Goal: Transaction & Acquisition: Purchase product/service

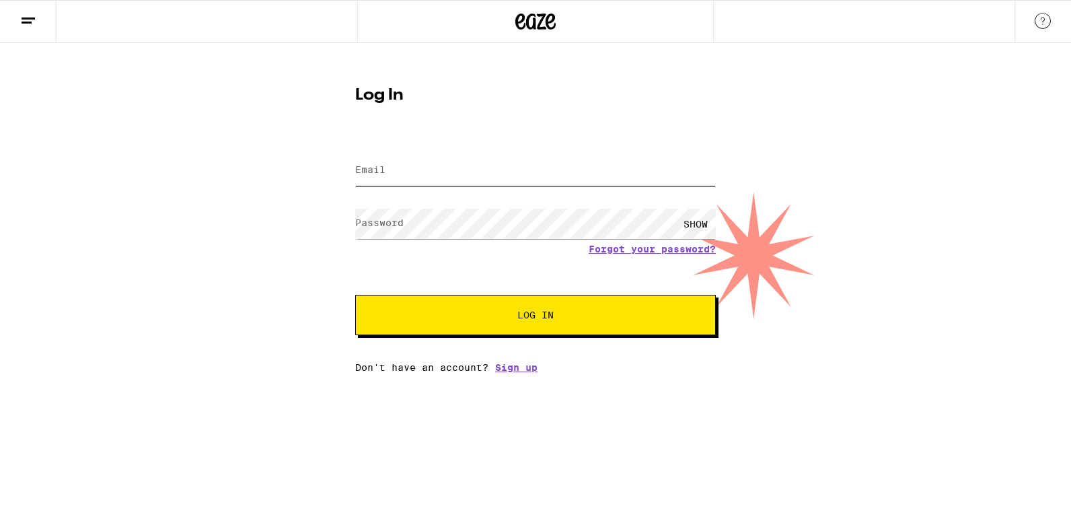
type input "[EMAIL_ADDRESS][DOMAIN_NAME]"
click at [535, 313] on span "Log In" at bounding box center [535, 314] width 36 height 9
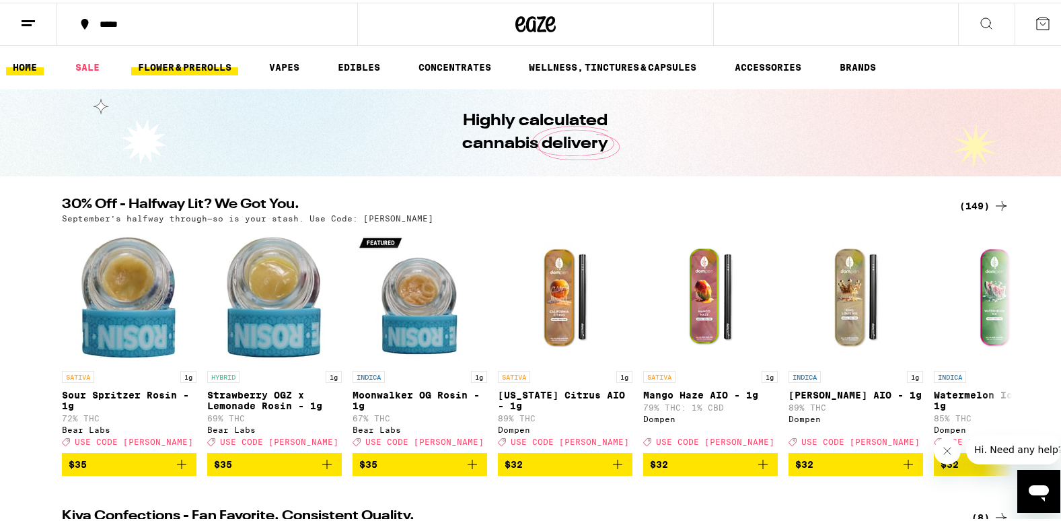
click at [195, 61] on link "FLOWER & PREROLLS" at bounding box center [184, 65] width 107 height 16
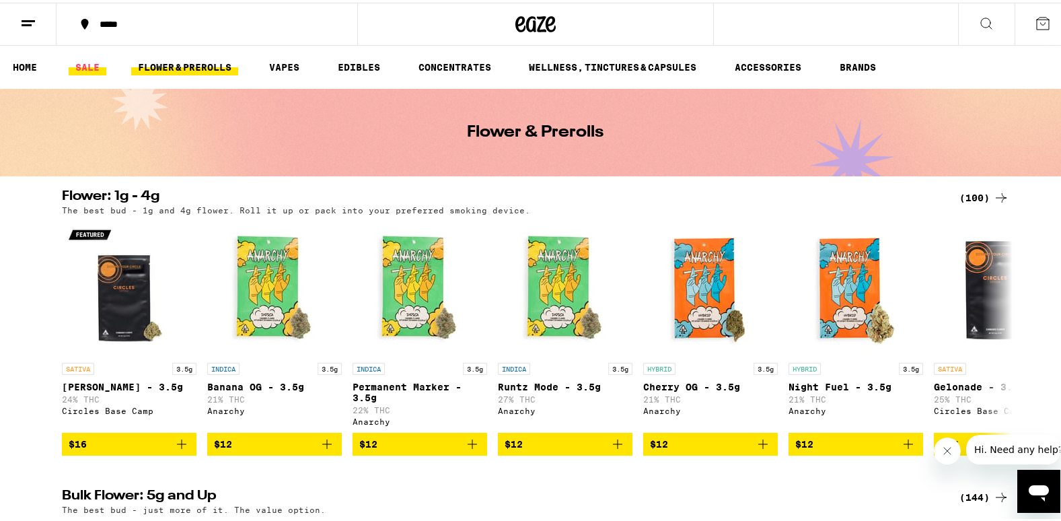
click at [83, 66] on link "SALE" at bounding box center [88, 65] width 38 height 16
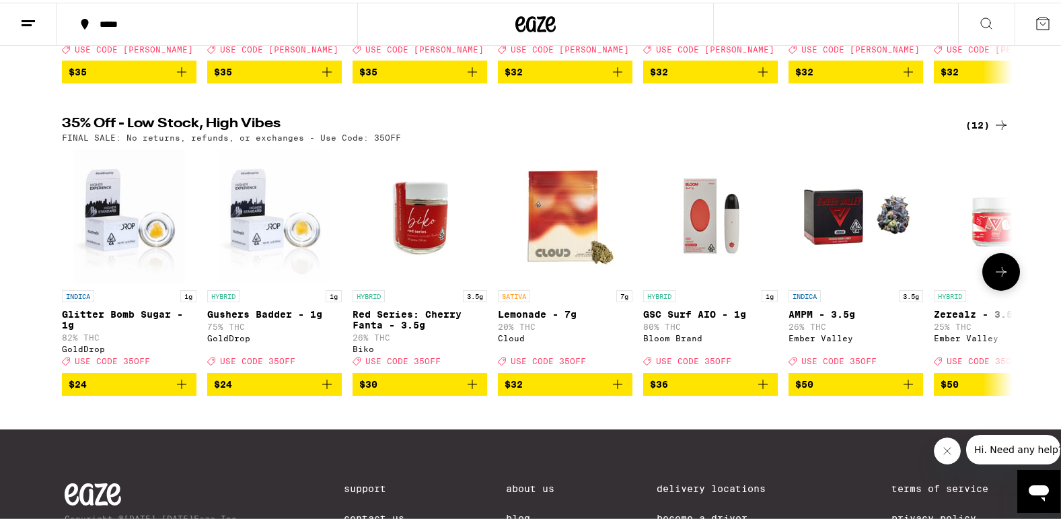
scroll to position [404, 0]
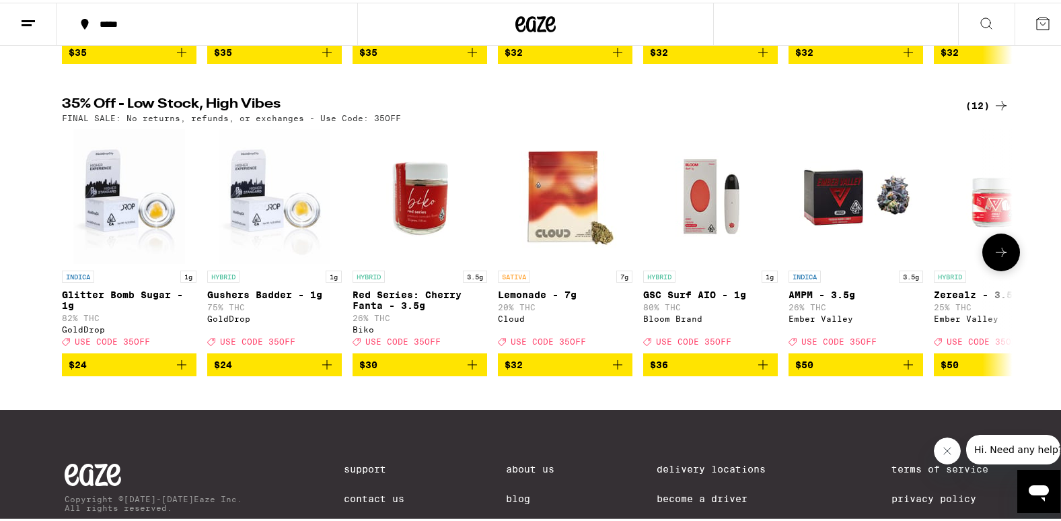
click at [1002, 258] on icon at bounding box center [1001, 250] width 16 height 16
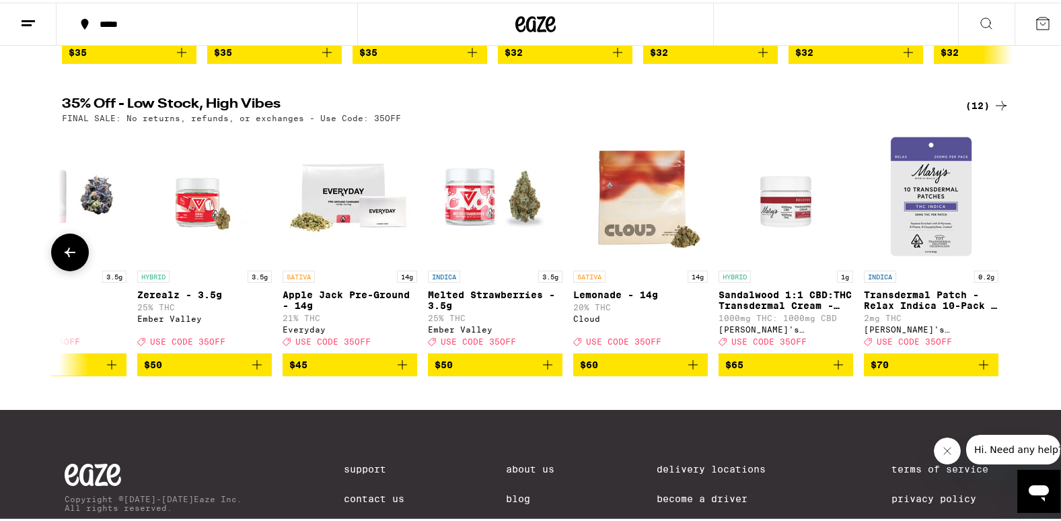
scroll to position [336, 0]
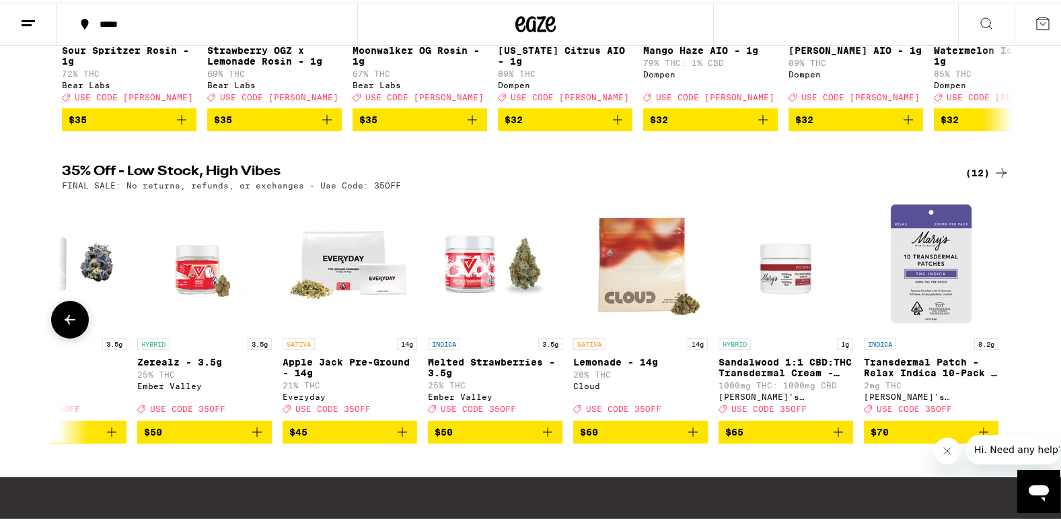
click at [67, 325] on icon at bounding box center [70, 317] width 16 height 16
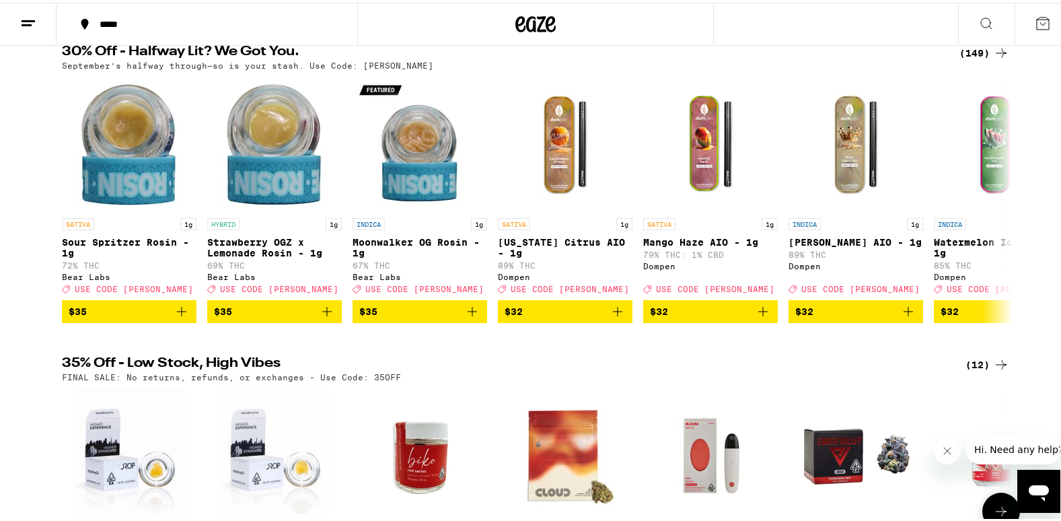
scroll to position [67, 0]
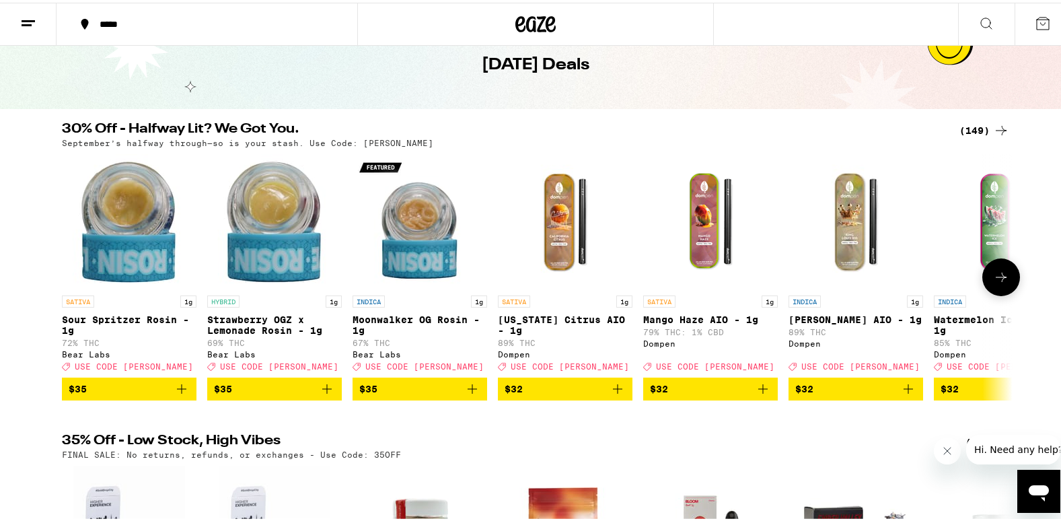
click at [998, 277] on icon at bounding box center [1001, 274] width 16 height 16
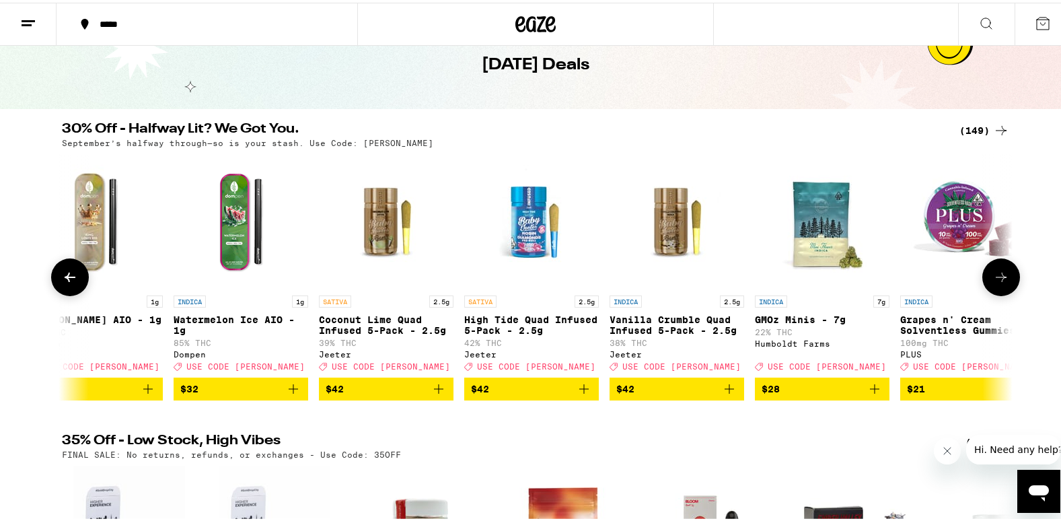
scroll to position [0, 801]
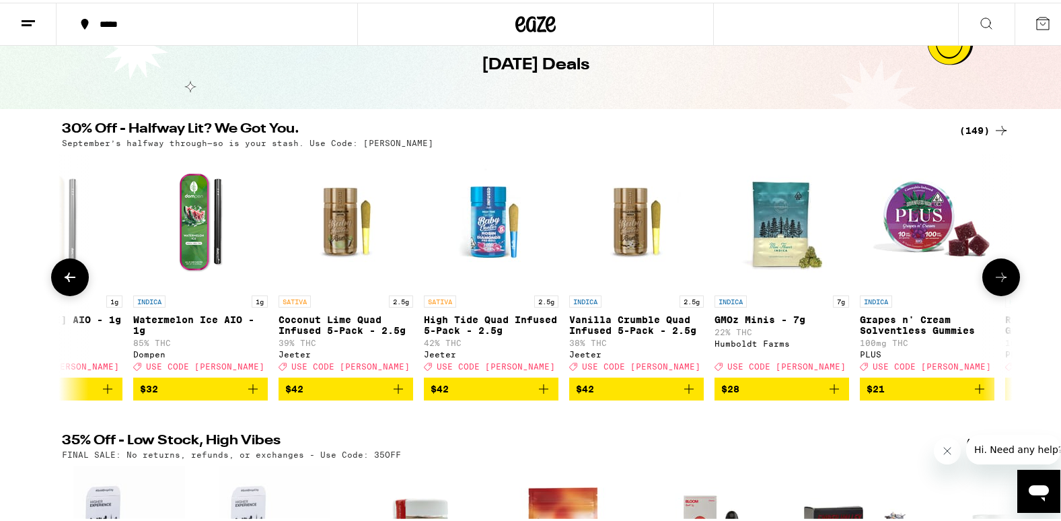
click at [998, 277] on icon at bounding box center [1001, 274] width 16 height 16
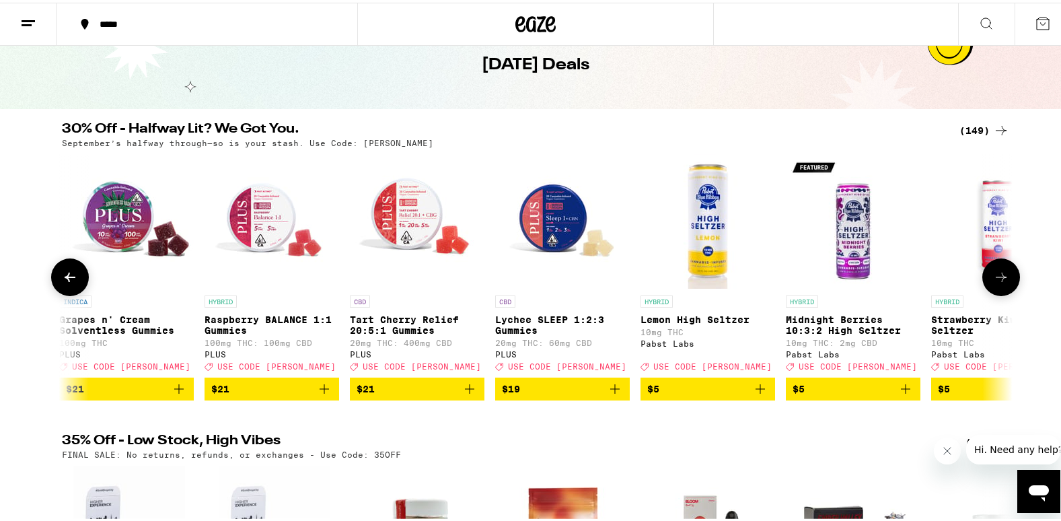
click at [998, 277] on icon at bounding box center [1001, 274] width 16 height 16
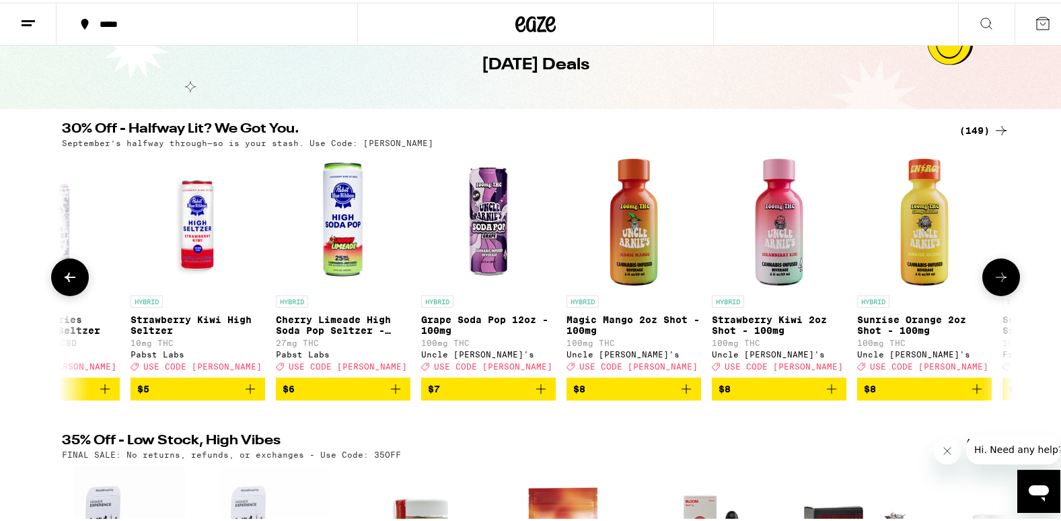
click at [998, 277] on icon at bounding box center [1001, 274] width 16 height 16
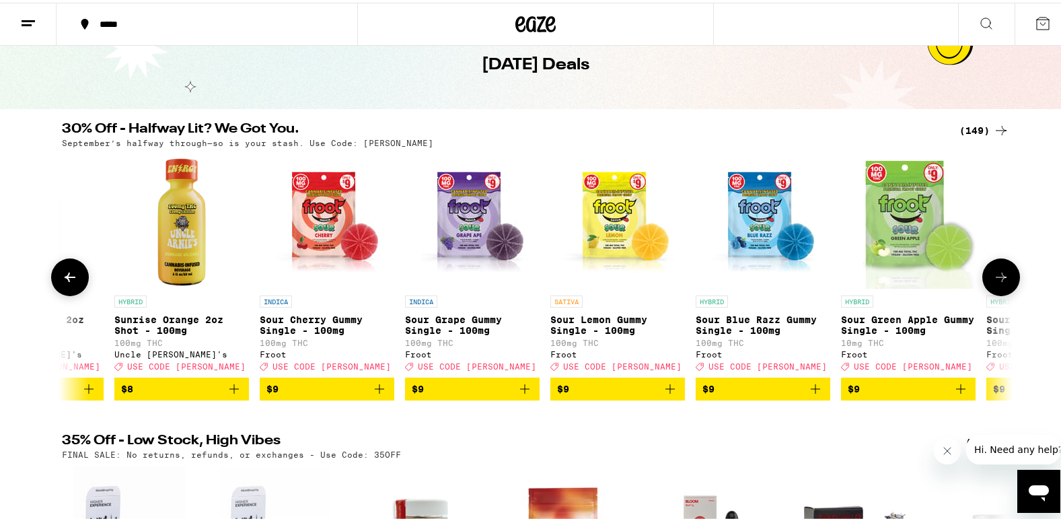
scroll to position [0, 3202]
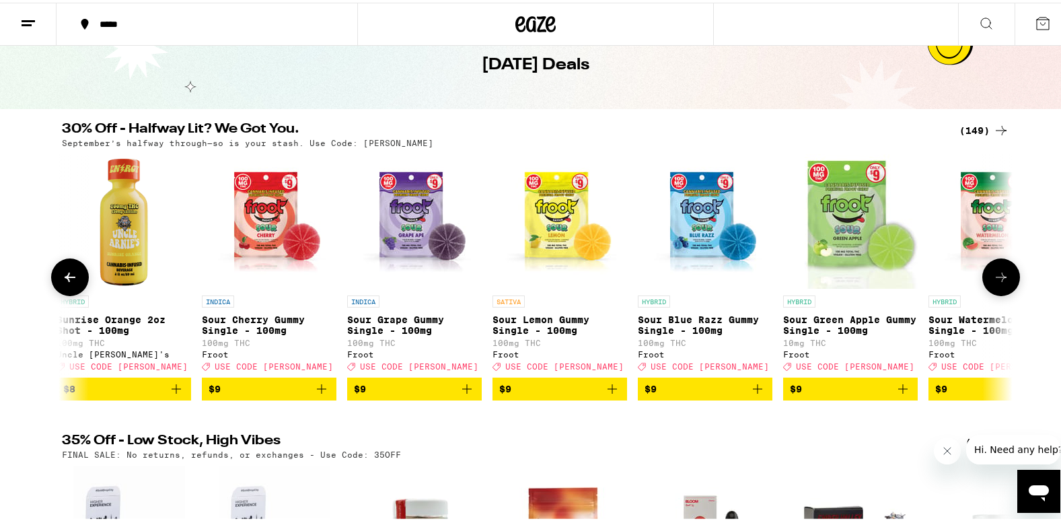
click at [998, 277] on icon at bounding box center [1001, 274] width 16 height 16
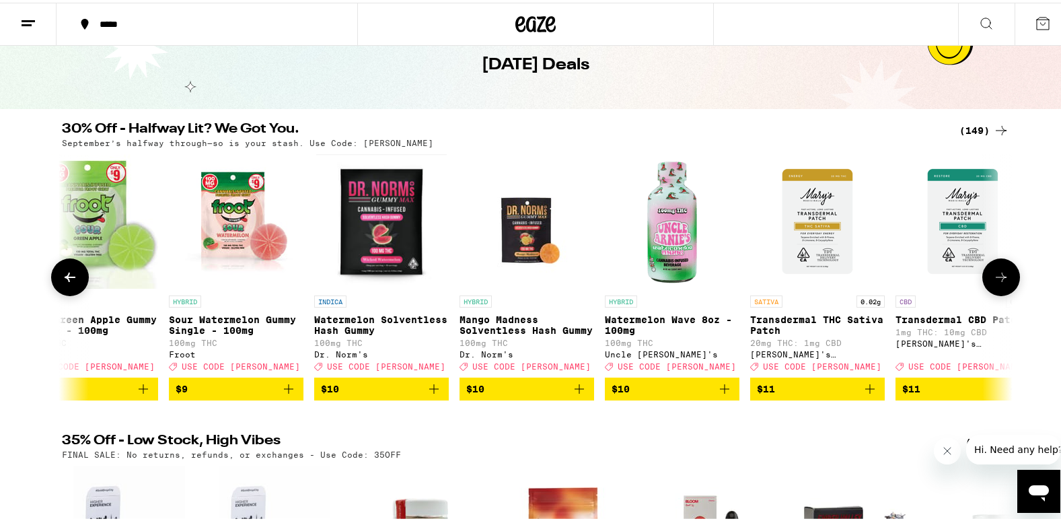
scroll to position [0, 4003]
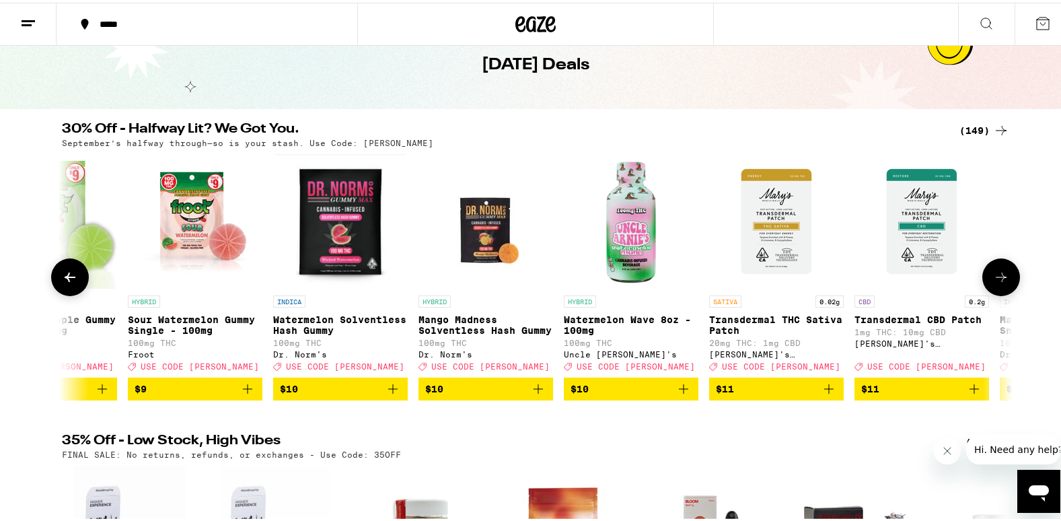
click at [998, 277] on icon at bounding box center [1001, 274] width 16 height 16
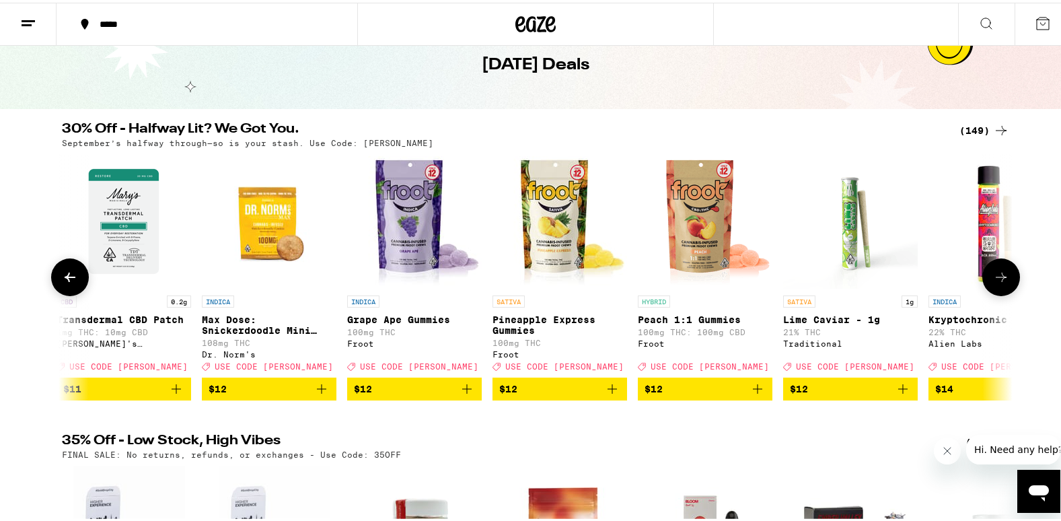
scroll to position [0, 4803]
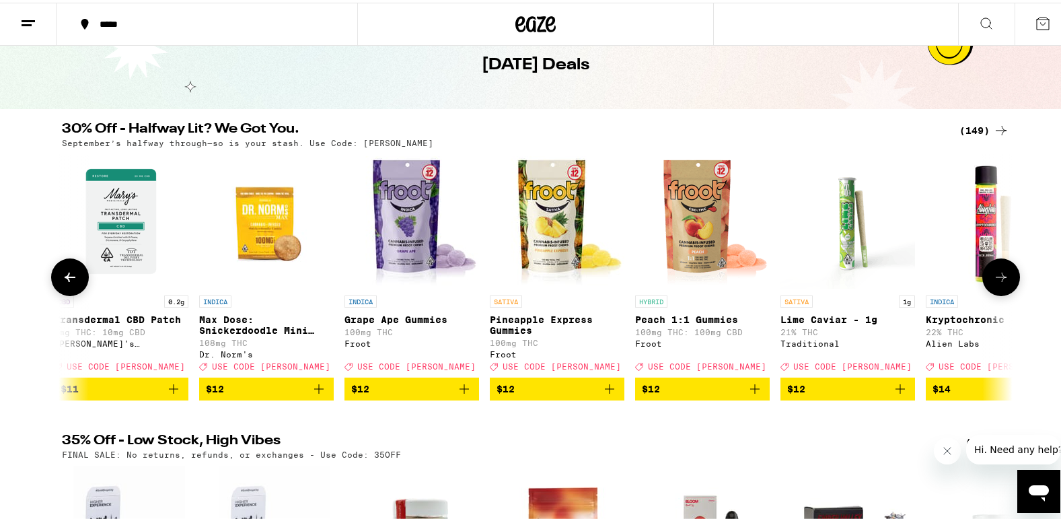
click at [998, 277] on icon at bounding box center [1001, 274] width 16 height 16
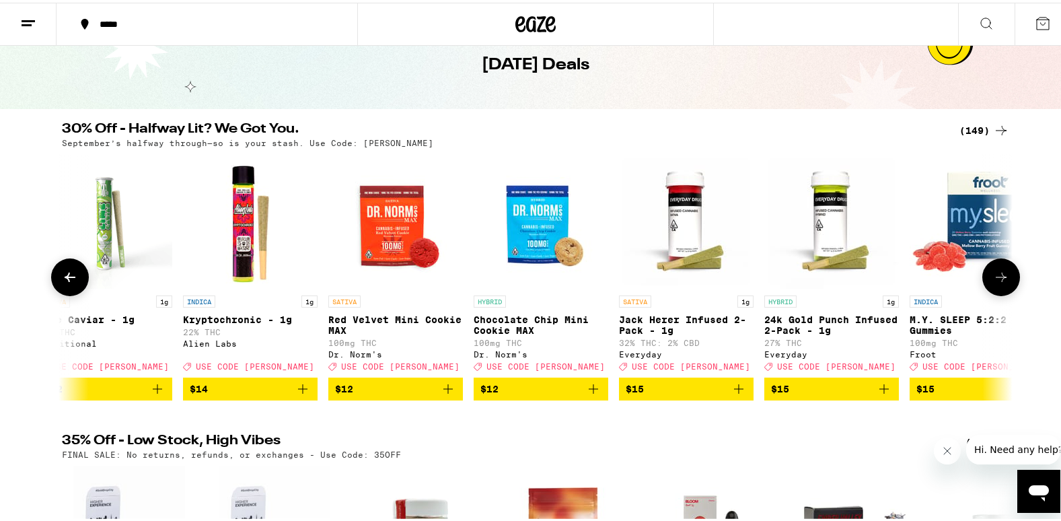
scroll to position [0, 5604]
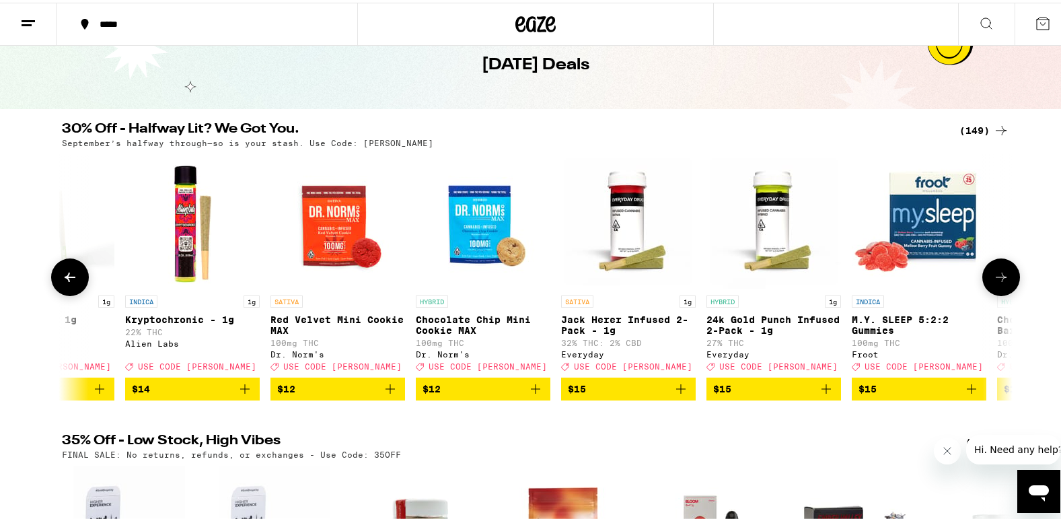
click at [998, 277] on icon at bounding box center [1001, 274] width 16 height 16
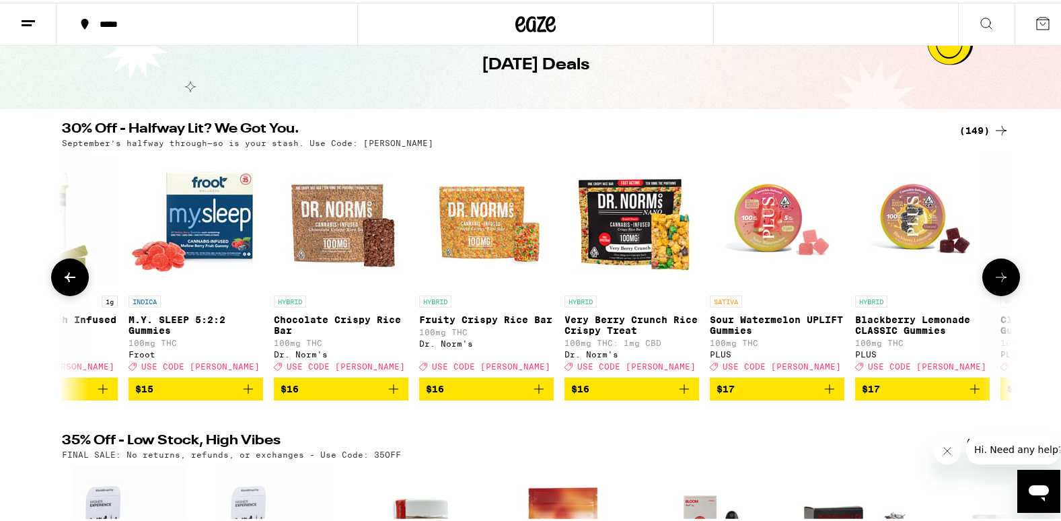
scroll to position [0, 6405]
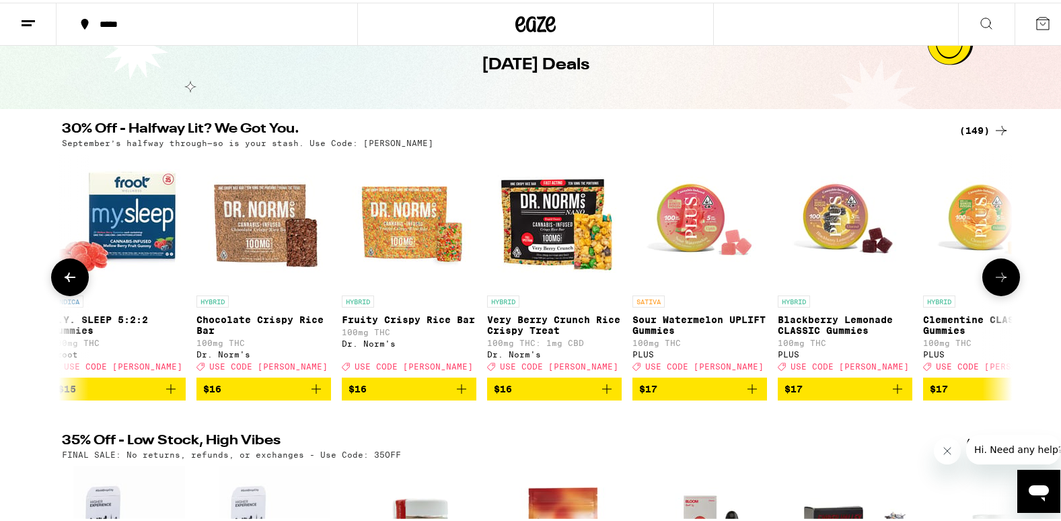
click at [998, 277] on icon at bounding box center [1001, 274] width 16 height 16
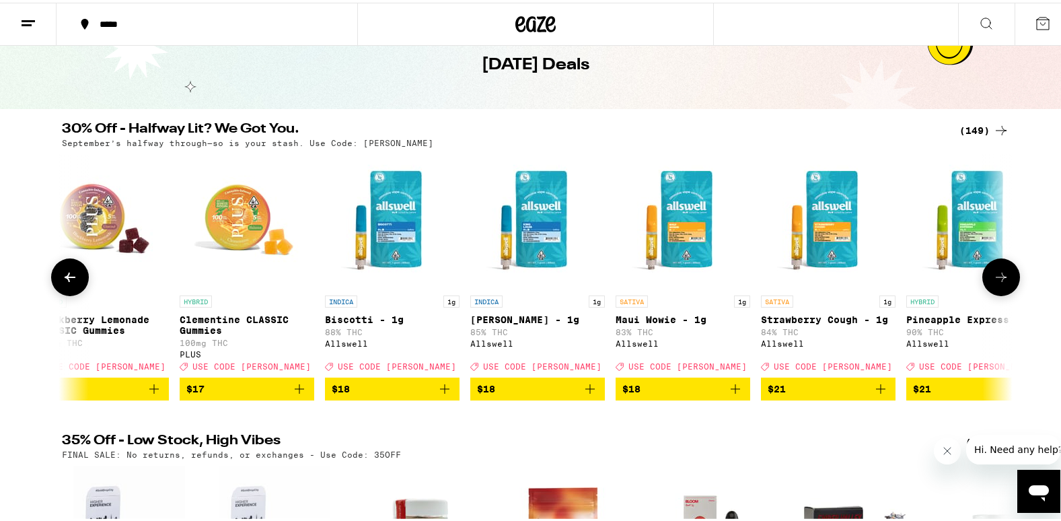
scroll to position [0, 7205]
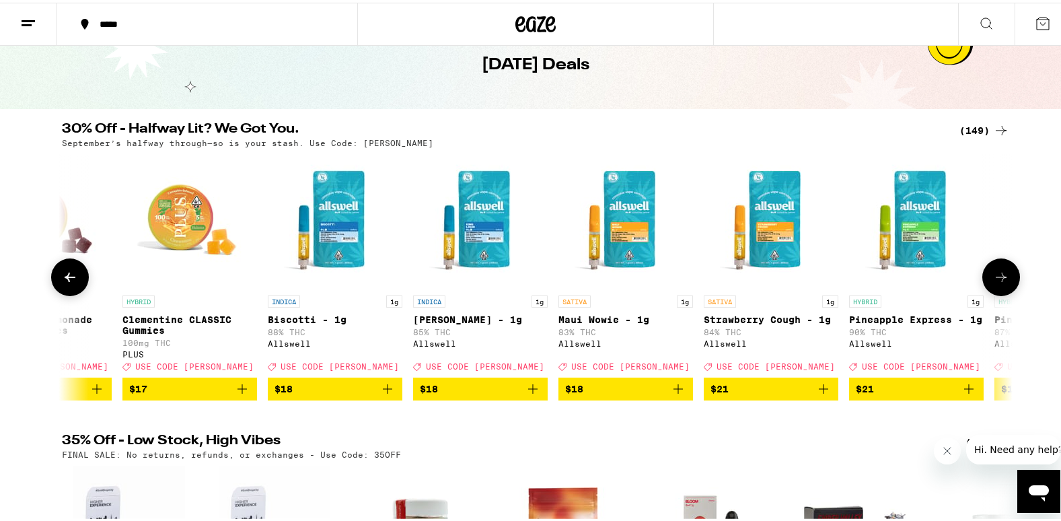
click at [998, 277] on icon at bounding box center [1001, 274] width 16 height 16
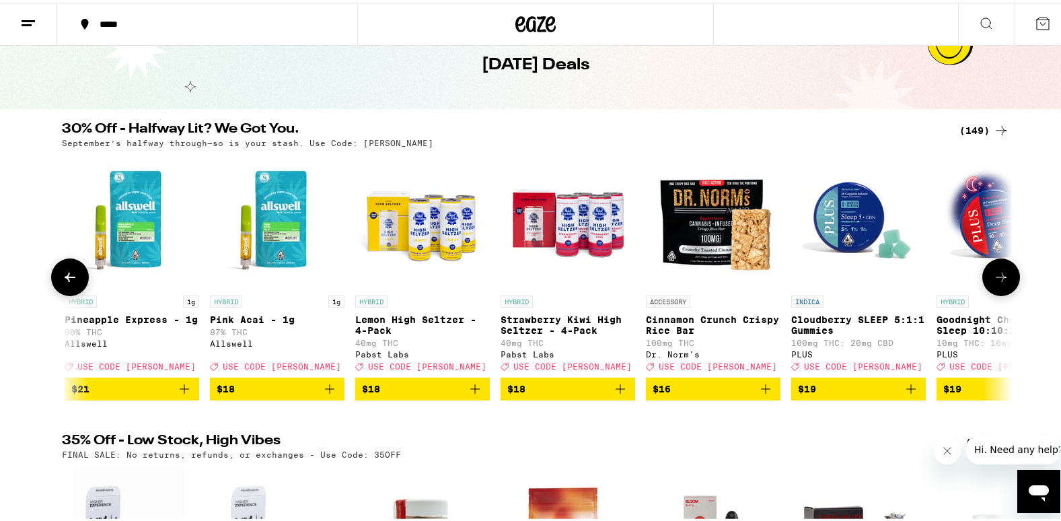
scroll to position [0, 8006]
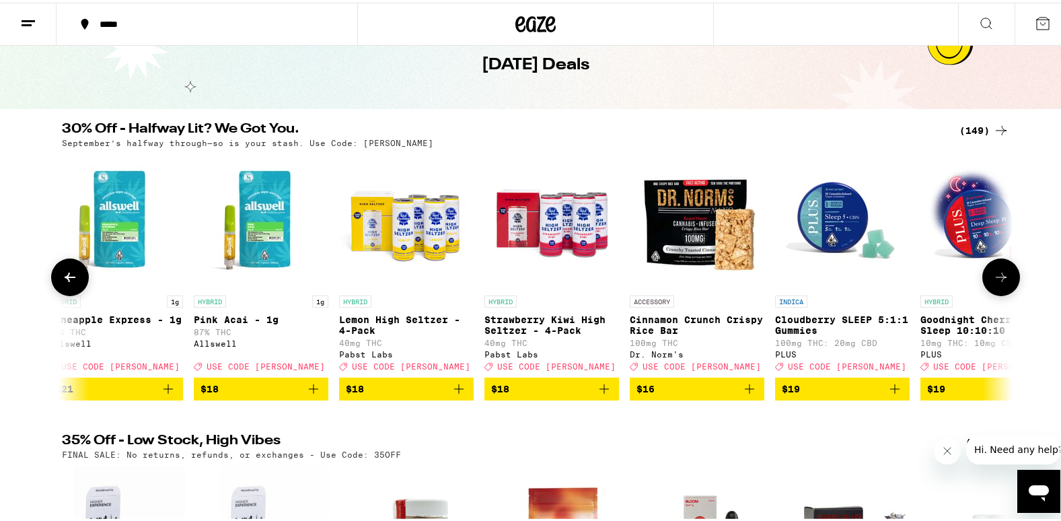
click at [998, 277] on icon at bounding box center [1001, 274] width 16 height 16
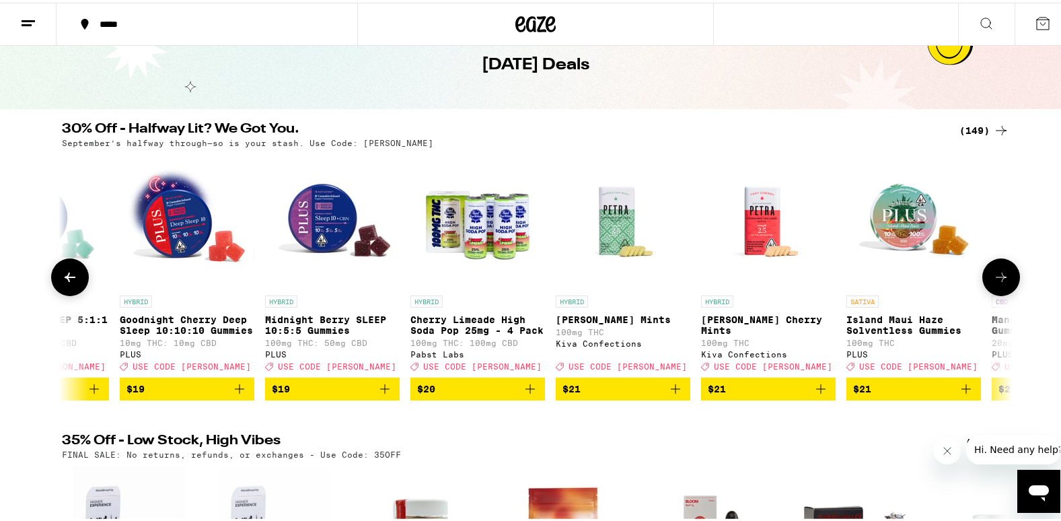
click at [998, 277] on icon at bounding box center [1001, 274] width 16 height 16
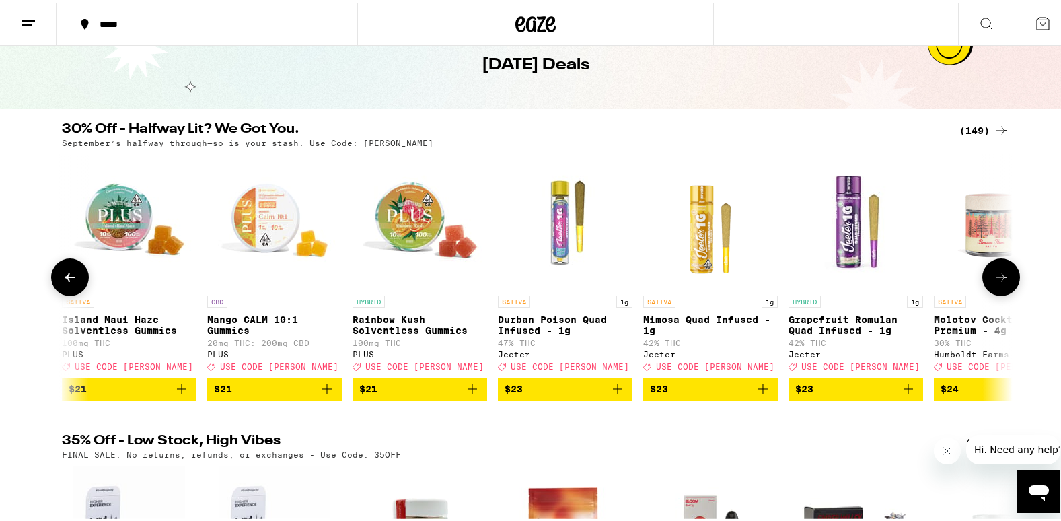
scroll to position [0, 9607]
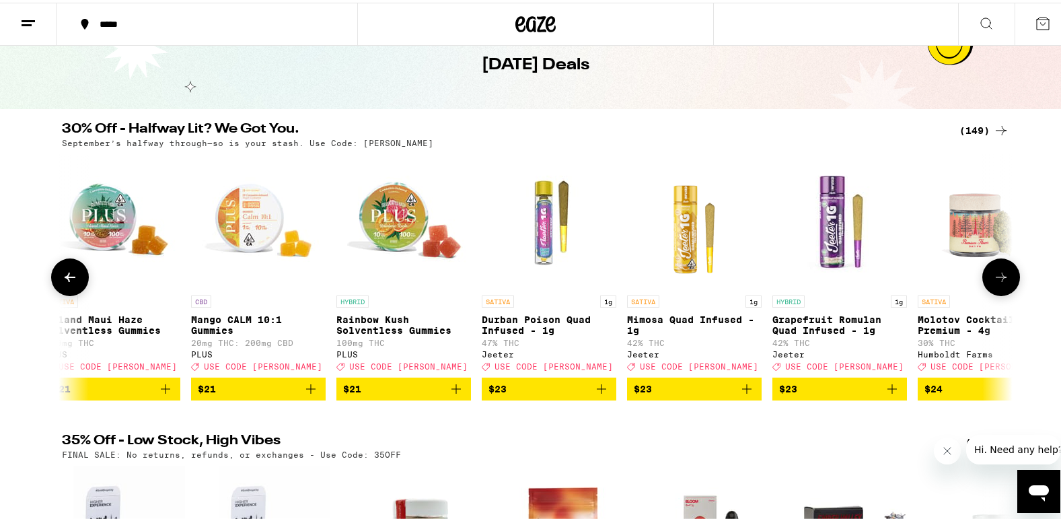
click at [998, 277] on icon at bounding box center [1001, 274] width 16 height 16
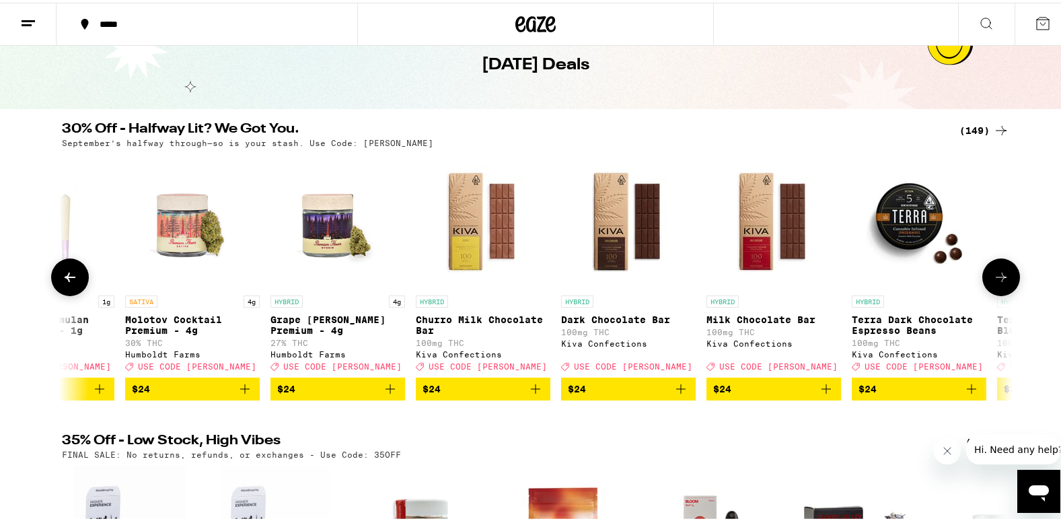
scroll to position [0, 10407]
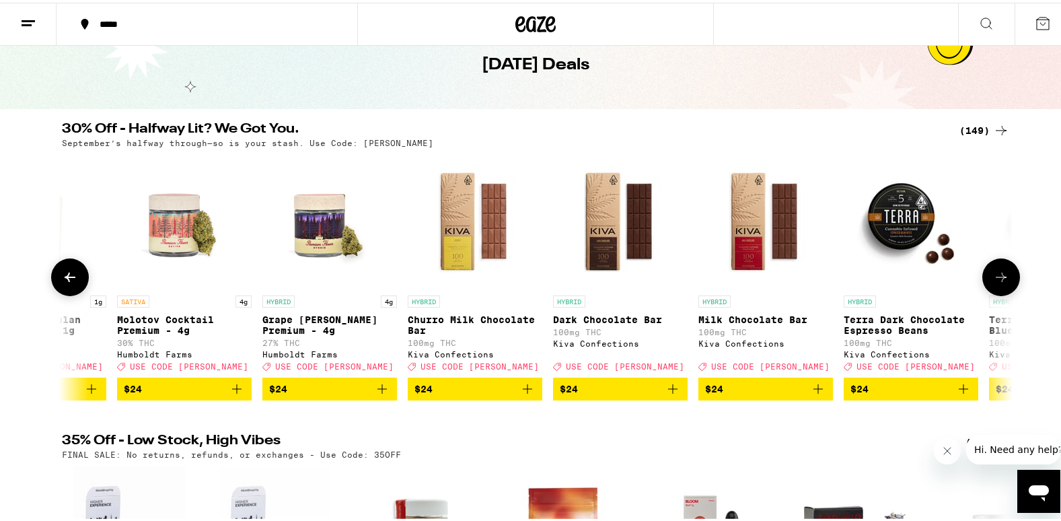
click at [998, 277] on icon at bounding box center [1001, 274] width 16 height 16
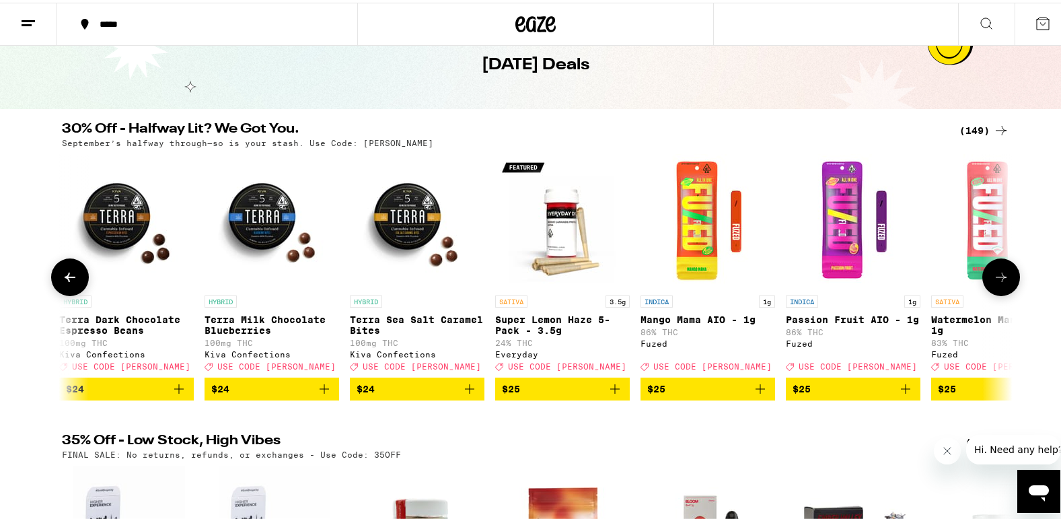
scroll to position [0, 11208]
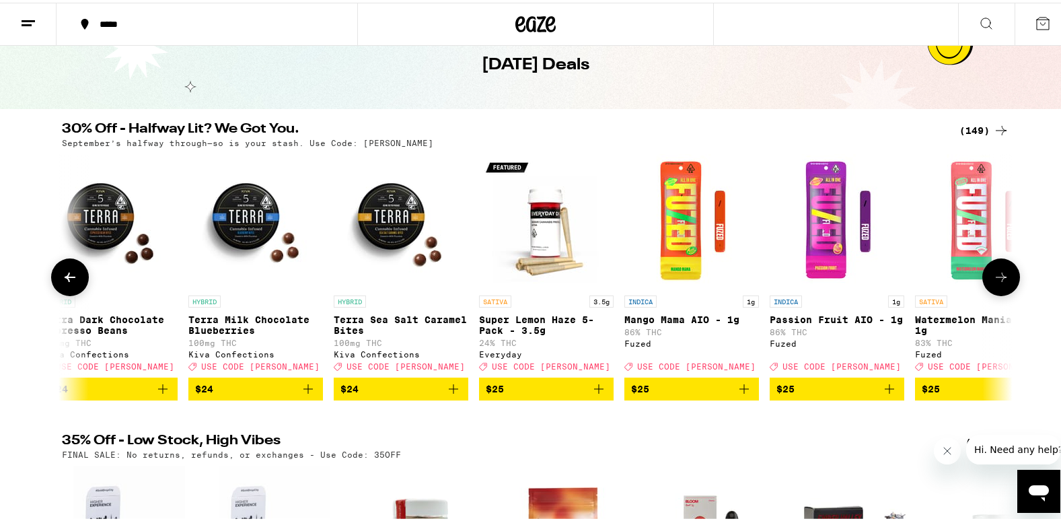
click at [998, 277] on icon at bounding box center [1001, 274] width 16 height 16
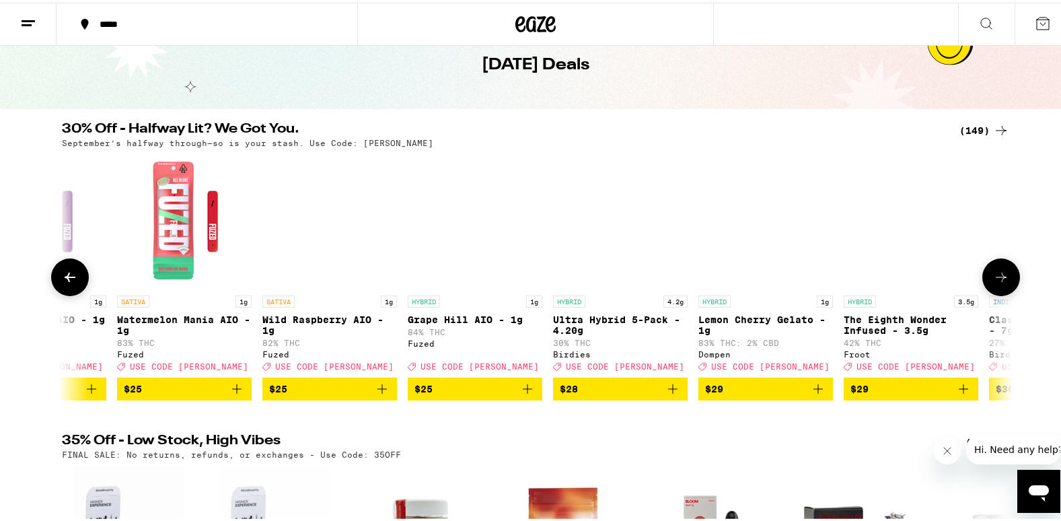
scroll to position [0, 12008]
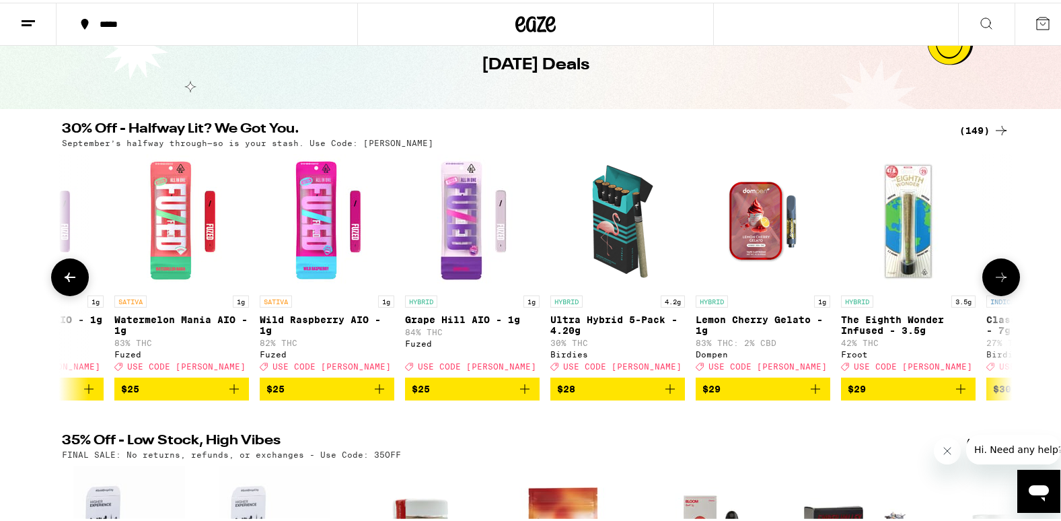
click at [62, 276] on icon at bounding box center [70, 274] width 16 height 16
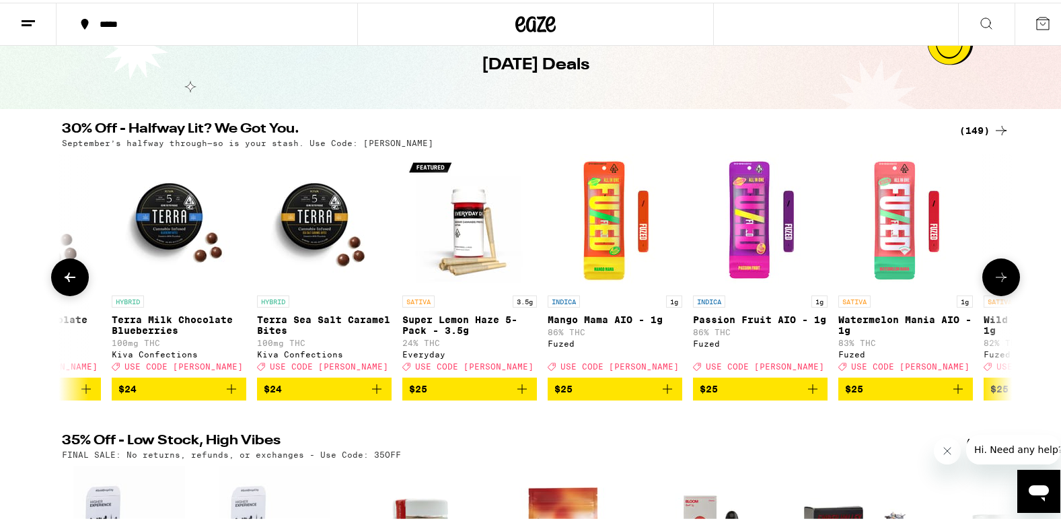
scroll to position [0, 11208]
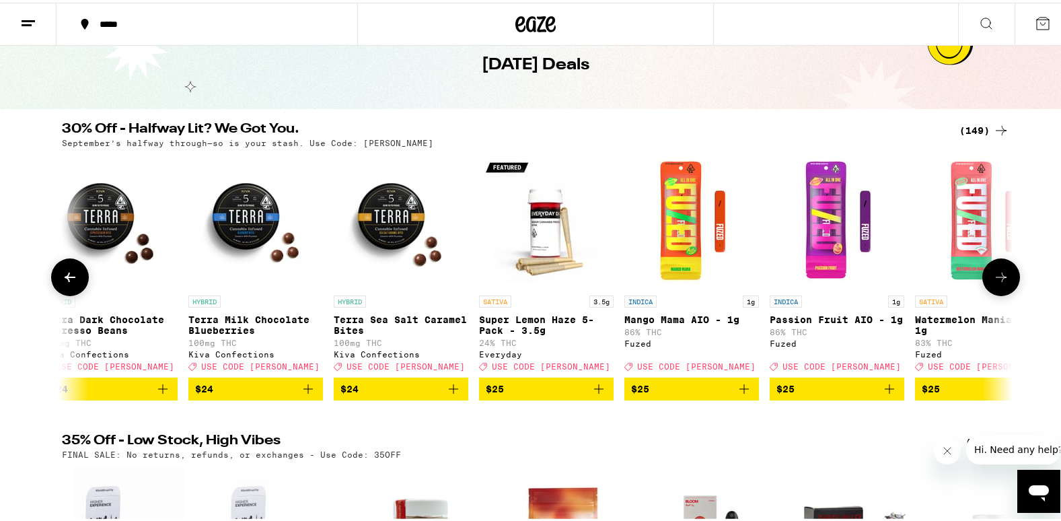
click at [998, 279] on icon at bounding box center [1001, 274] width 11 height 9
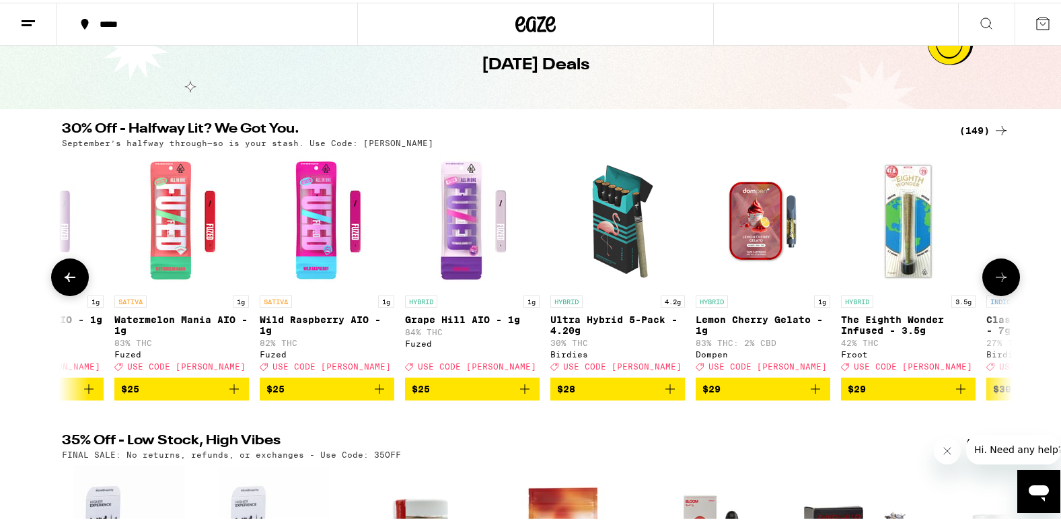
click at [998, 279] on icon at bounding box center [1001, 274] width 11 height 9
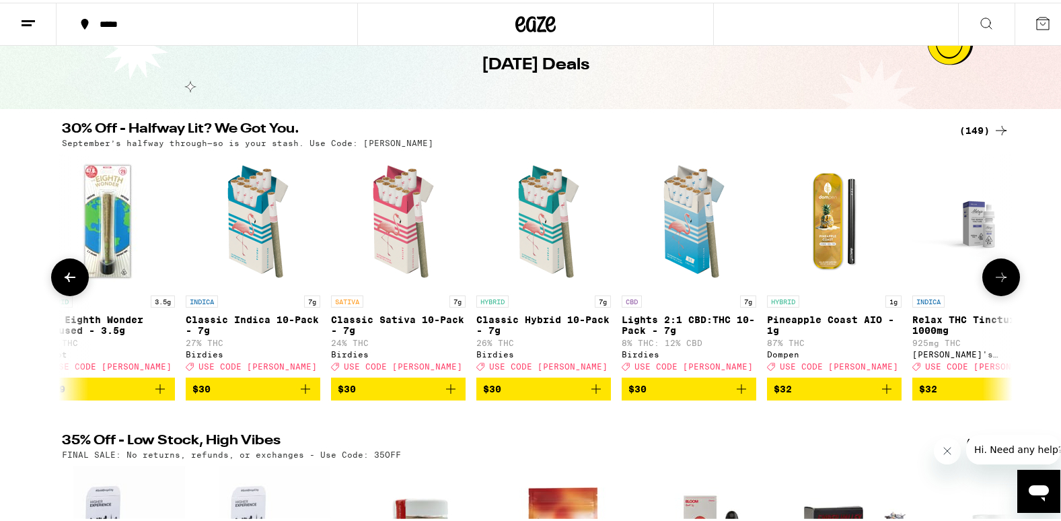
click at [998, 279] on icon at bounding box center [1001, 274] width 11 height 9
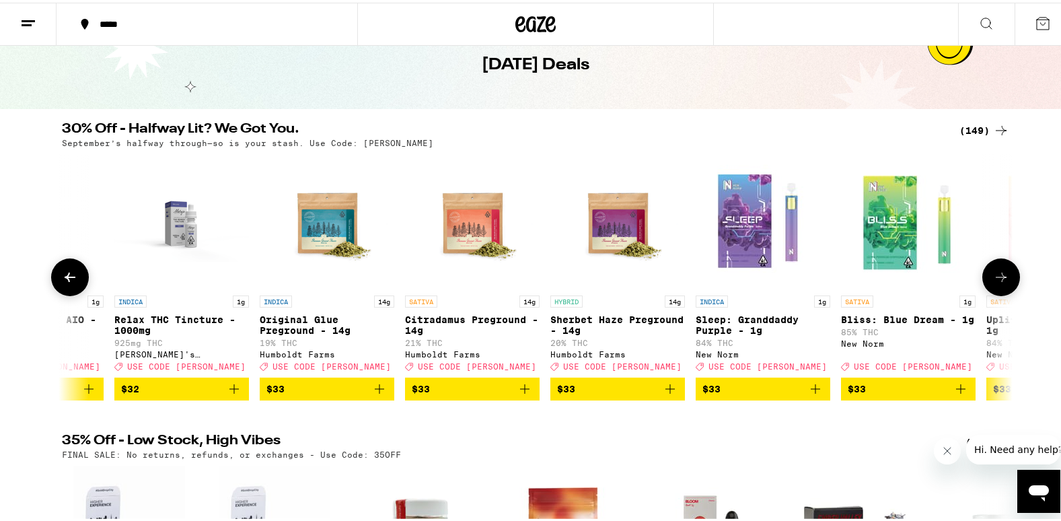
scroll to position [0, 13610]
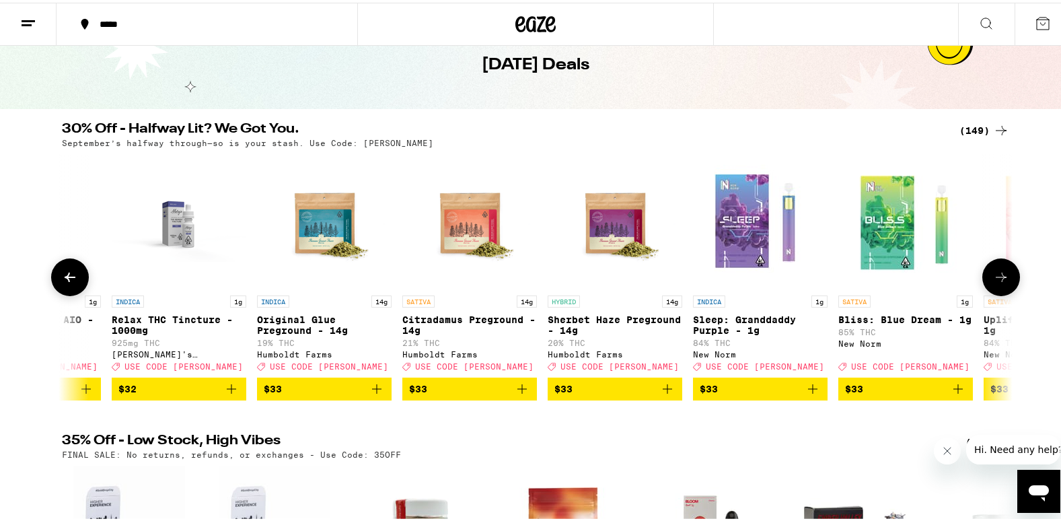
click at [374, 394] on icon "Add to bag" at bounding box center [377, 386] width 16 height 16
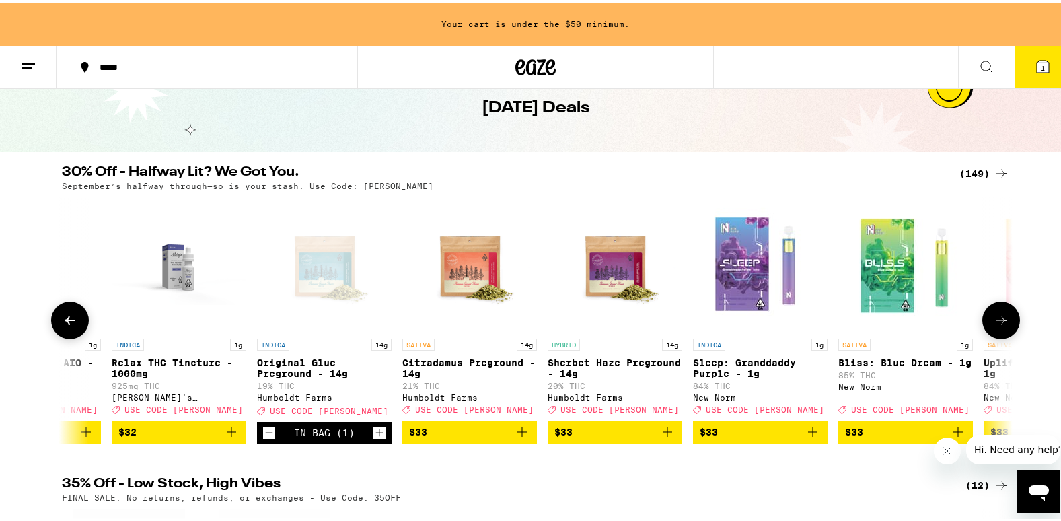
scroll to position [110, 0]
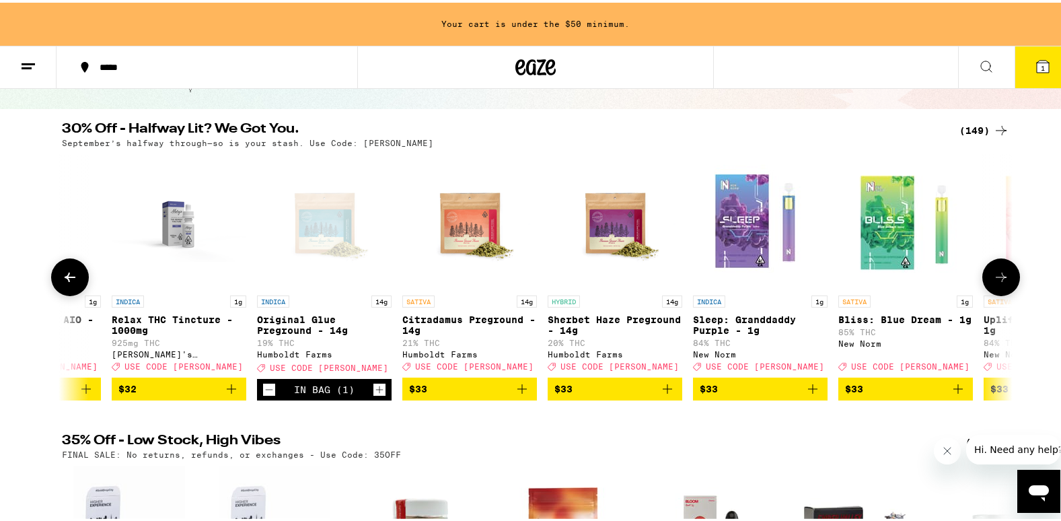
click at [993, 275] on icon at bounding box center [1001, 274] width 16 height 16
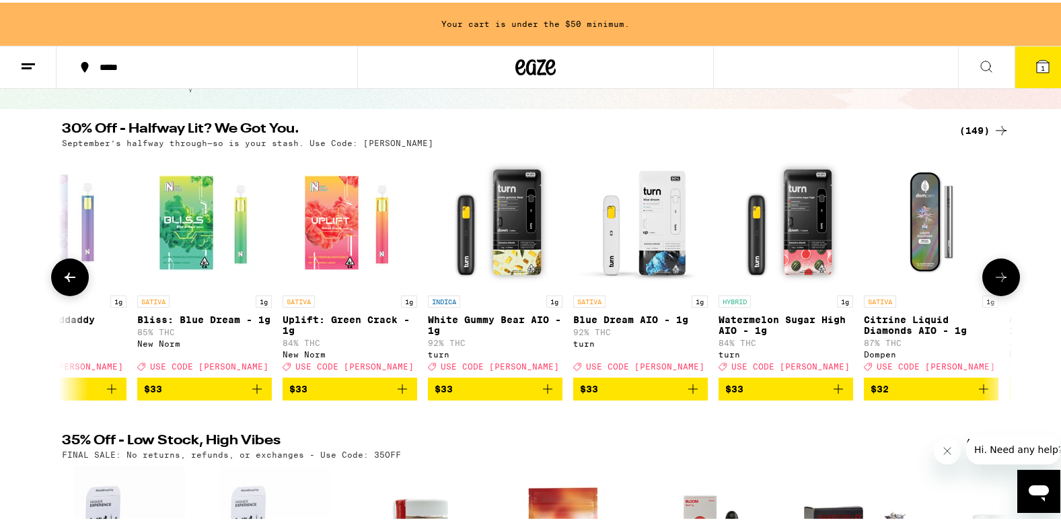
scroll to position [0, 14410]
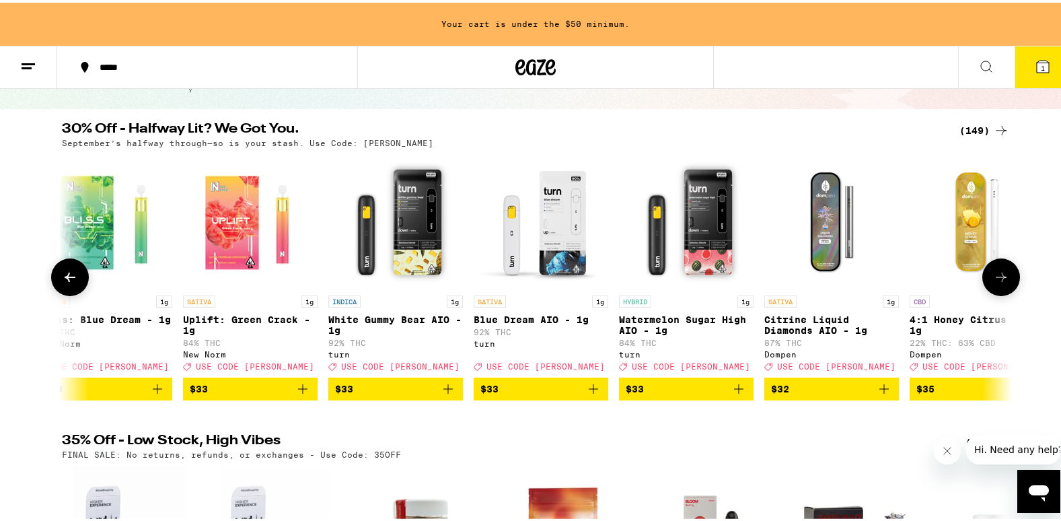
click at [1000, 282] on icon at bounding box center [1001, 274] width 16 height 16
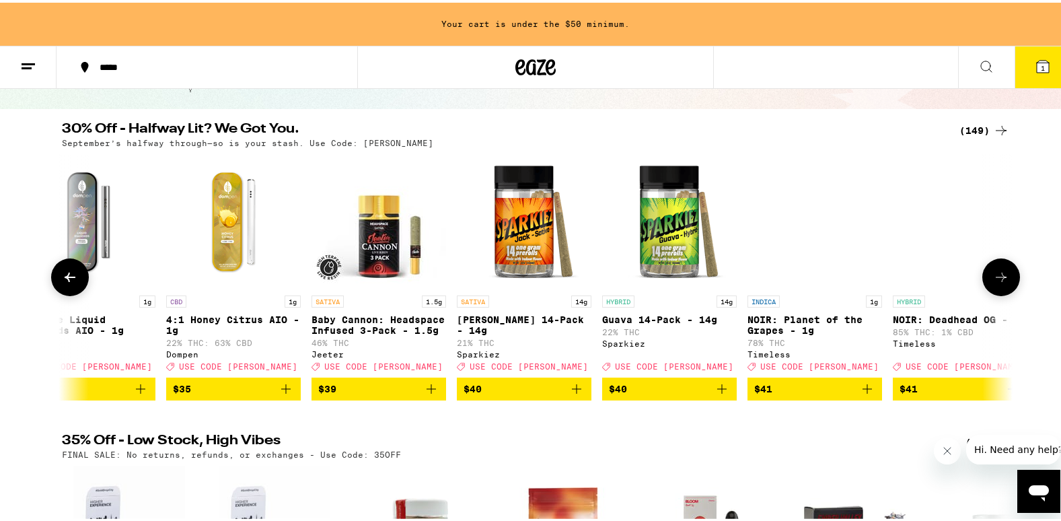
scroll to position [0, 15211]
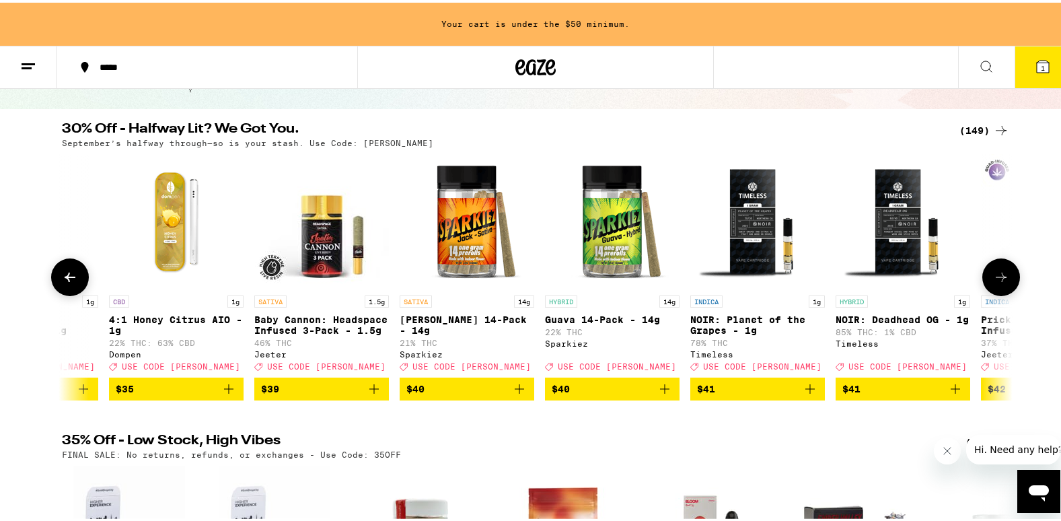
click at [1000, 282] on icon at bounding box center [1001, 274] width 16 height 16
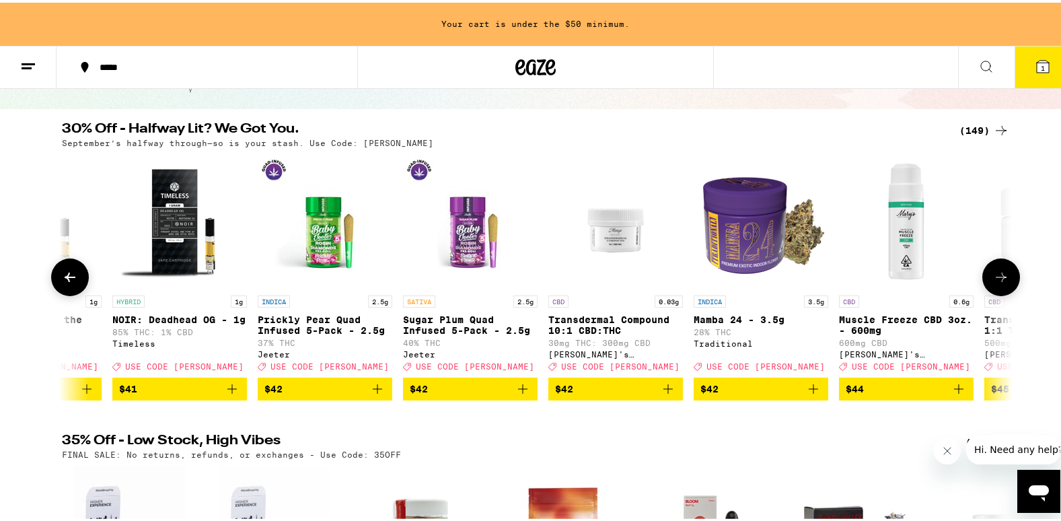
scroll to position [0, 16011]
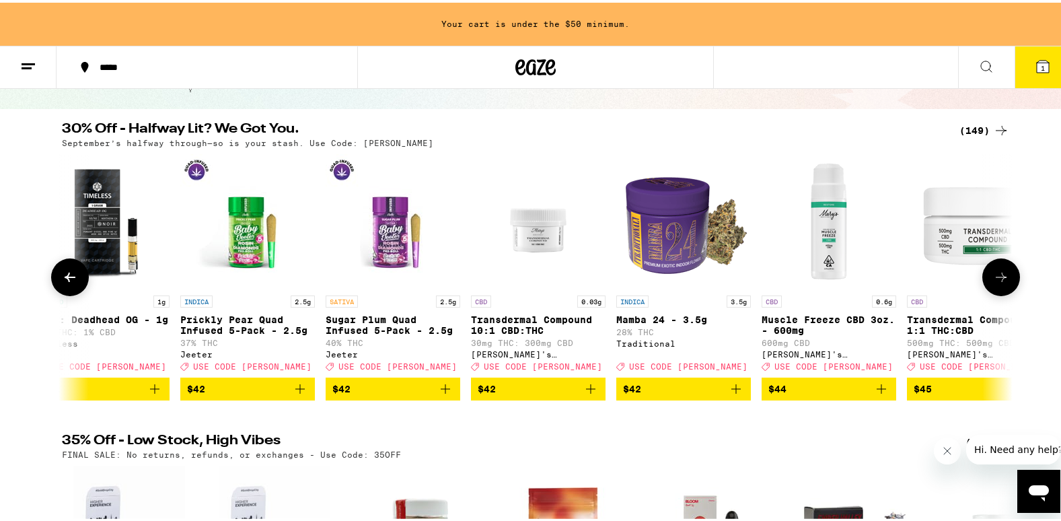
click at [1000, 282] on icon at bounding box center [1001, 274] width 16 height 16
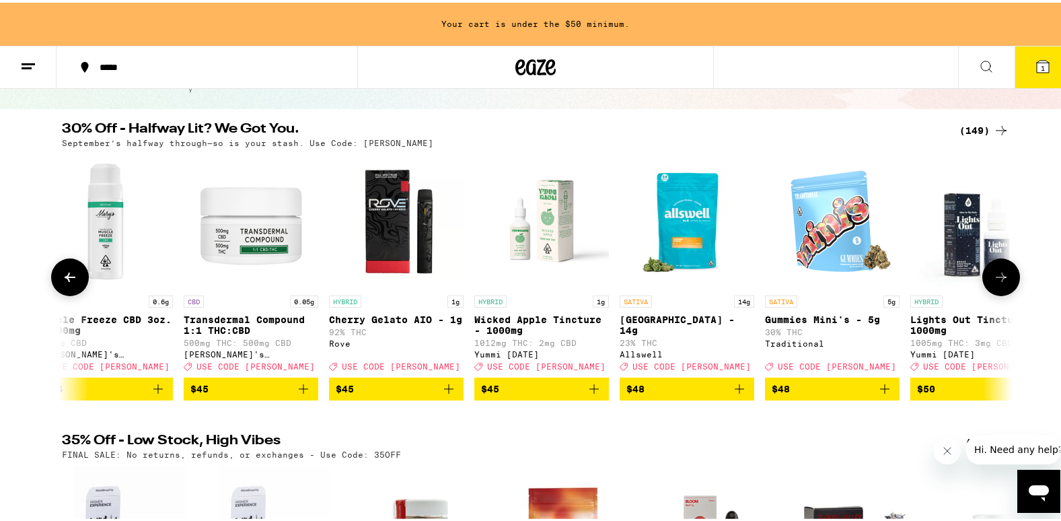
scroll to position [0, 16812]
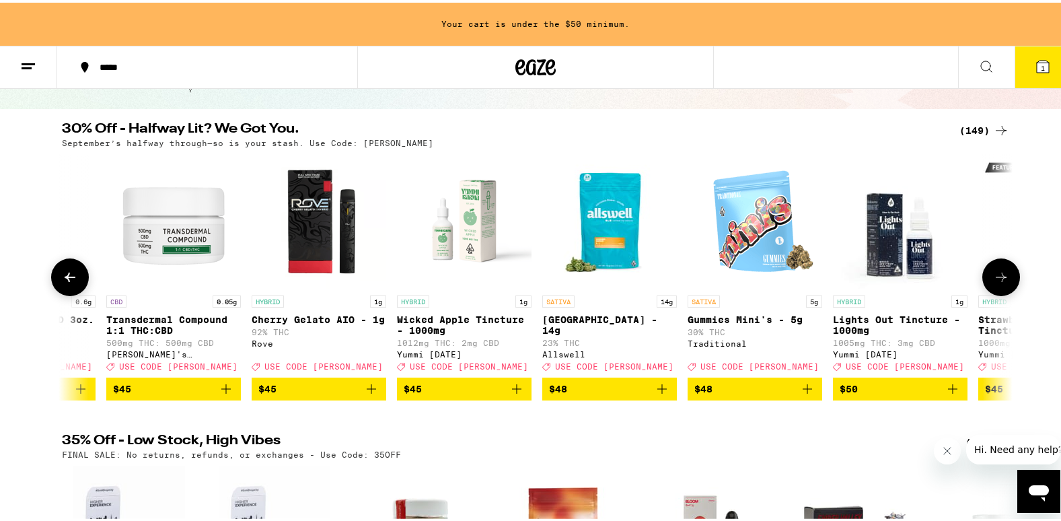
click at [1000, 282] on icon at bounding box center [1001, 274] width 16 height 16
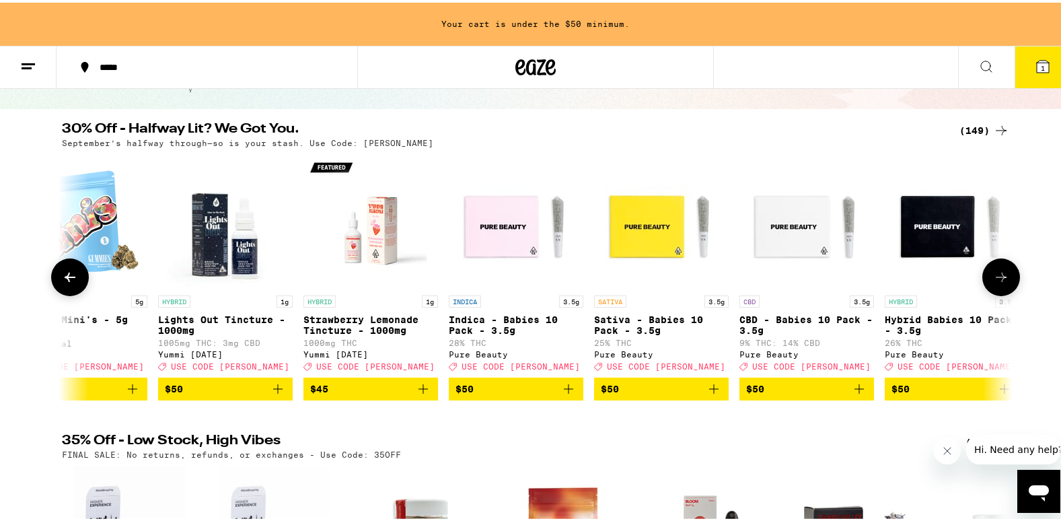
scroll to position [0, 17612]
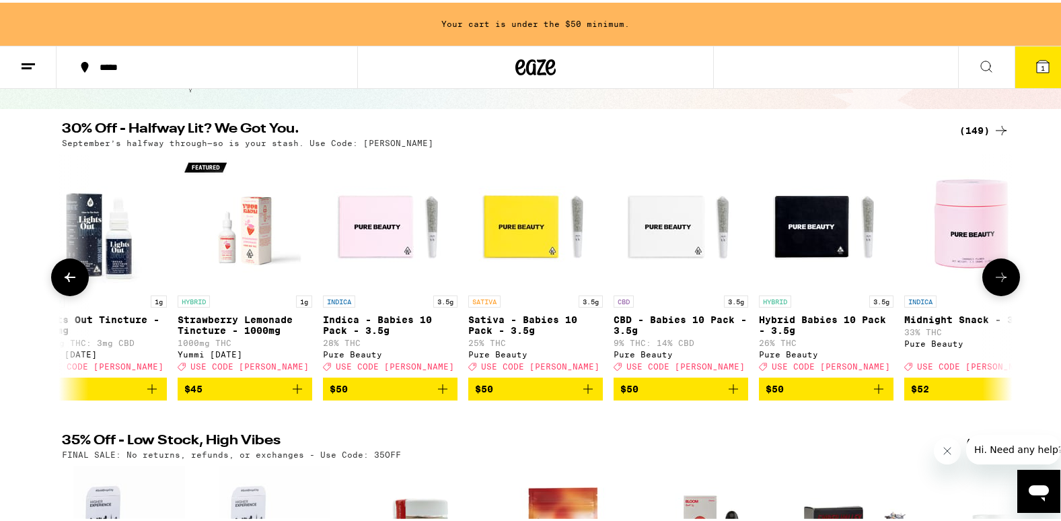
click at [1000, 282] on icon at bounding box center [1001, 274] width 16 height 16
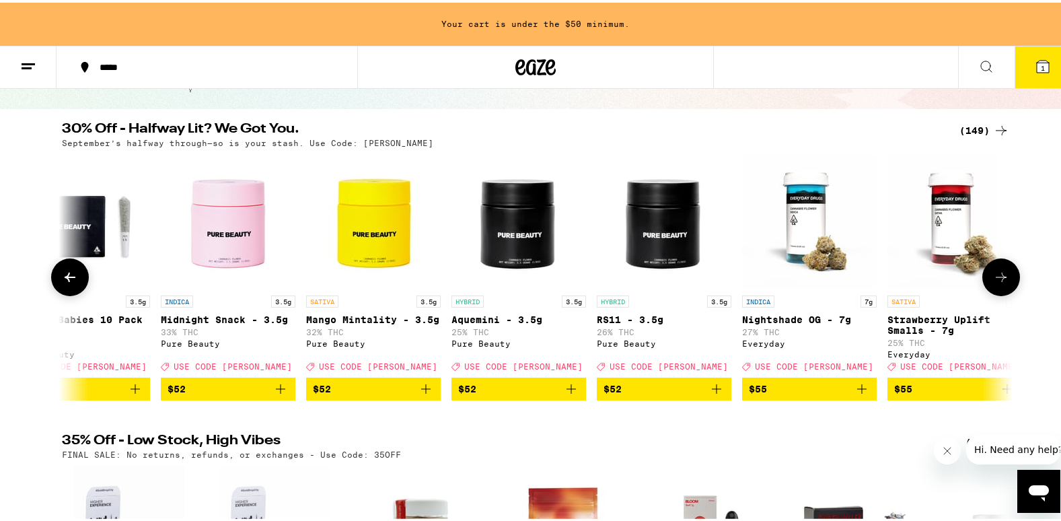
scroll to position [0, 18413]
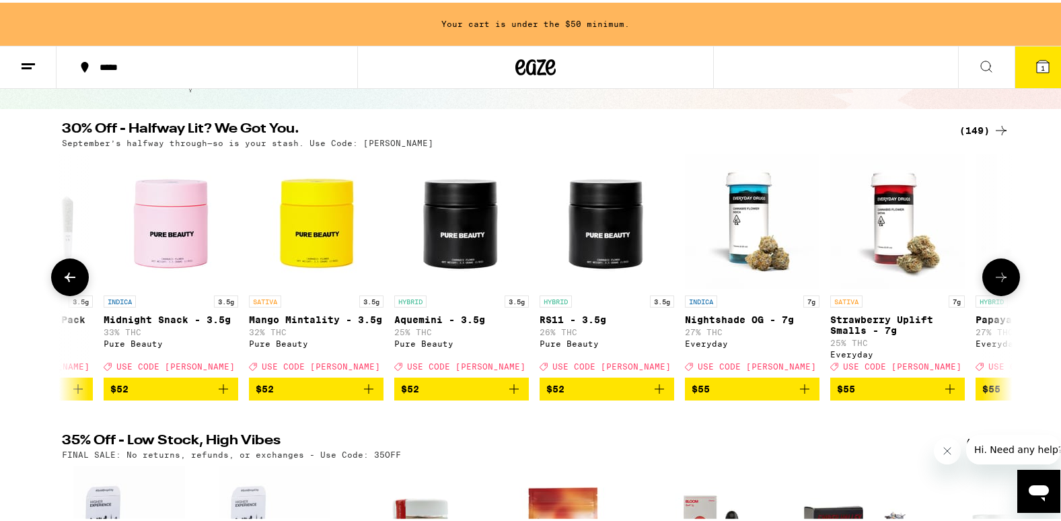
click at [1000, 282] on icon at bounding box center [1001, 274] width 16 height 16
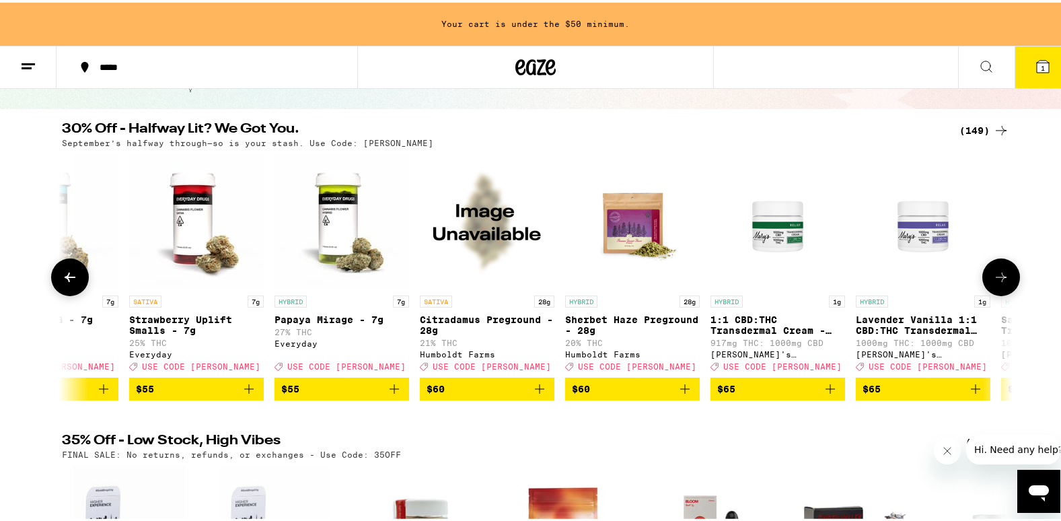
scroll to position [0, 19214]
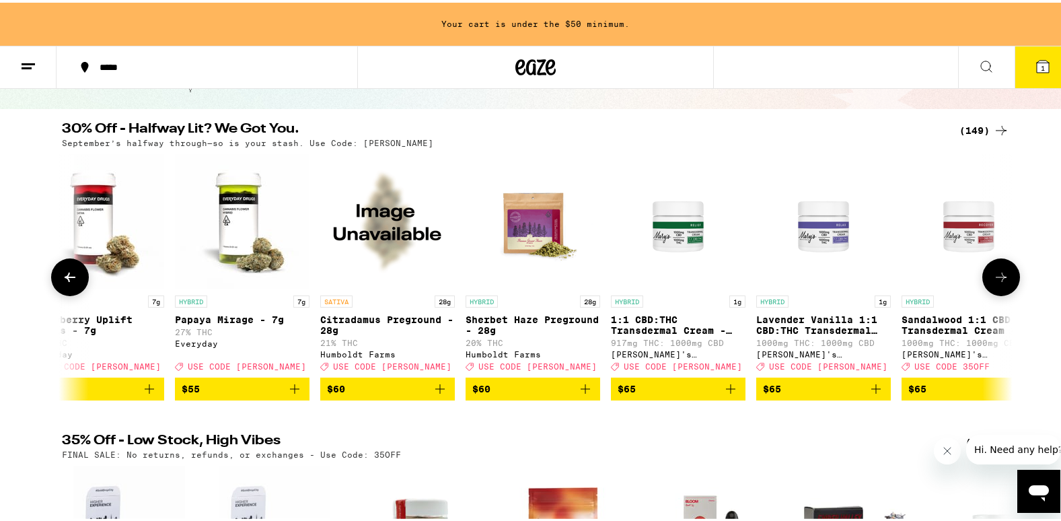
click at [1000, 282] on icon at bounding box center [1001, 274] width 16 height 16
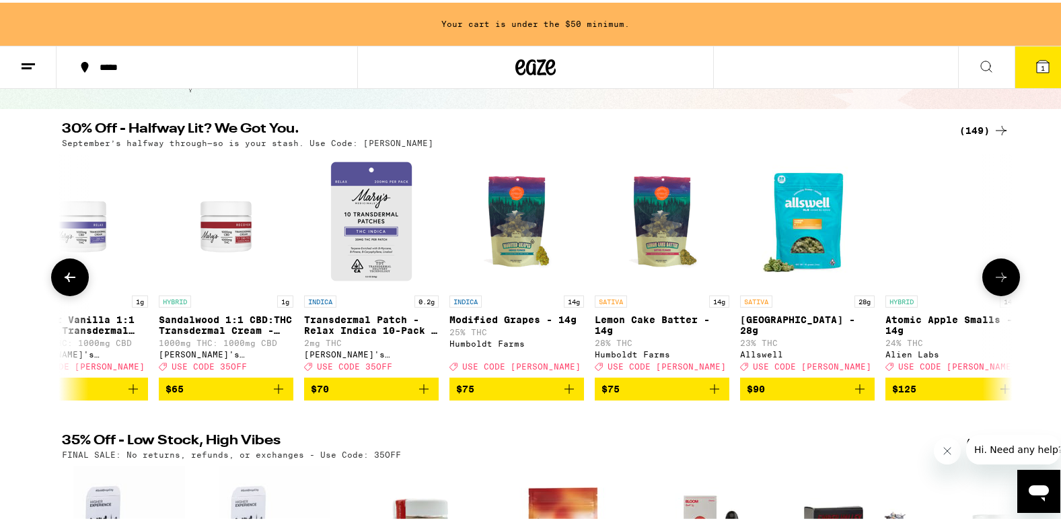
scroll to position [0, 20014]
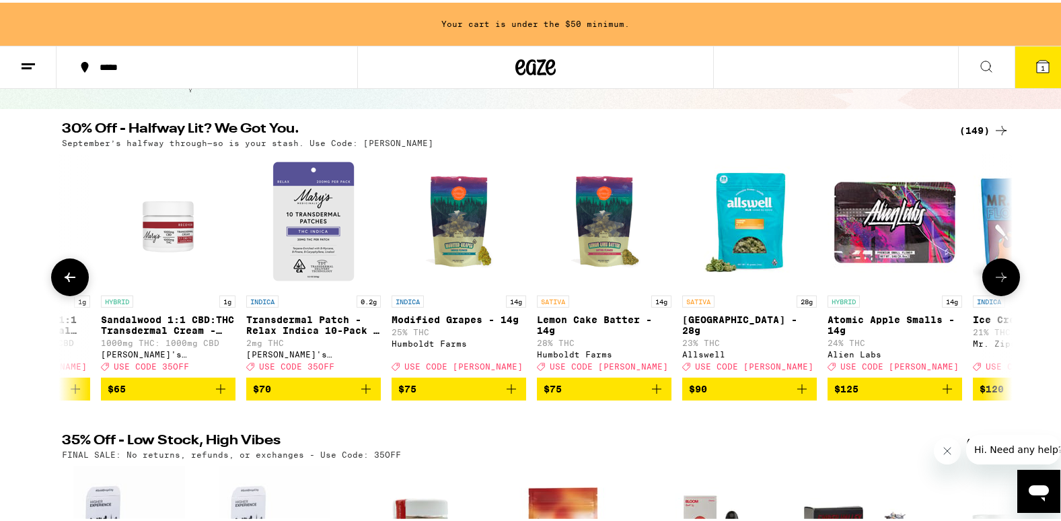
click at [1000, 283] on icon at bounding box center [1001, 274] width 16 height 16
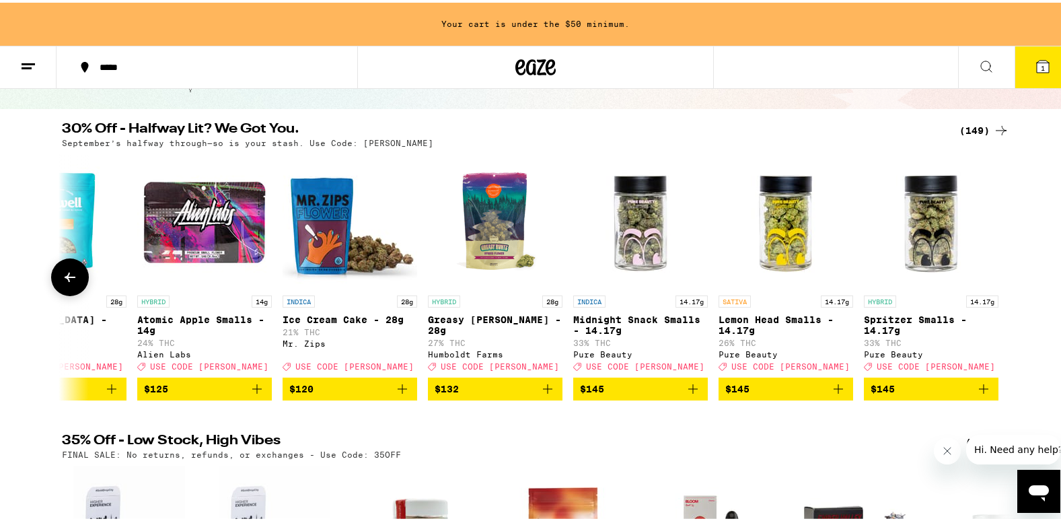
scroll to position [178, 0]
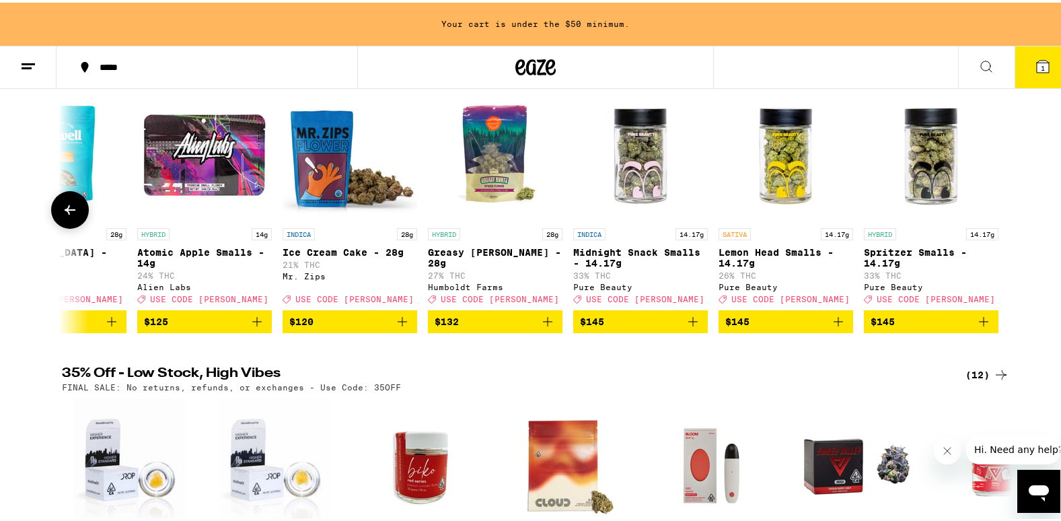
click at [63, 209] on icon at bounding box center [70, 207] width 16 height 16
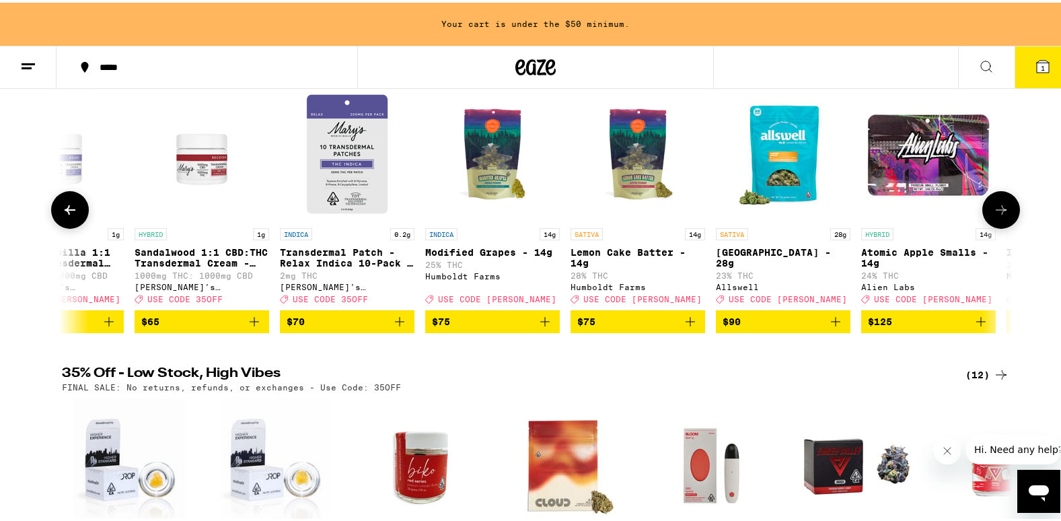
scroll to position [0, 19904]
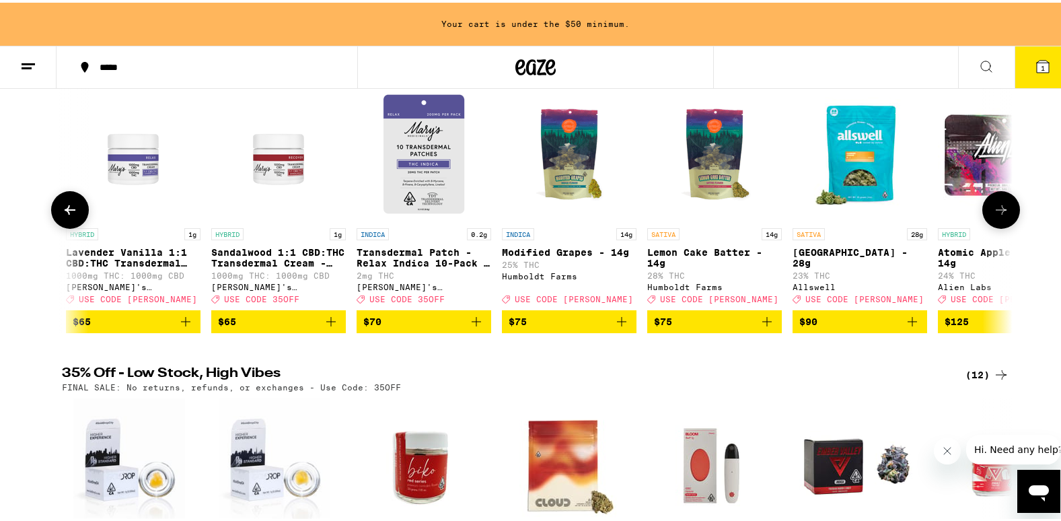
click at [63, 209] on icon at bounding box center [70, 207] width 16 height 16
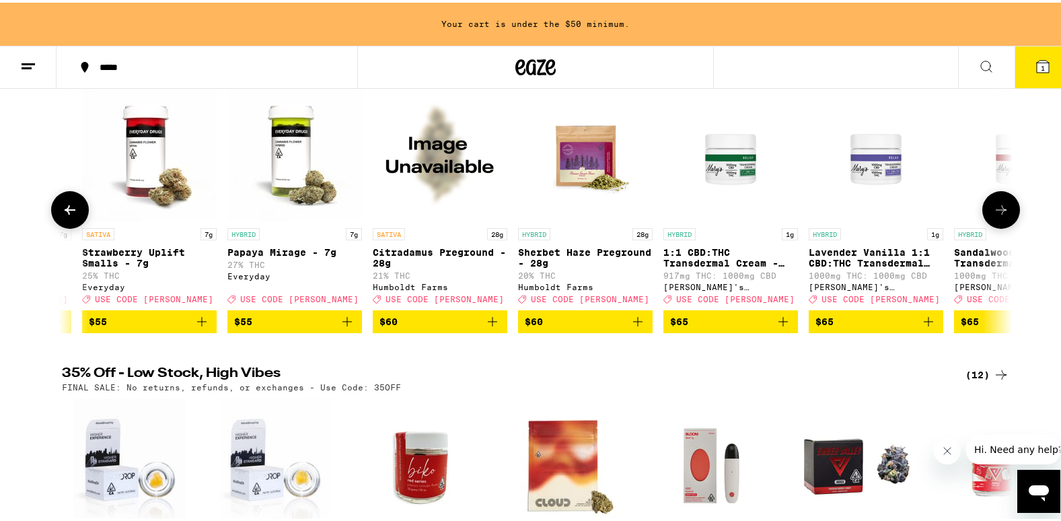
scroll to position [0, 19103]
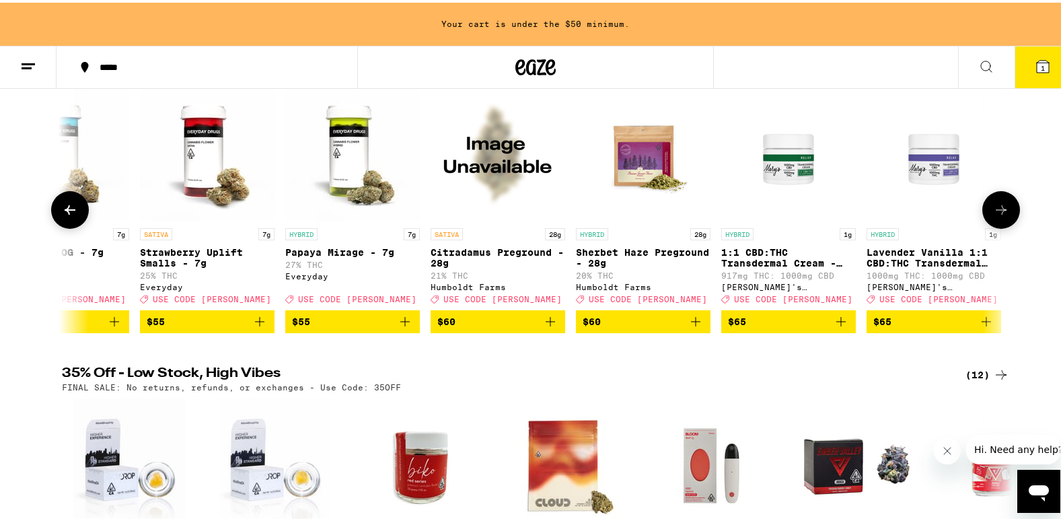
click at [63, 209] on icon at bounding box center [70, 207] width 16 height 16
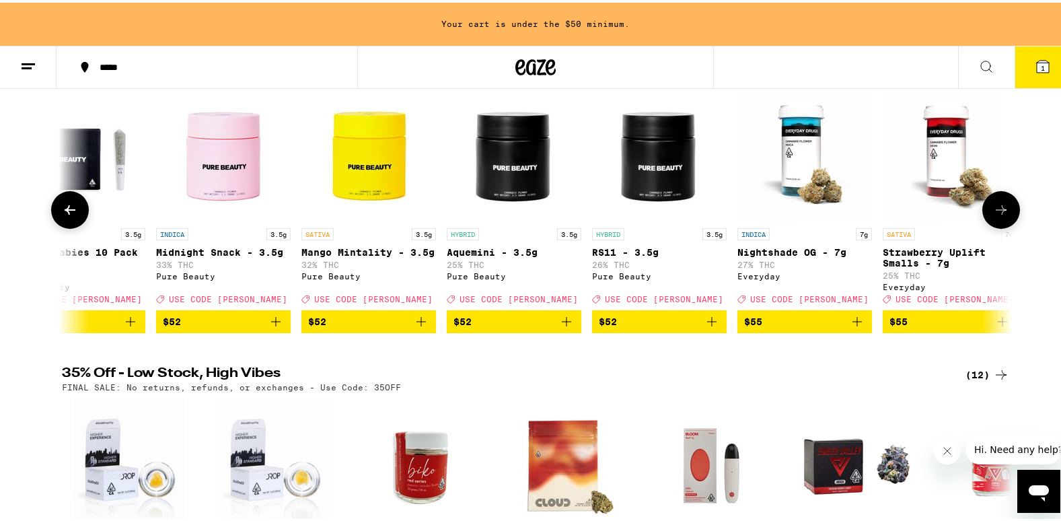
scroll to position [0, 18303]
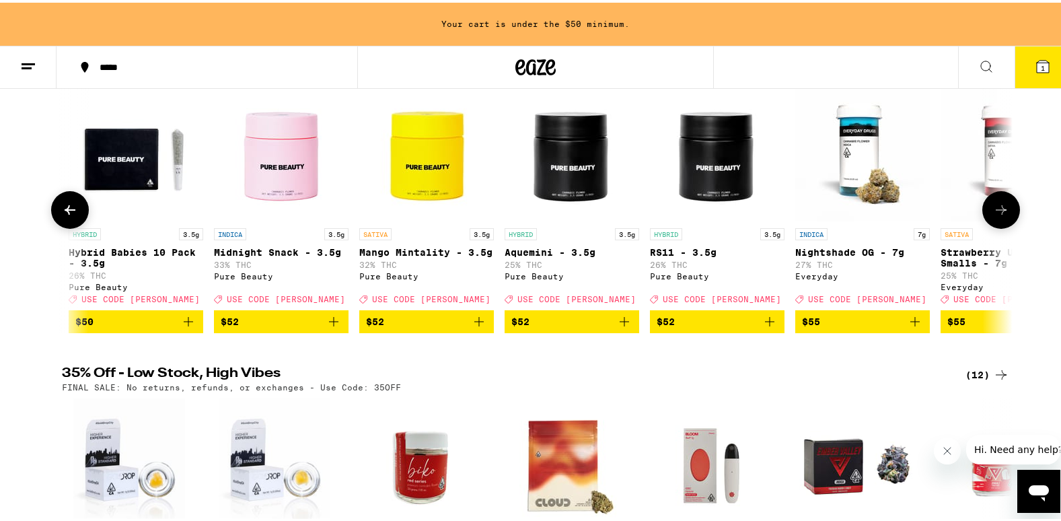
click at [63, 209] on icon at bounding box center [70, 207] width 16 height 16
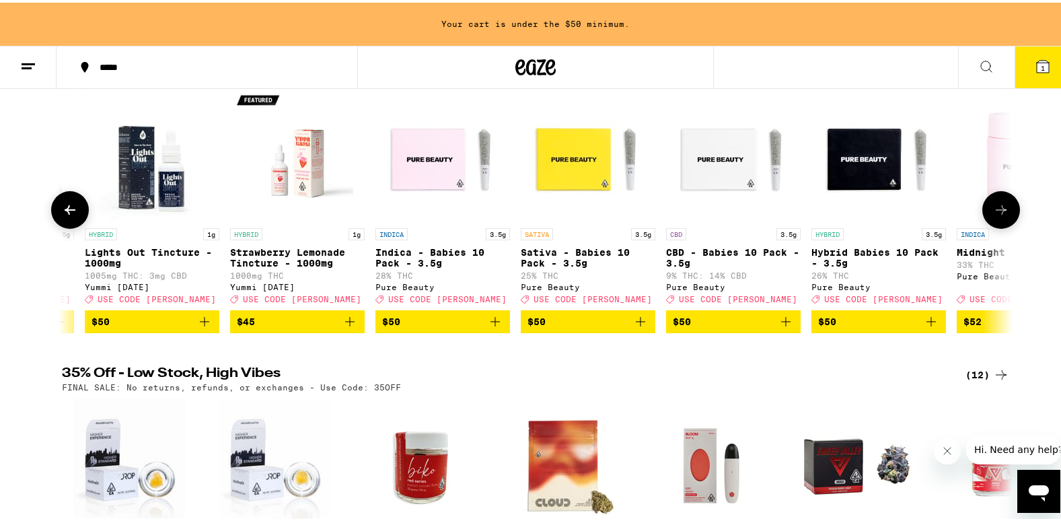
scroll to position [0, 17502]
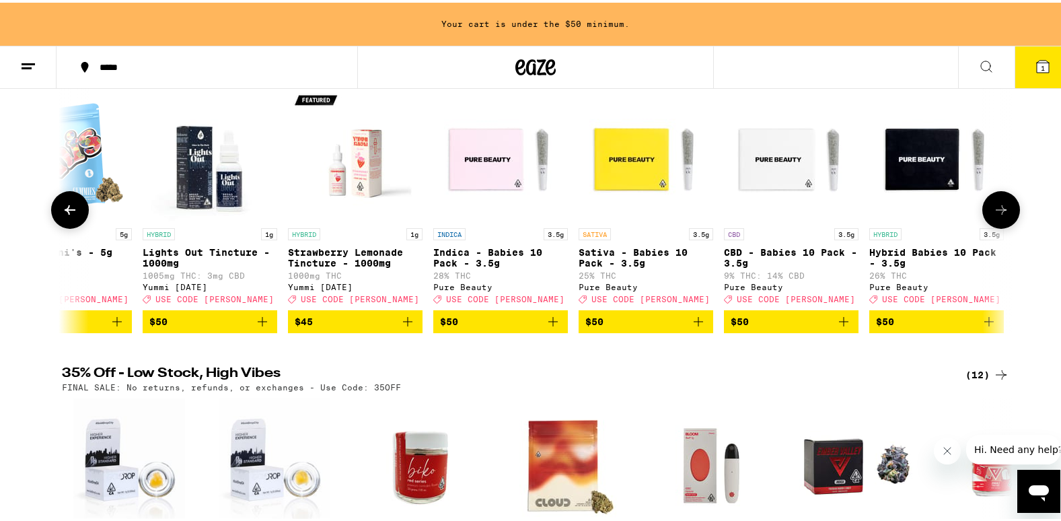
click at [63, 209] on icon at bounding box center [70, 207] width 16 height 16
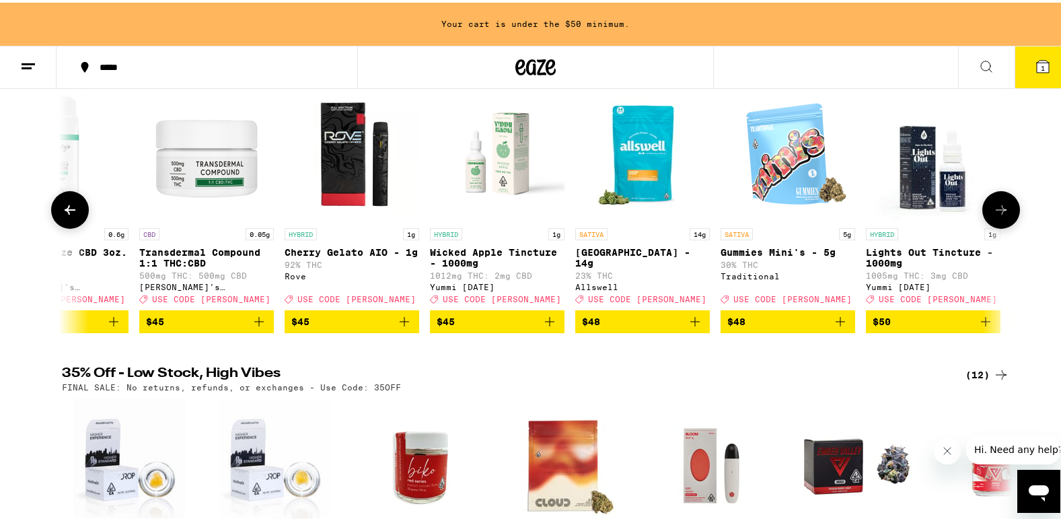
scroll to position [0, 16702]
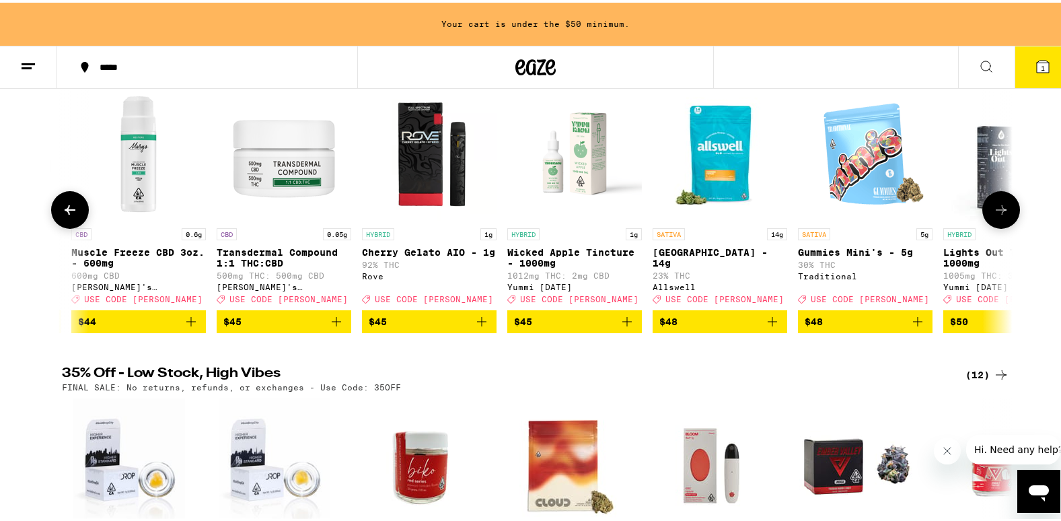
click at [63, 209] on icon at bounding box center [70, 207] width 16 height 16
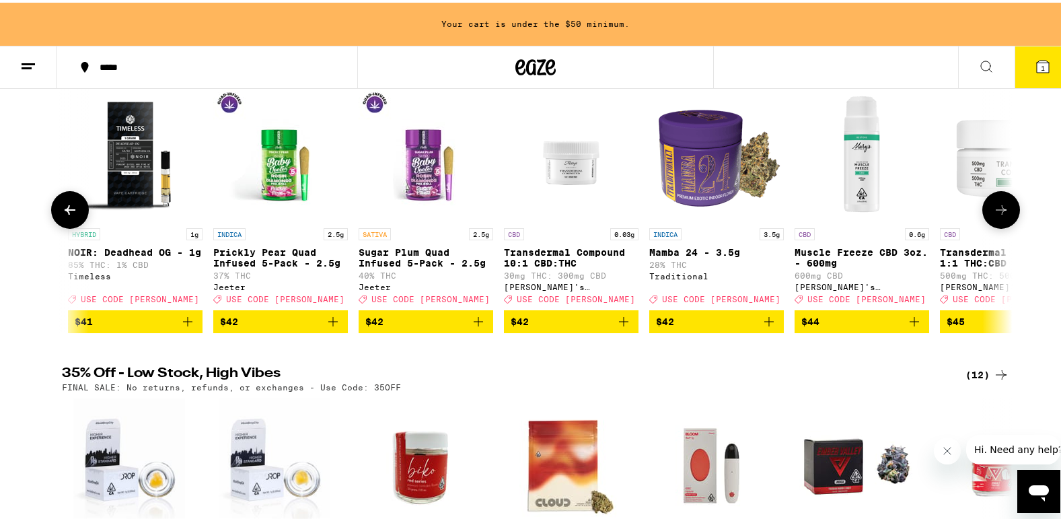
scroll to position [0, 15901]
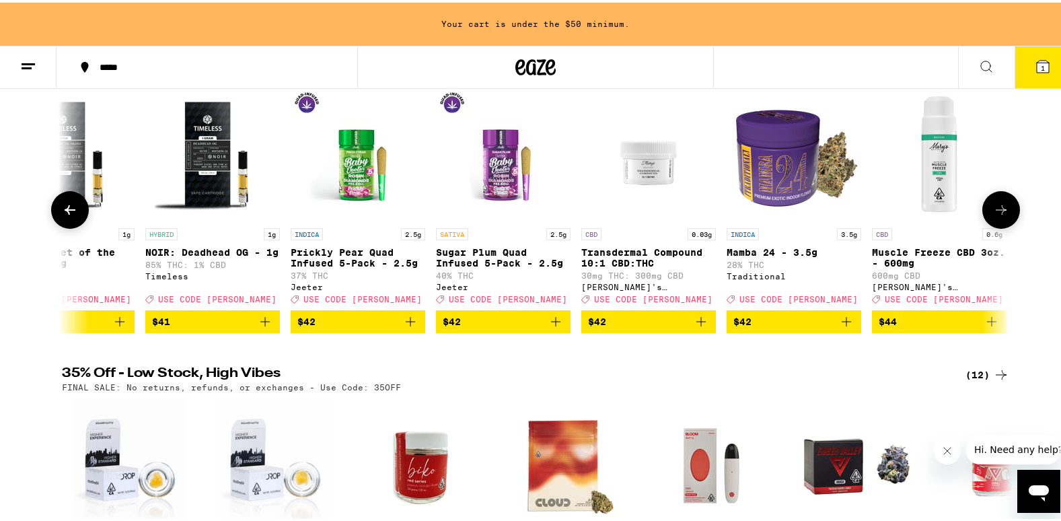
click at [63, 209] on icon at bounding box center [70, 207] width 16 height 16
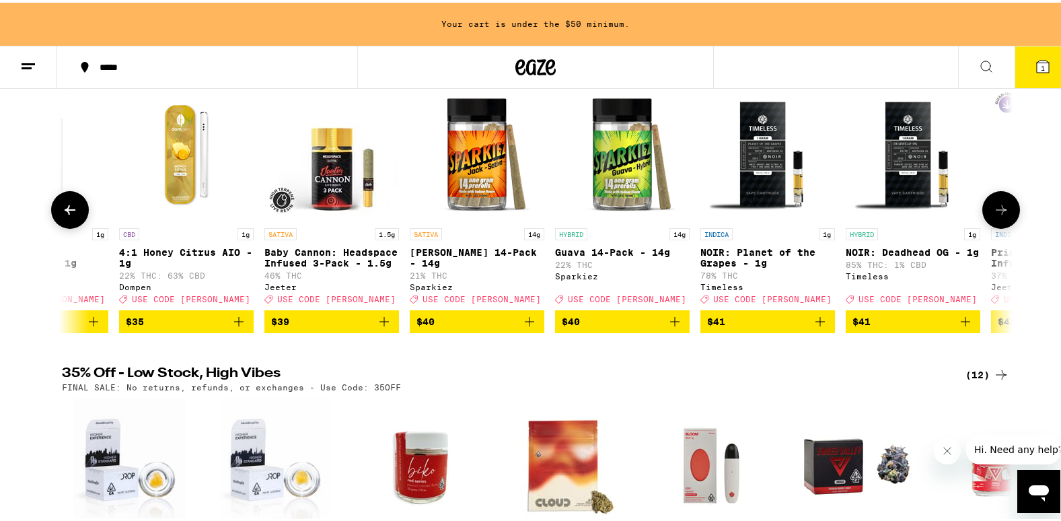
scroll to position [0, 15100]
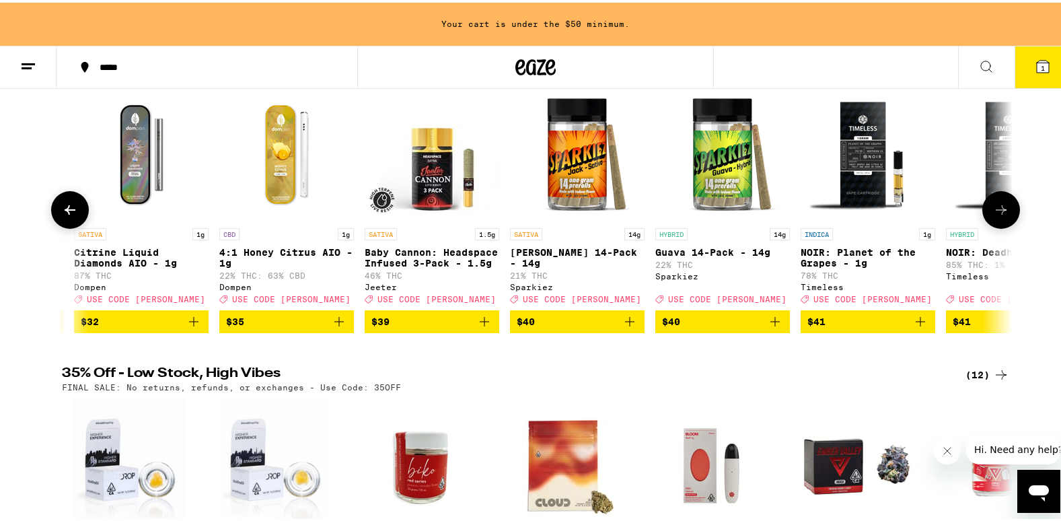
click at [63, 209] on icon at bounding box center [70, 207] width 16 height 16
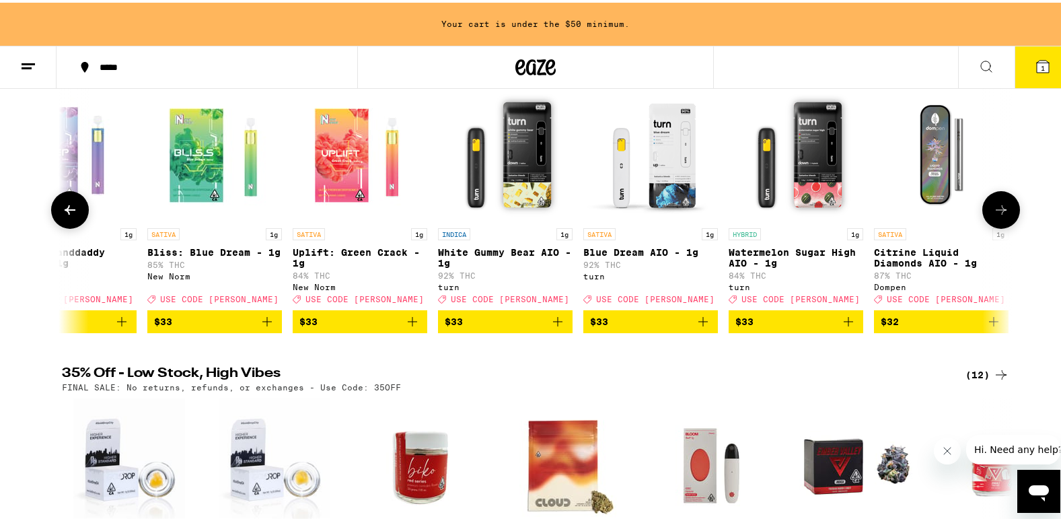
scroll to position [0, 14300]
click at [63, 209] on icon at bounding box center [70, 207] width 16 height 16
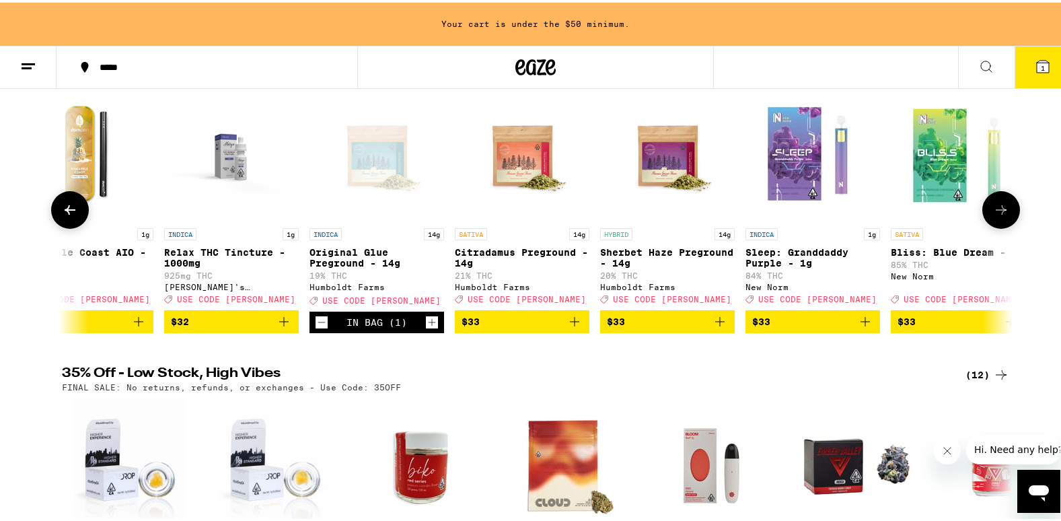
scroll to position [0, 13499]
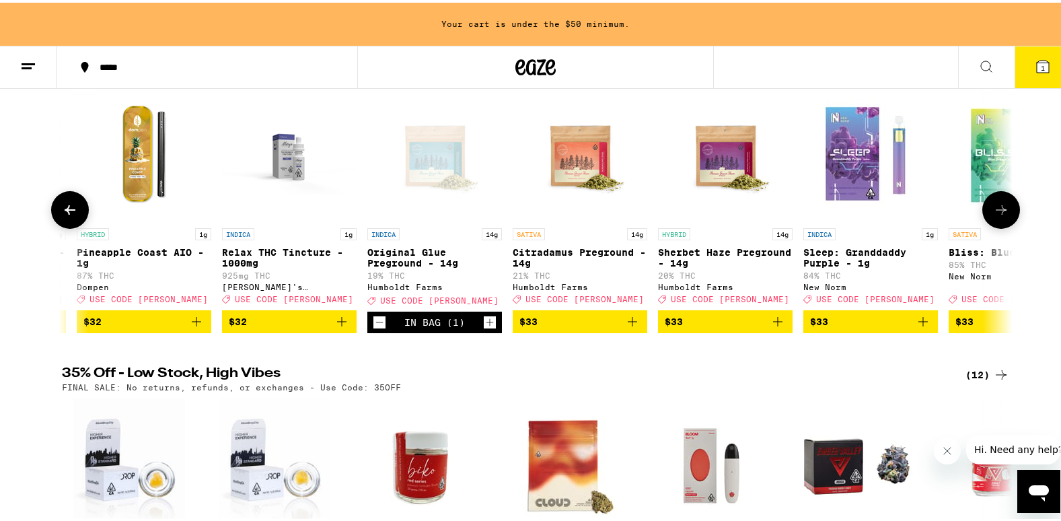
click at [66, 211] on icon at bounding box center [70, 207] width 16 height 16
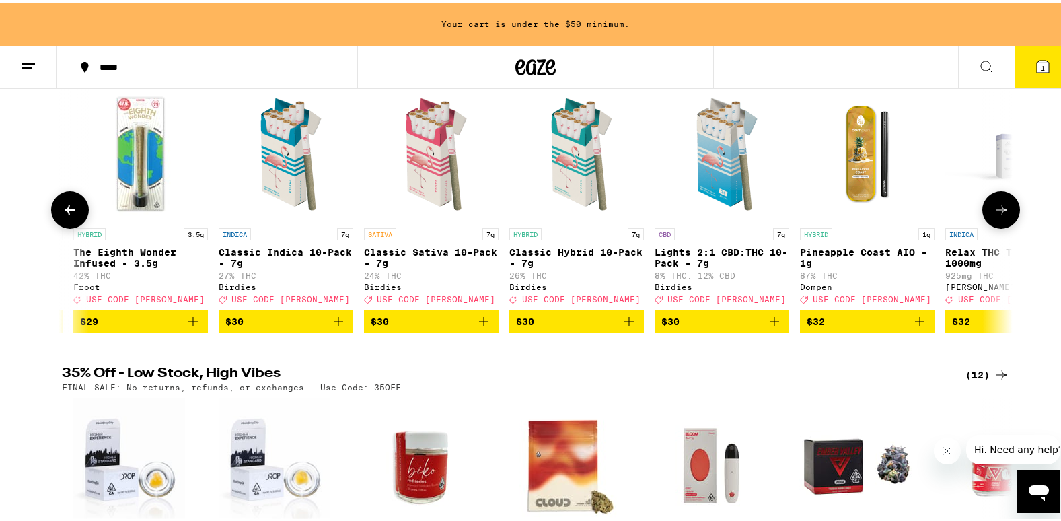
scroll to position [0, 12699]
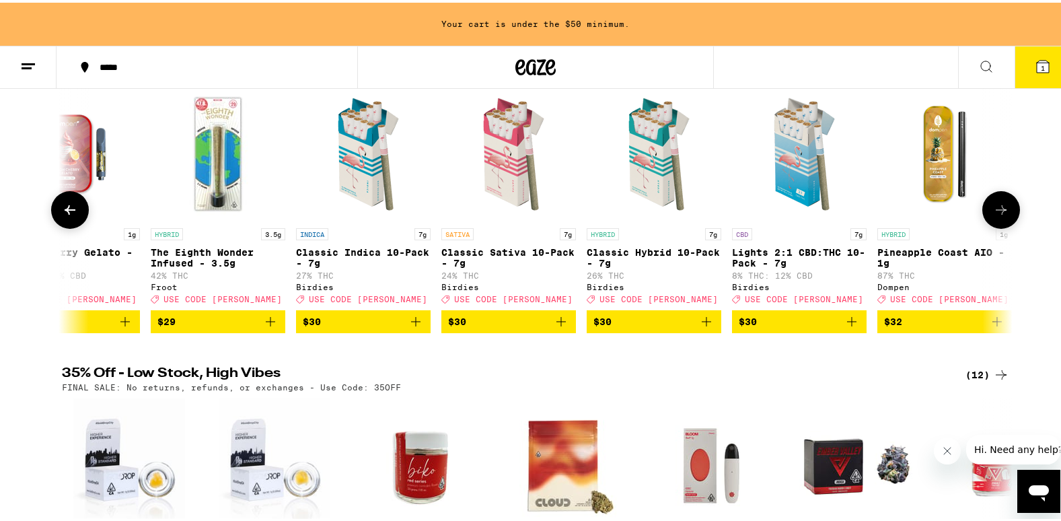
click at [66, 211] on icon at bounding box center [70, 207] width 16 height 16
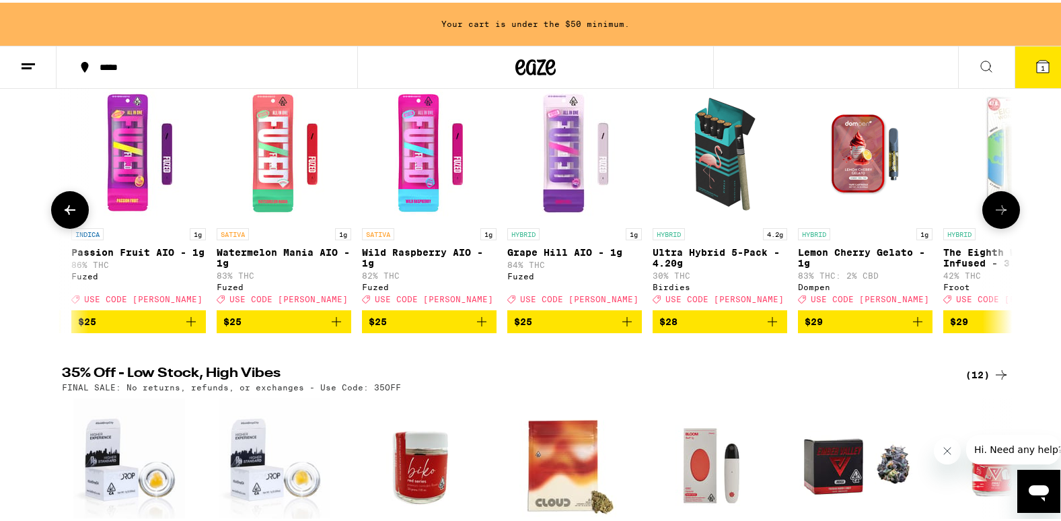
scroll to position [0, 11898]
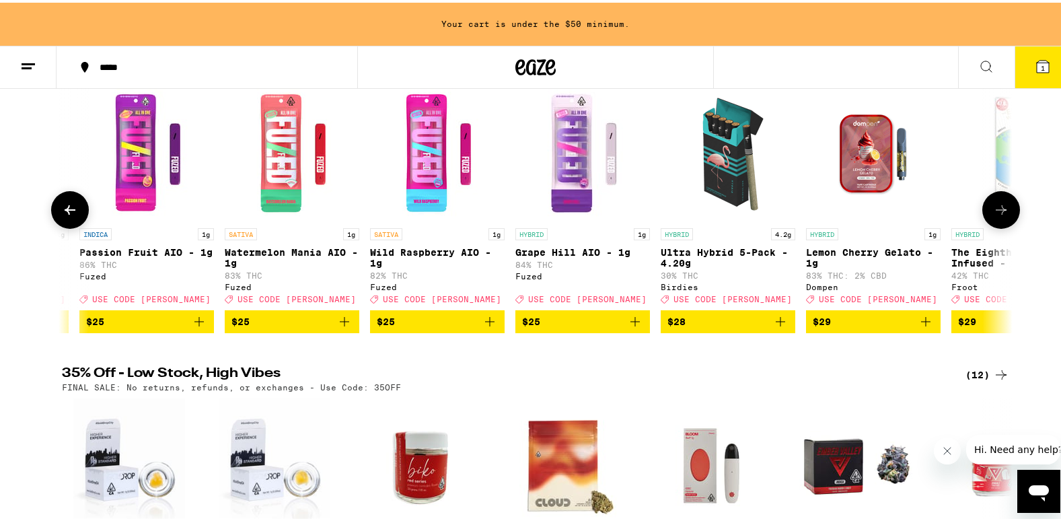
click at [66, 211] on icon at bounding box center [70, 207] width 16 height 16
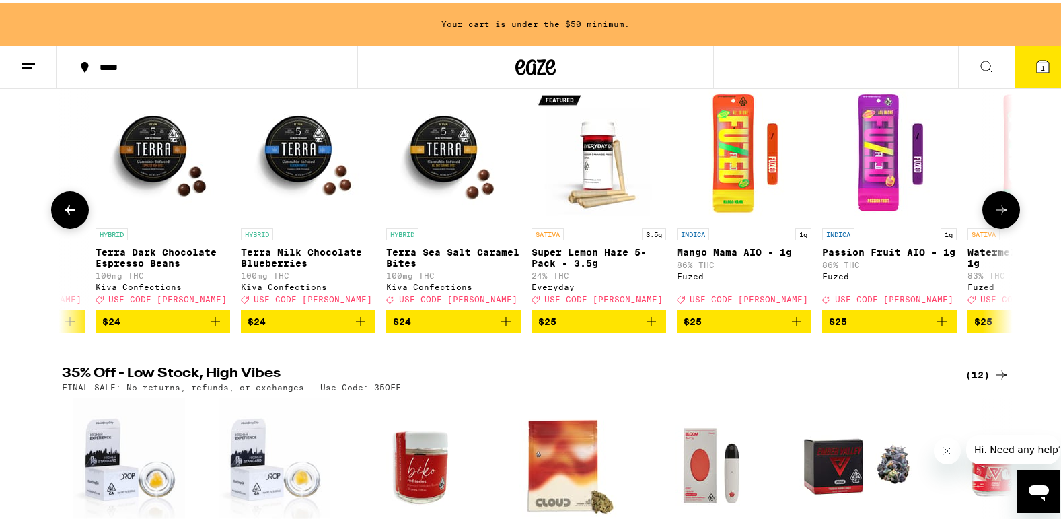
scroll to position [0, 11098]
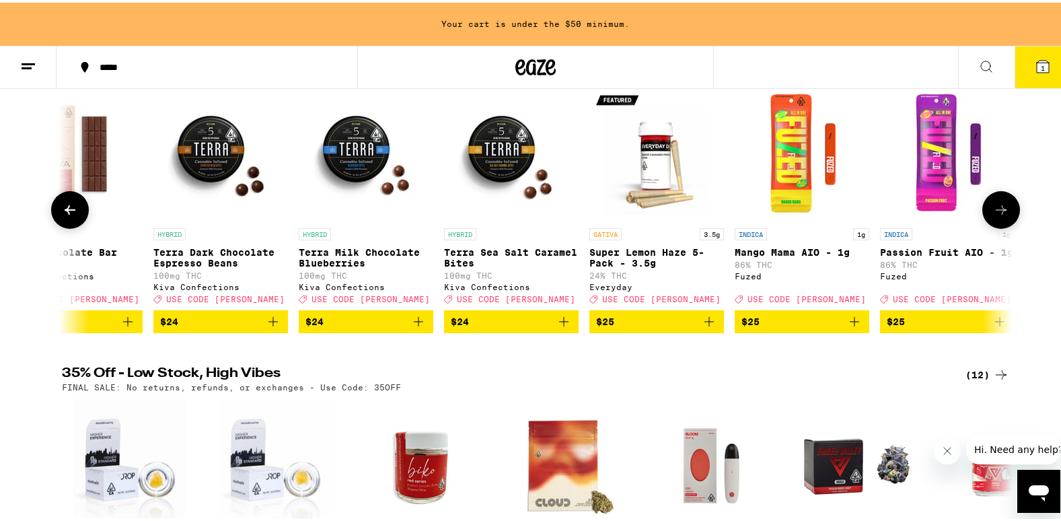
click at [850, 324] on icon "Add to bag" at bounding box center [854, 318] width 9 height 9
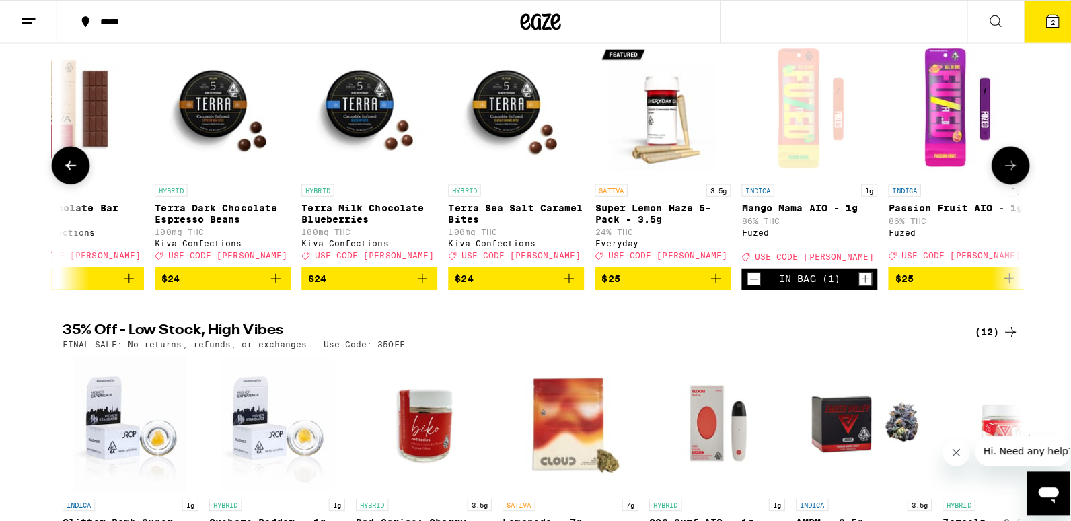
scroll to position [135, 0]
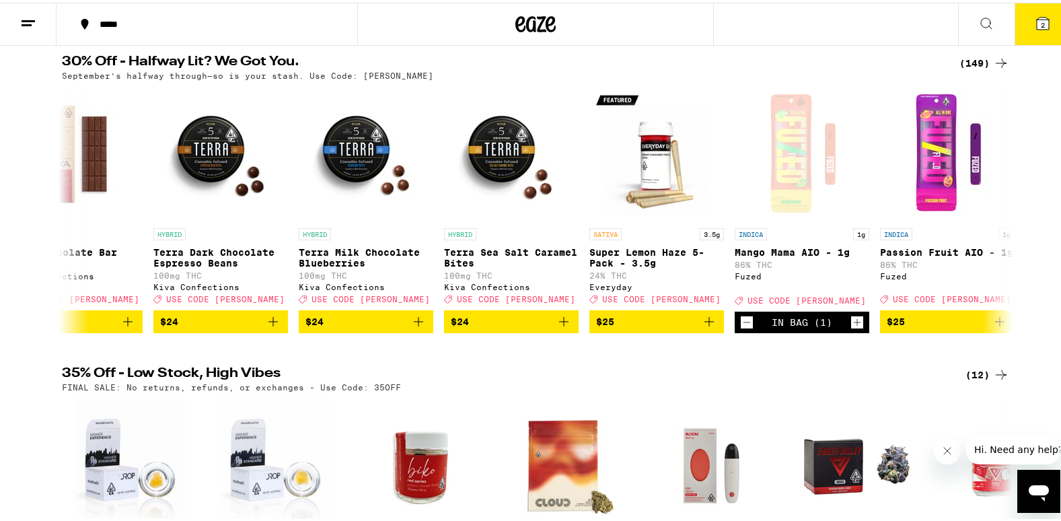
click at [1037, 22] on icon at bounding box center [1043, 21] width 12 height 12
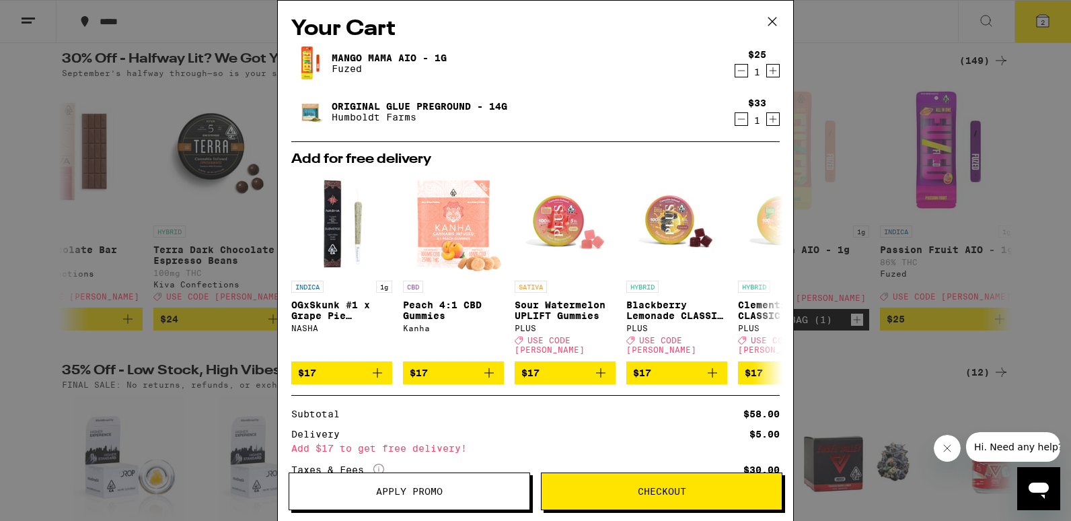
click at [857, 375] on div "Your Cart Mango Mama AIO - 1g Fuzed $25 1 Original Glue Preground - 14g Humbold…" at bounding box center [535, 260] width 1071 height 521
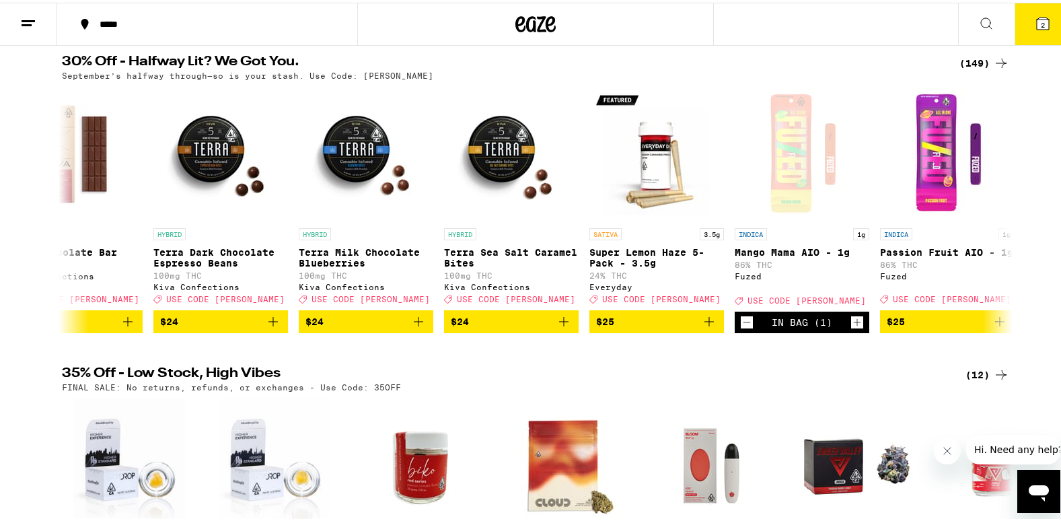
click at [1037, 18] on icon at bounding box center [1043, 21] width 12 height 12
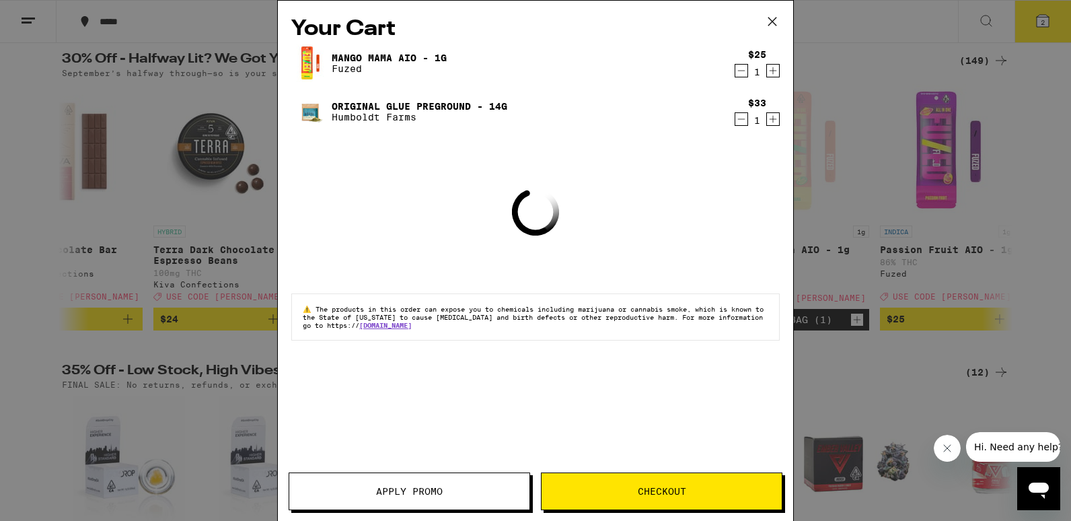
click at [445, 478] on button "Apply Promo" at bounding box center [410, 491] width 242 height 38
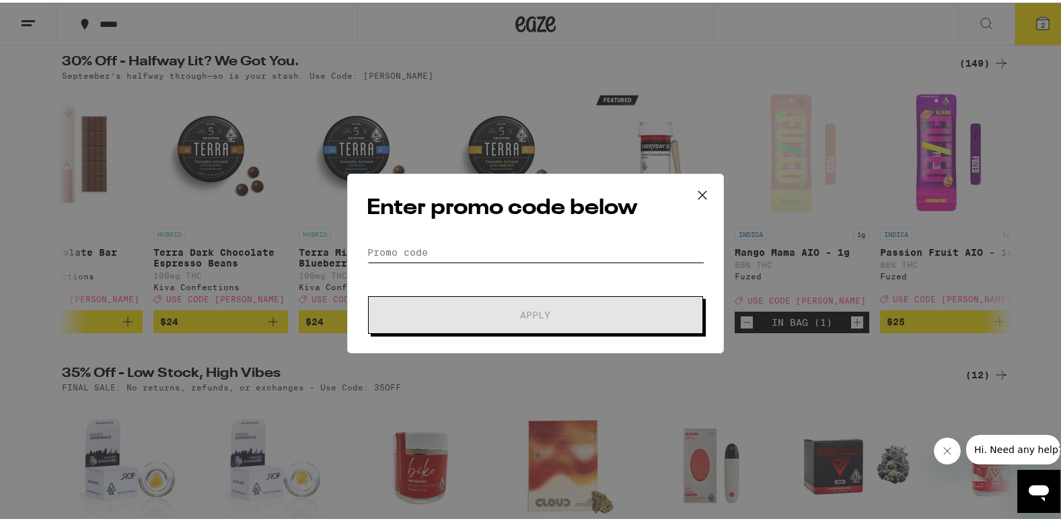
click at [422, 259] on input "Promo Code" at bounding box center [536, 249] width 338 height 20
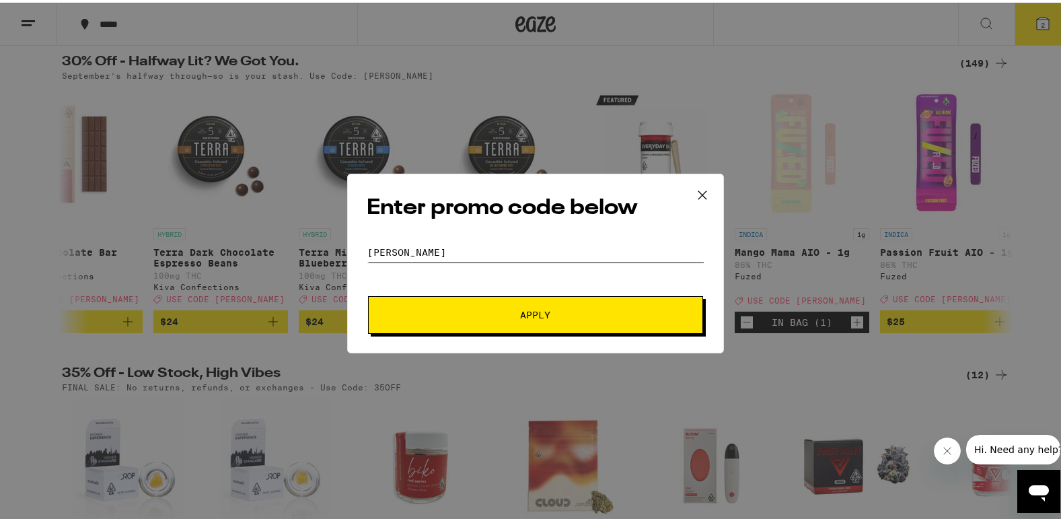
type input "[PERSON_NAME]"
click at [511, 316] on span "Apply" at bounding box center [535, 311] width 242 height 9
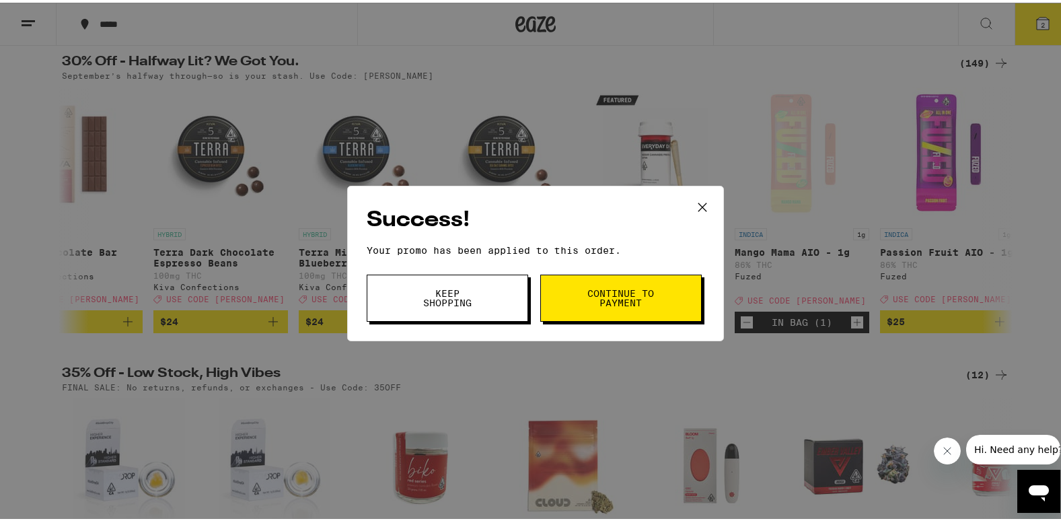
click at [625, 284] on button "Continue to payment" at bounding box center [620, 295] width 161 height 47
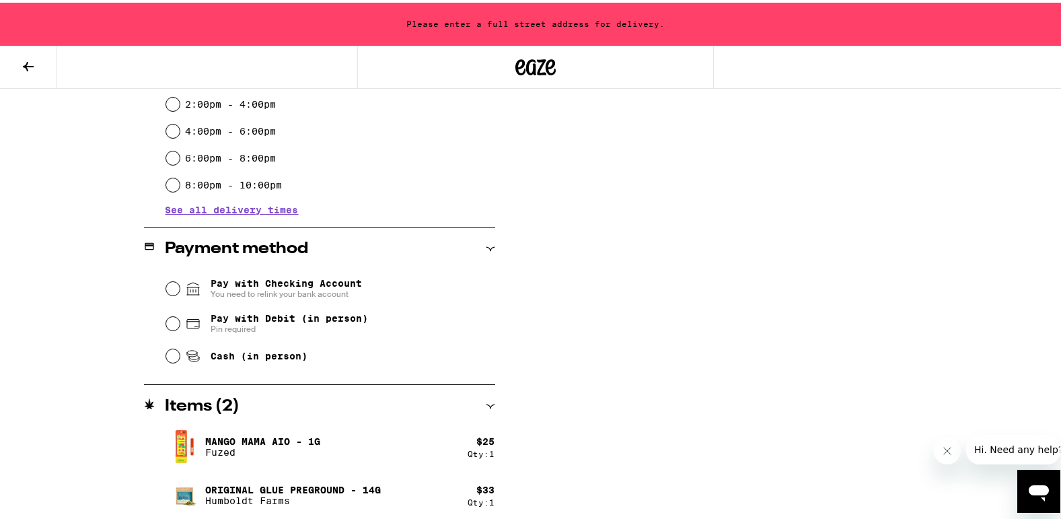
scroll to position [423, 0]
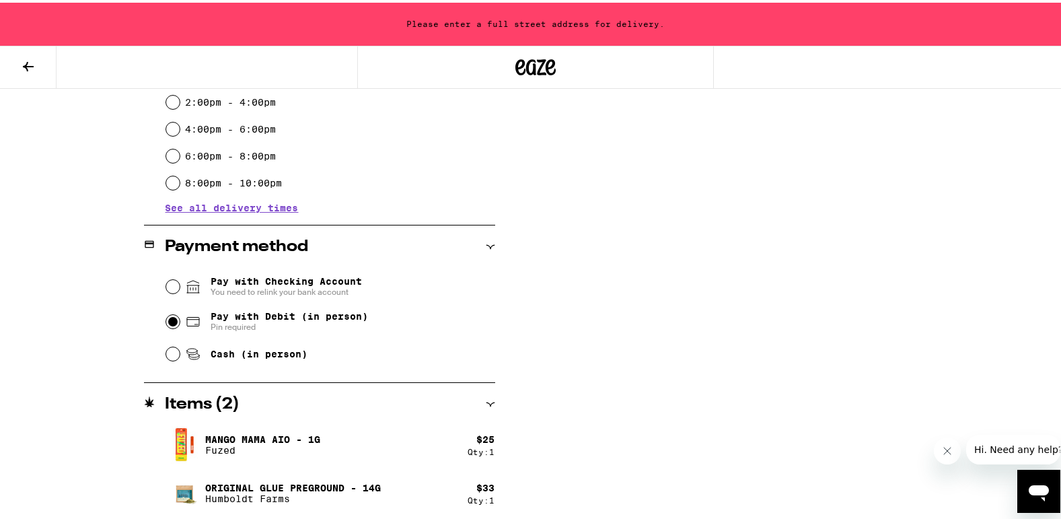
click at [166, 321] on input "Pay with Debit (in person) Pin required" at bounding box center [172, 318] width 13 height 13
radio input "true"
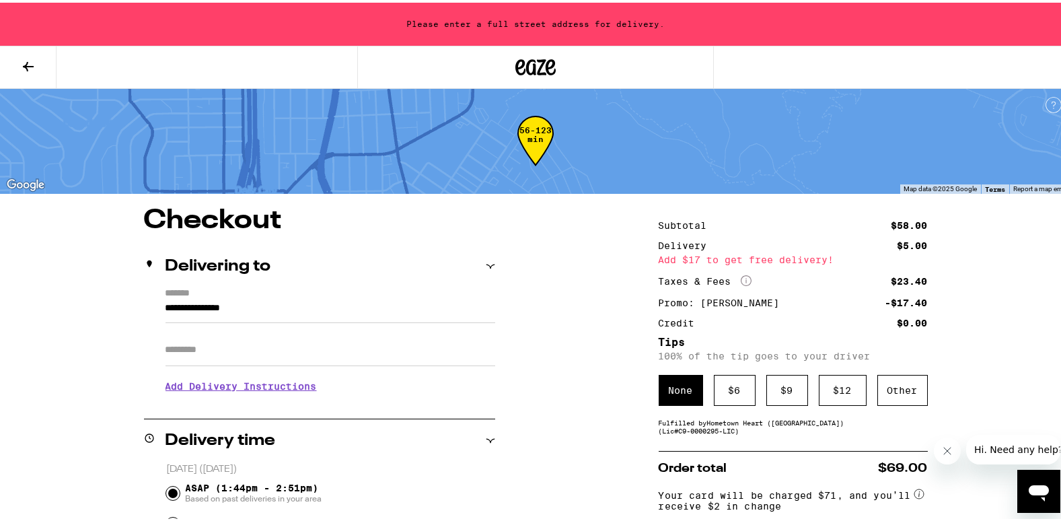
scroll to position [0, 0]
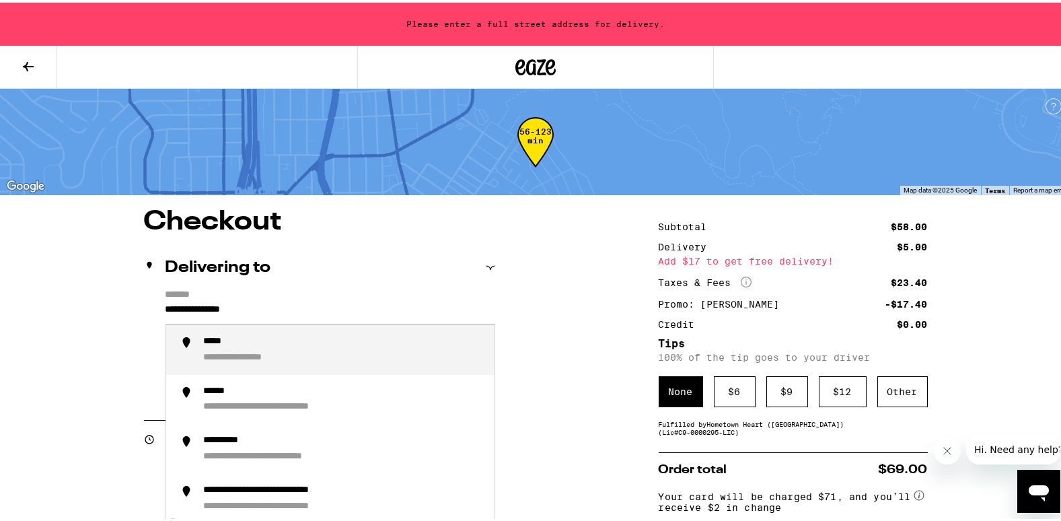
drag, startPoint x: 295, startPoint y: 307, endPoint x: 147, endPoint y: 325, distance: 149.1
click at [147, 325] on div "**********" at bounding box center [319, 345] width 351 height 116
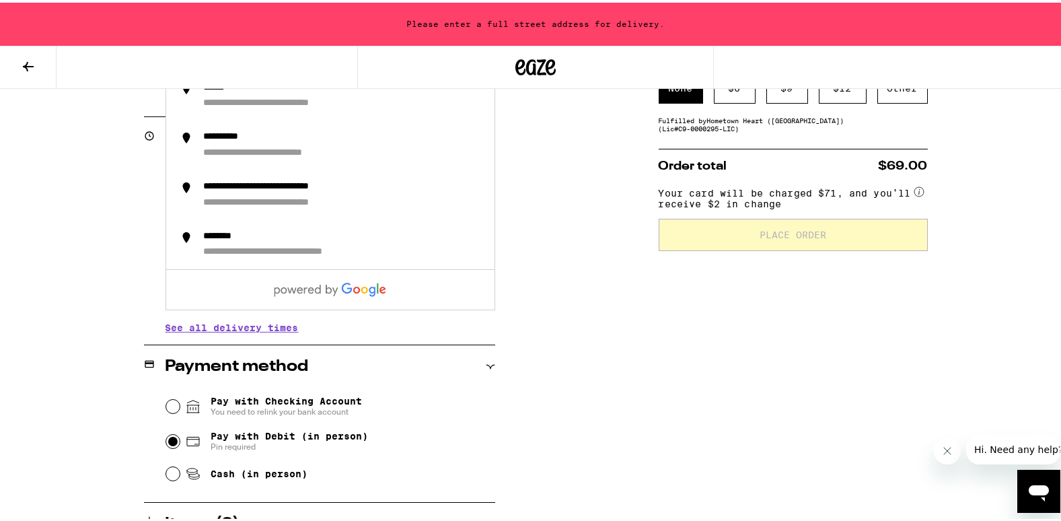
scroll to position [20, 0]
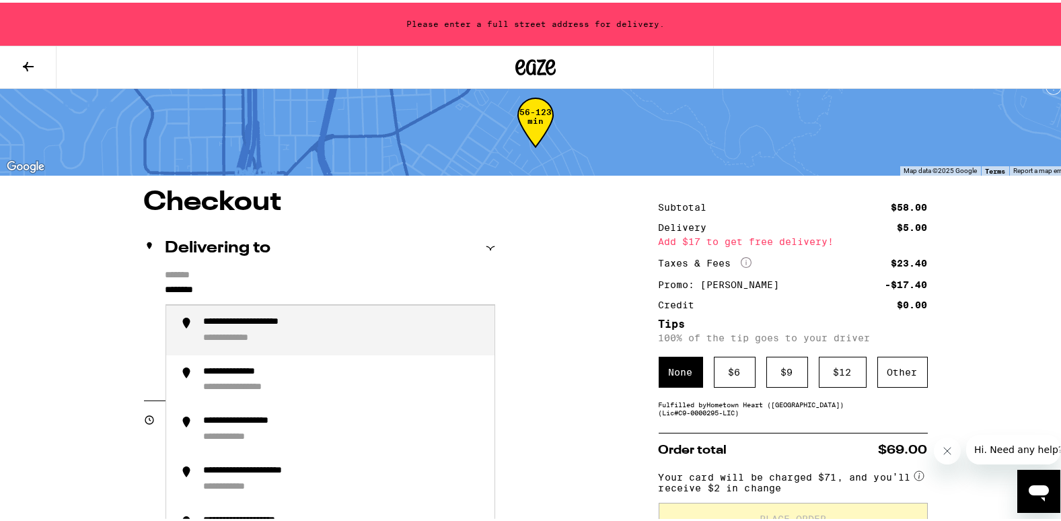
click at [340, 338] on div "**********" at bounding box center [344, 327] width 280 height 28
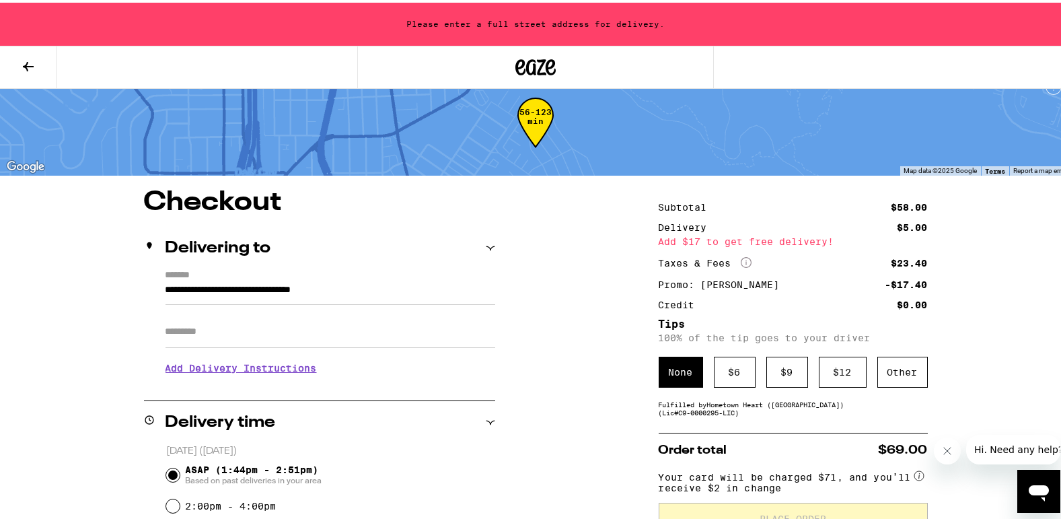
type input "**********"
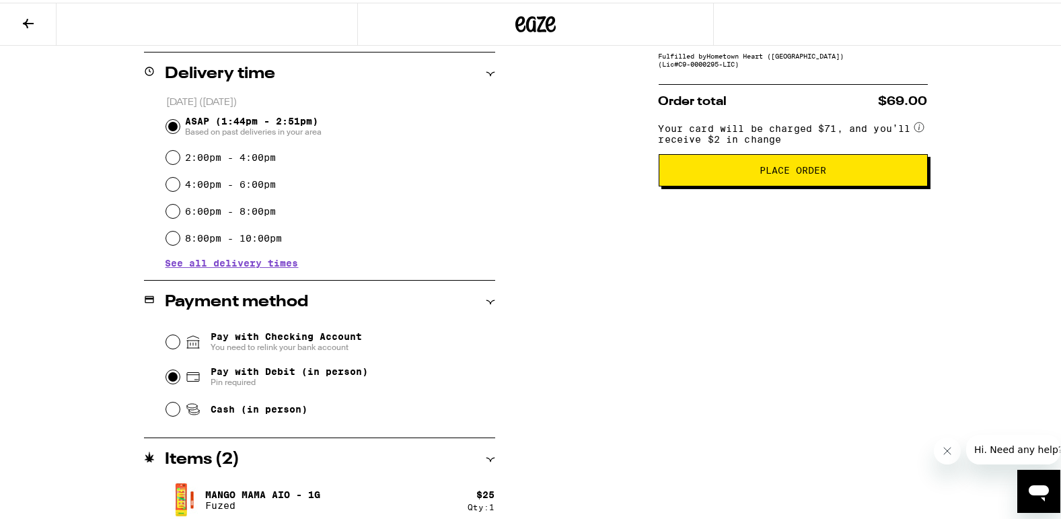
scroll to position [336, 0]
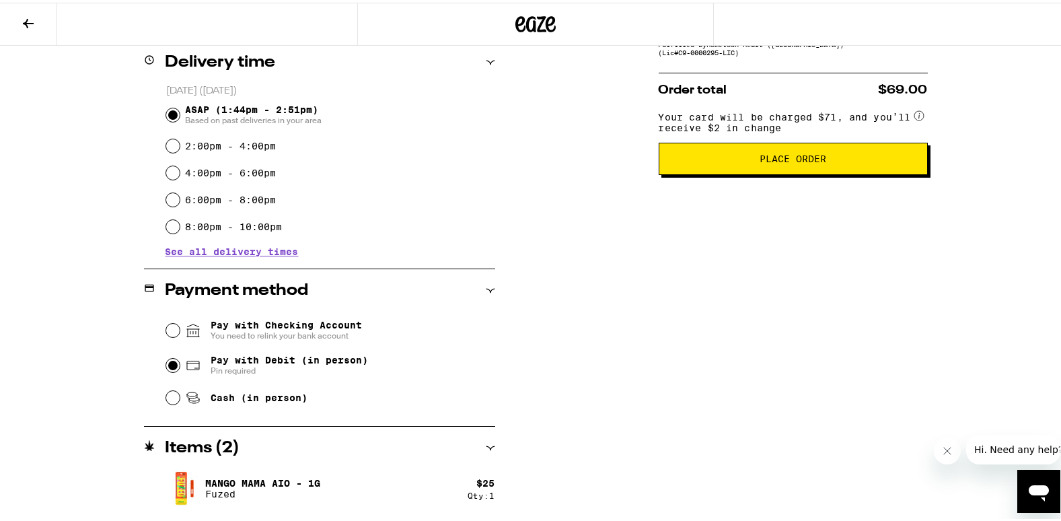
click at [1037, 484] on icon "Open messaging window" at bounding box center [1039, 490] width 24 height 24
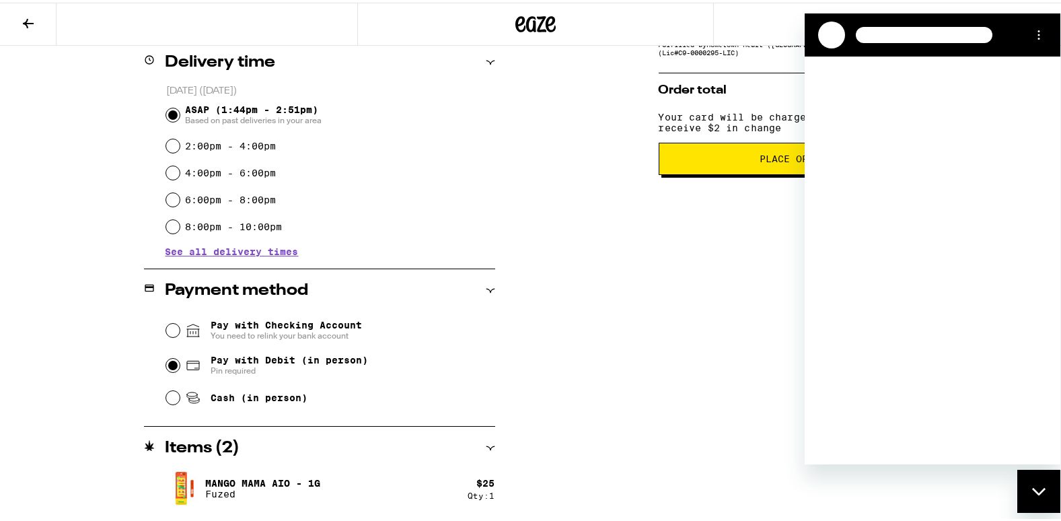
scroll to position [0, 0]
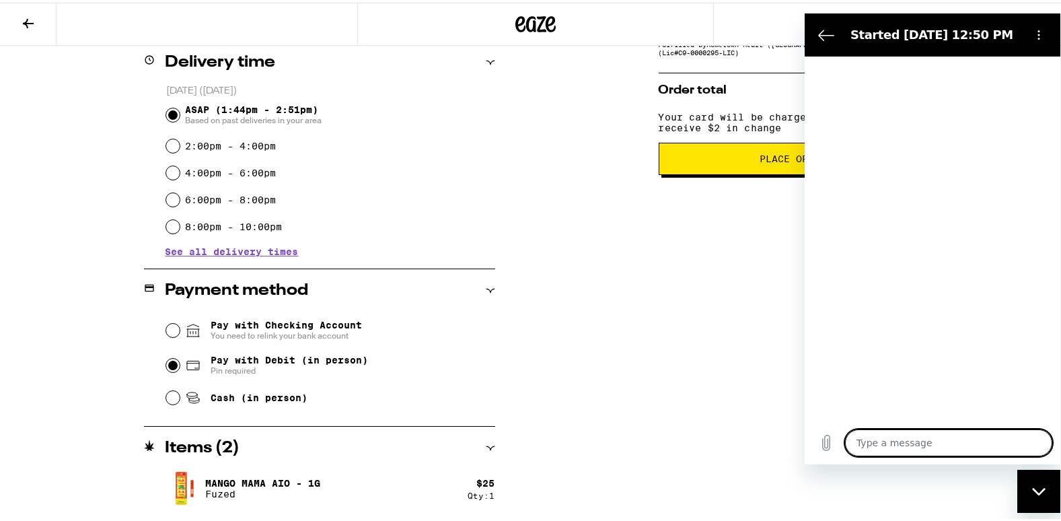
type textarea "x"
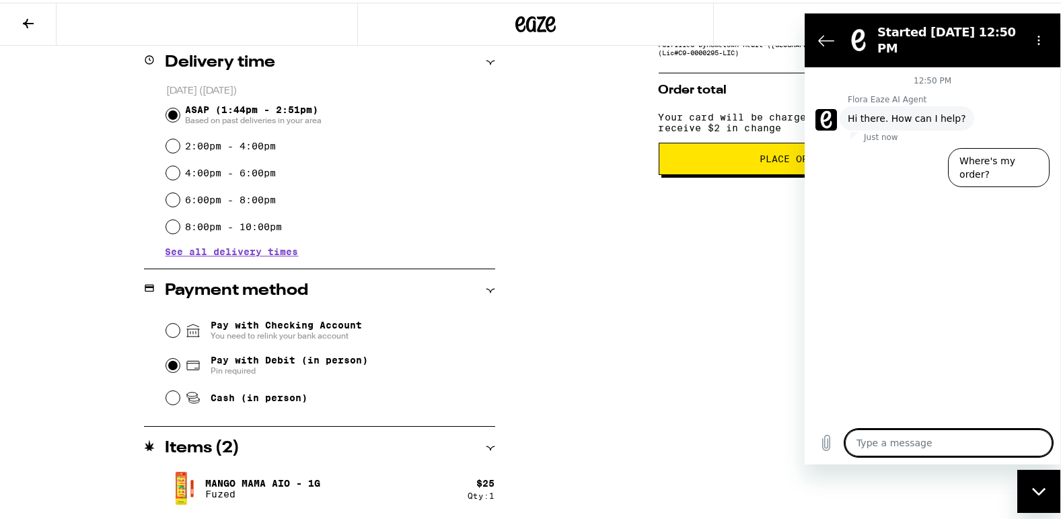
click at [920, 439] on textarea at bounding box center [948, 442] width 207 height 27
type textarea "H"
type textarea "x"
type textarea "HI"
type textarea "x"
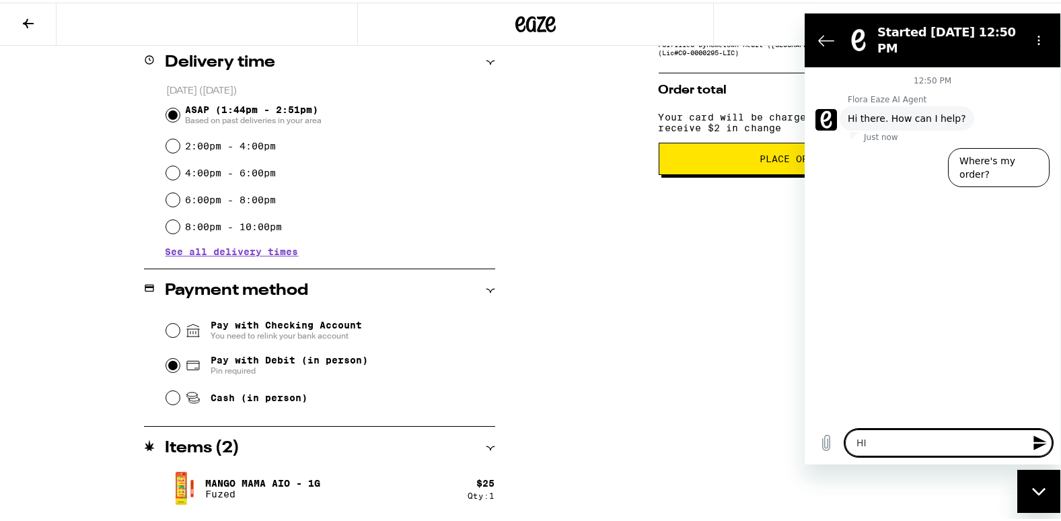
type textarea "HI."
type textarea "x"
type textarea "HI.."
type textarea "x"
type textarea "HI.."
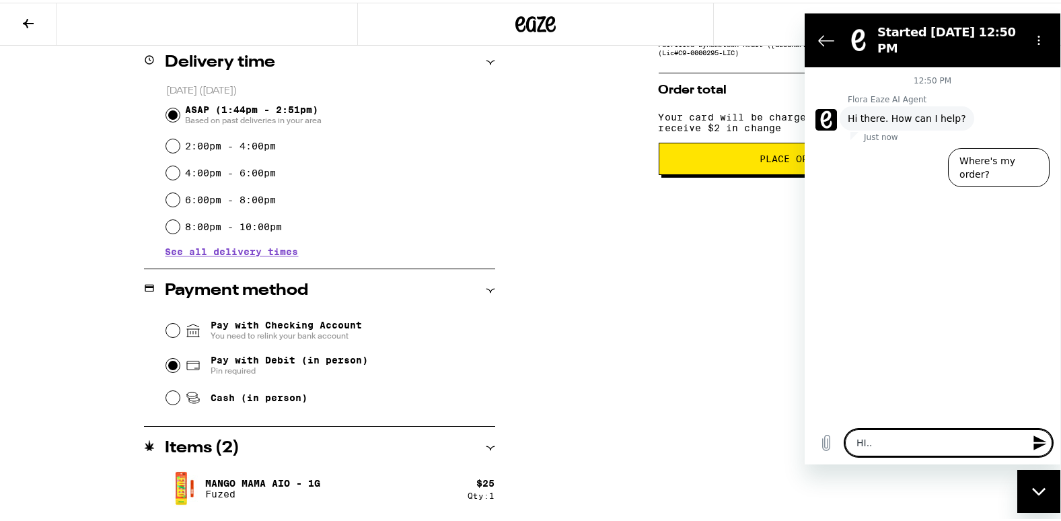
type textarea "x"
type textarea "HI.. C"
type textarea "x"
type textarea "HI.. CA"
type textarea "x"
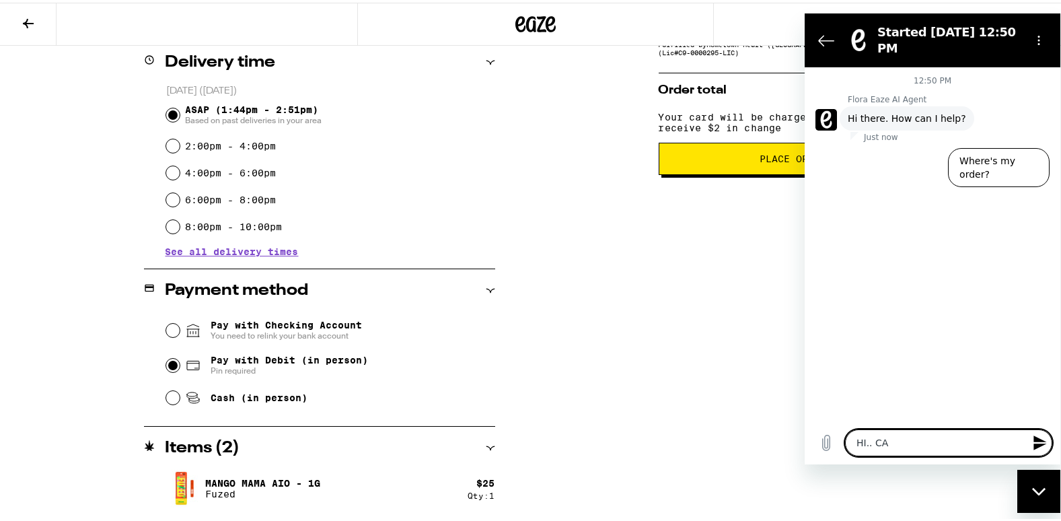
type textarea "HI.. CAN"
type textarea "x"
type textarea "HI.. CAN"
type textarea "x"
type textarea "HI.. CAN I"
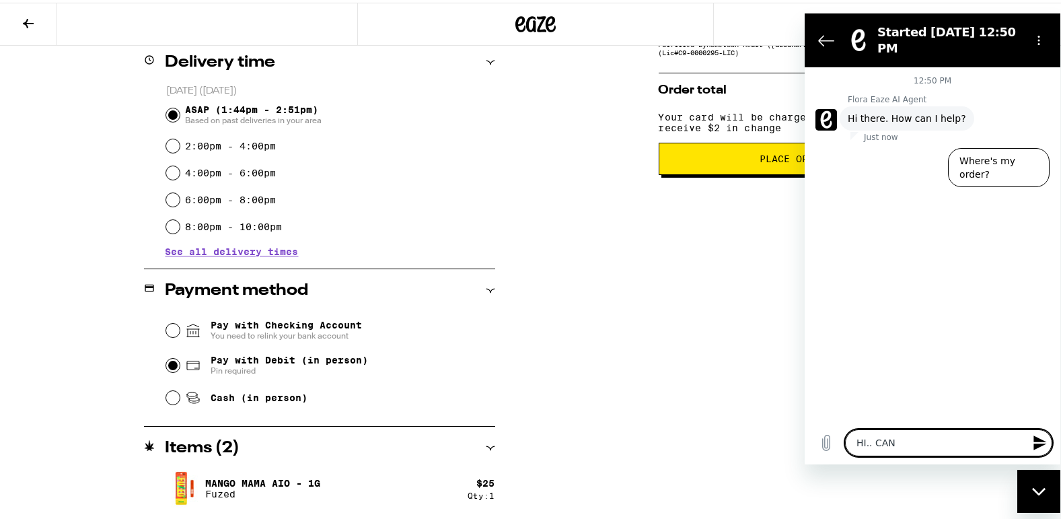
type textarea "x"
type textarea "HI.. CAN I"
type textarea "x"
type textarea "HI.. CAN I P"
type textarea "x"
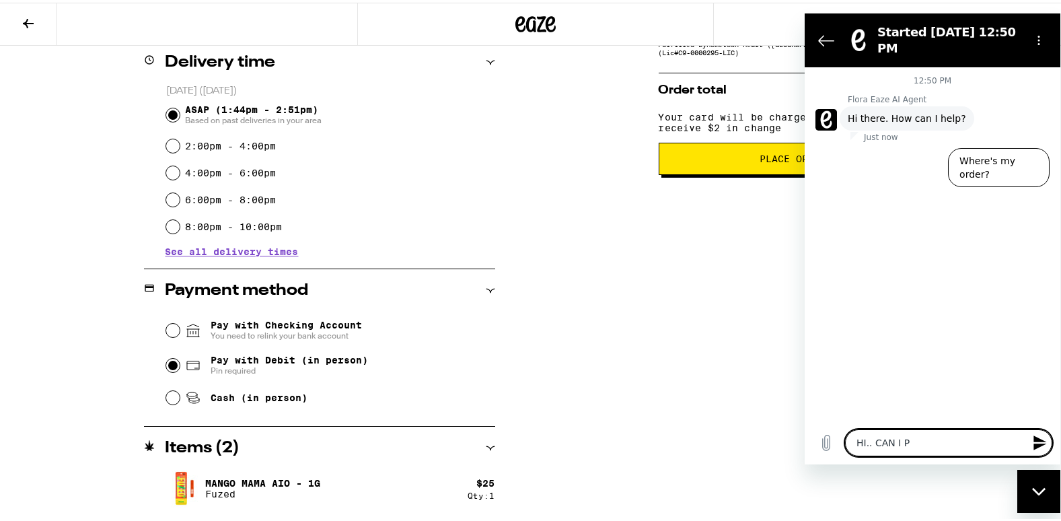
type textarea "HI.. CAN I [GEOGRAPHIC_DATA]"
type textarea "x"
type textarea "HI.. CAN I PAY"
type textarea "x"
type textarea "HI.. CAN I [GEOGRAPHIC_DATA]"
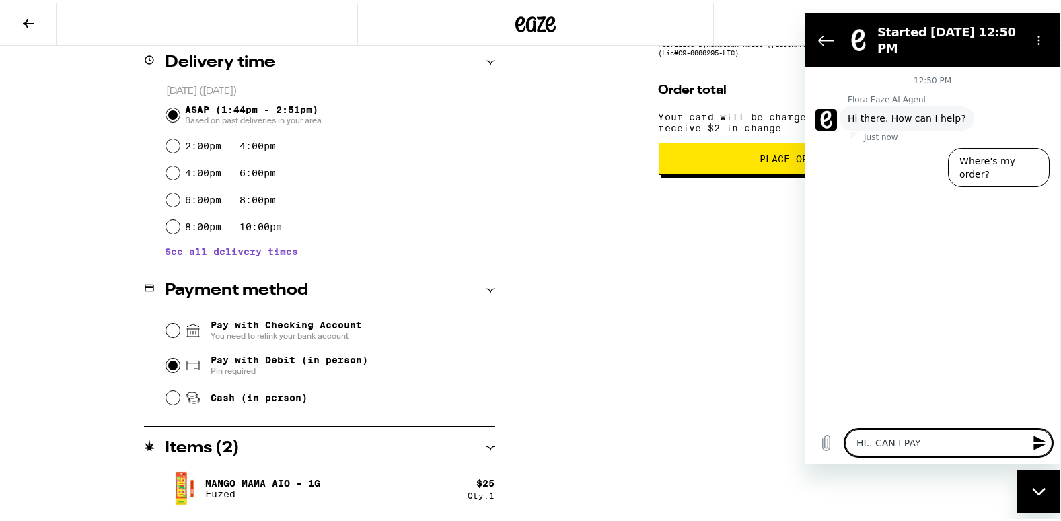
type textarea "x"
type textarea "HI.. CAN I P"
type textarea "x"
type textarea "HI.. CAN I"
type textarea "x"
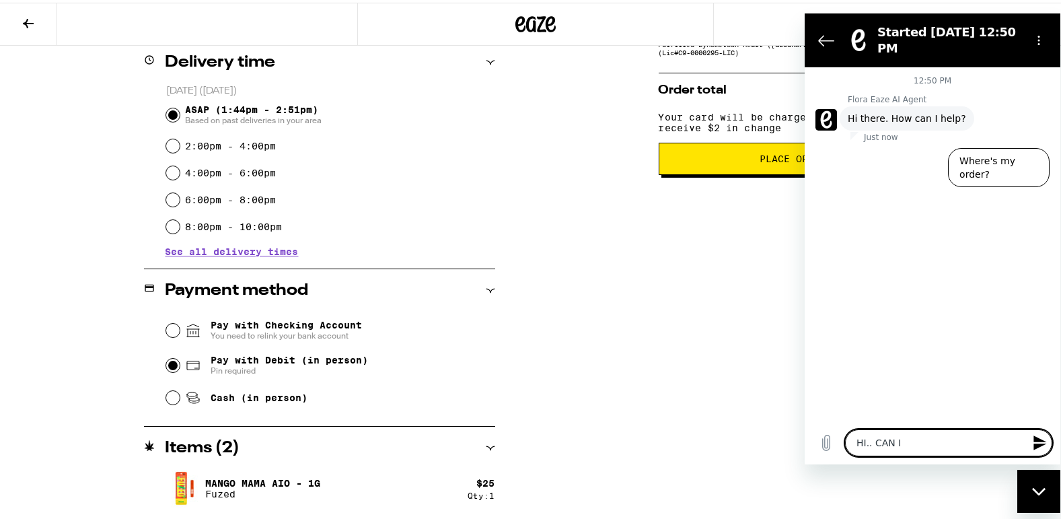
type textarea "HI.. CAN I"
type textarea "x"
type textarea "HI.. CAN"
type textarea "x"
type textarea "HI.. CAN"
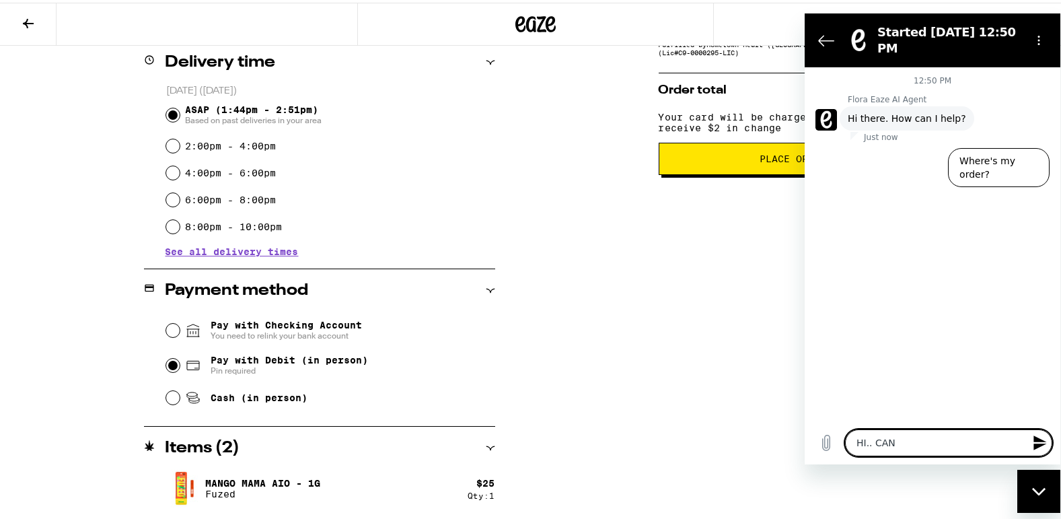
type textarea "x"
type textarea "HI.. CA"
type textarea "x"
type textarea "HI.. C"
type textarea "x"
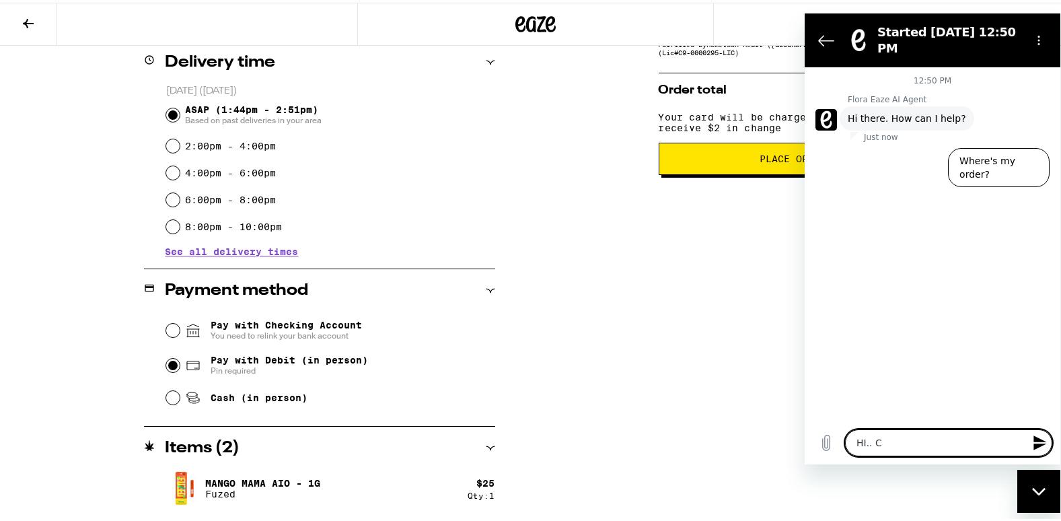
type textarea "HI.."
type textarea "x"
type textarea "HI.."
type textarea "x"
type textarea "HI.."
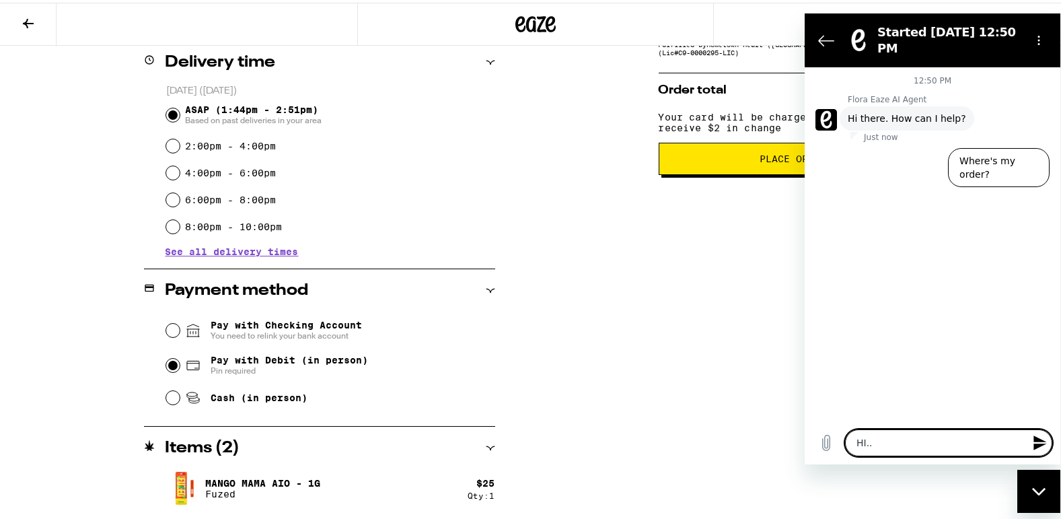
type textarea "x"
type textarea "HI.. c"
type textarea "x"
type textarea "HI.. ca"
type textarea "x"
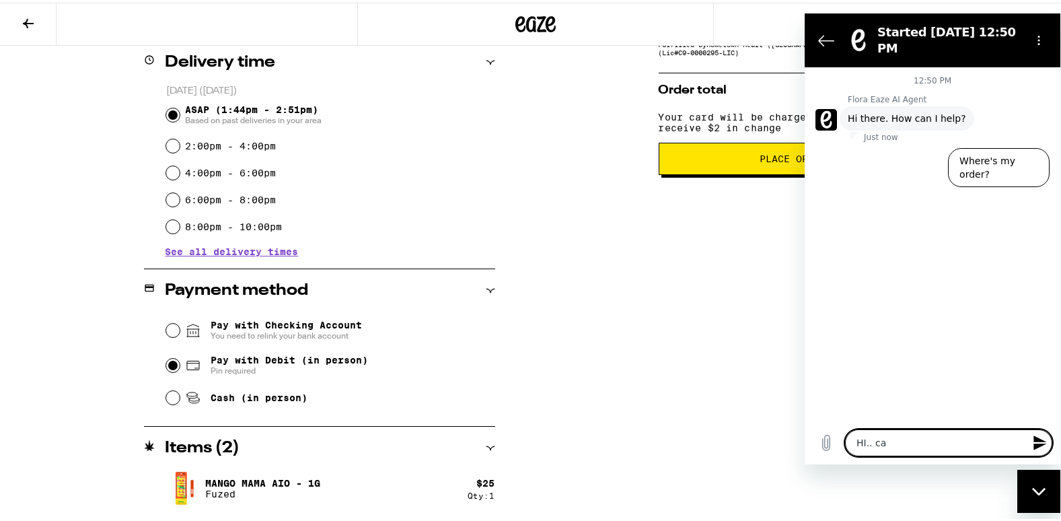
type textarea "HI.. can"
type textarea "x"
type textarea "HI.. can"
type textarea "x"
type textarea "HI.. can i"
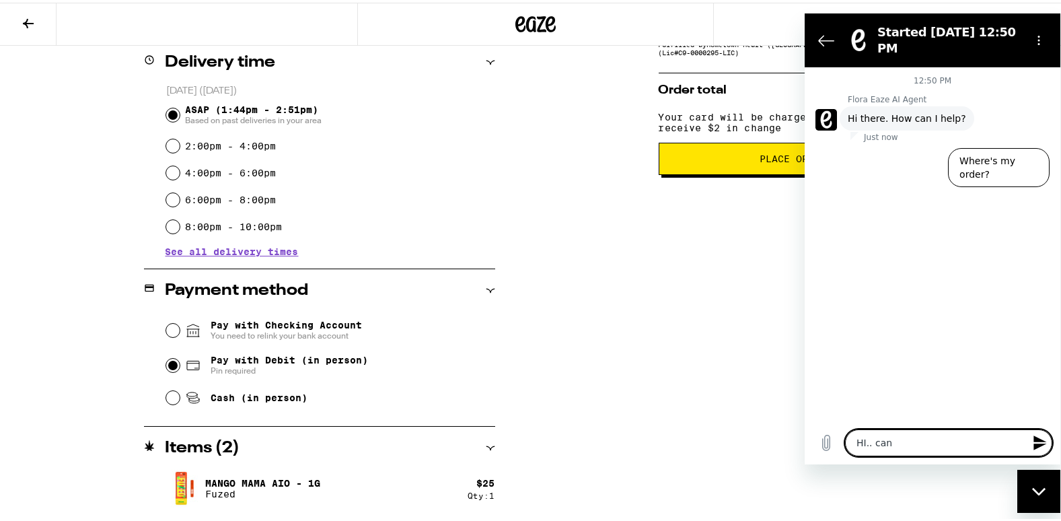
type textarea "x"
type textarea "HI.. can i"
type textarea "x"
type textarea "HI.. can i p"
type textarea "x"
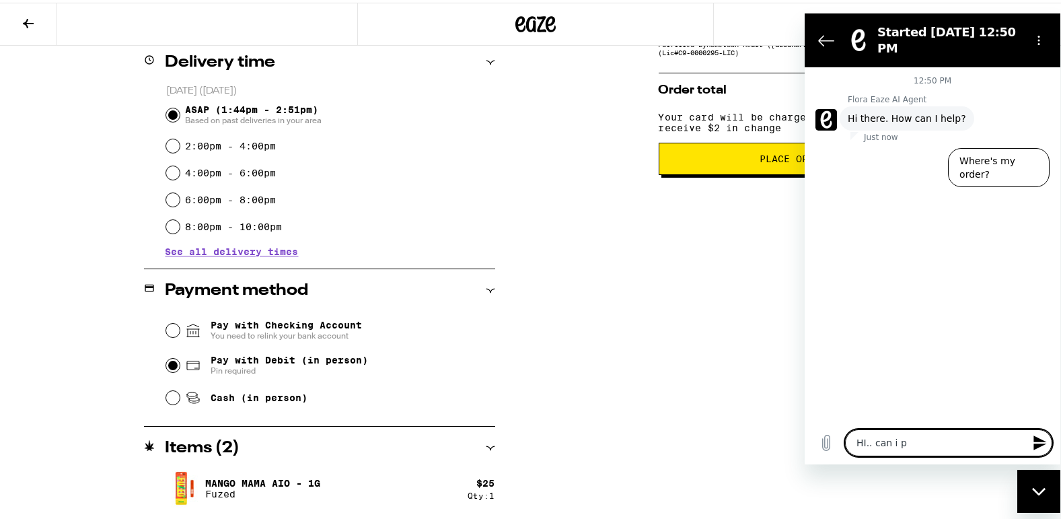
type textarea "HI.. can i pa"
type textarea "x"
type textarea "HI.. can i pay"
type textarea "x"
type textarea "HI.. can i pay"
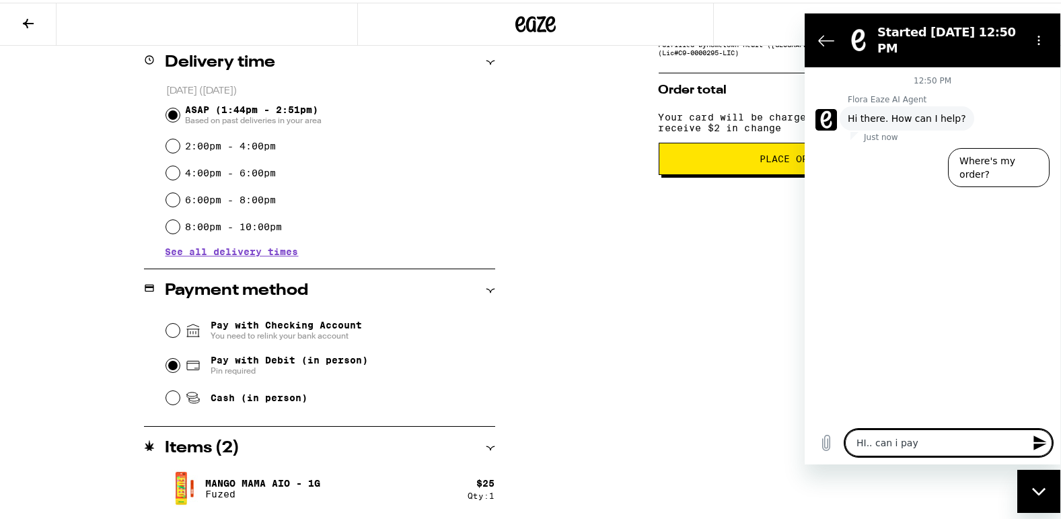
type textarea "x"
type textarea "HI.. can i pay w"
type textarea "x"
type textarea "HI.. can i pay wi"
type textarea "x"
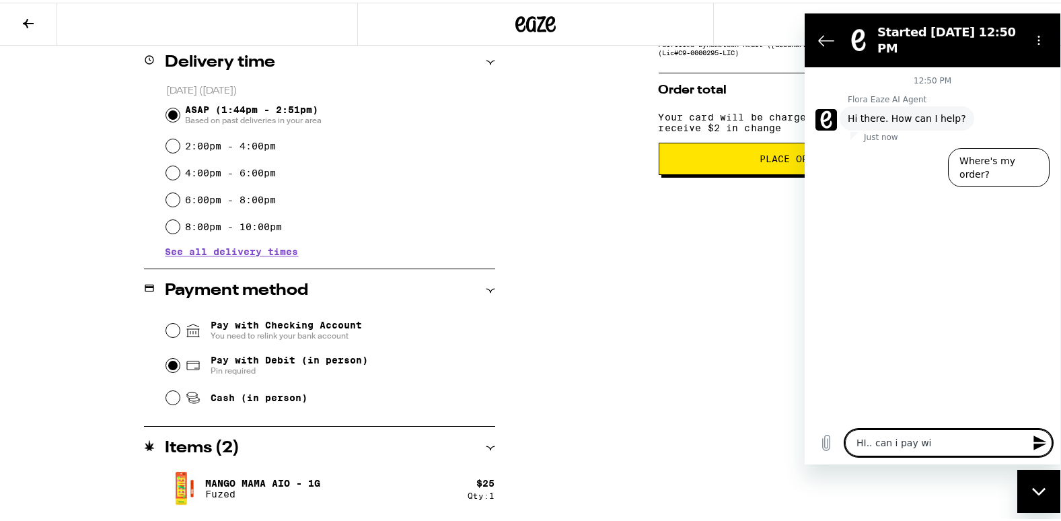
type textarea "HI.. can i pay wit"
type textarea "x"
type textarea "HI.. can i pay with"
type textarea "x"
type textarea "HI.. can i pay with"
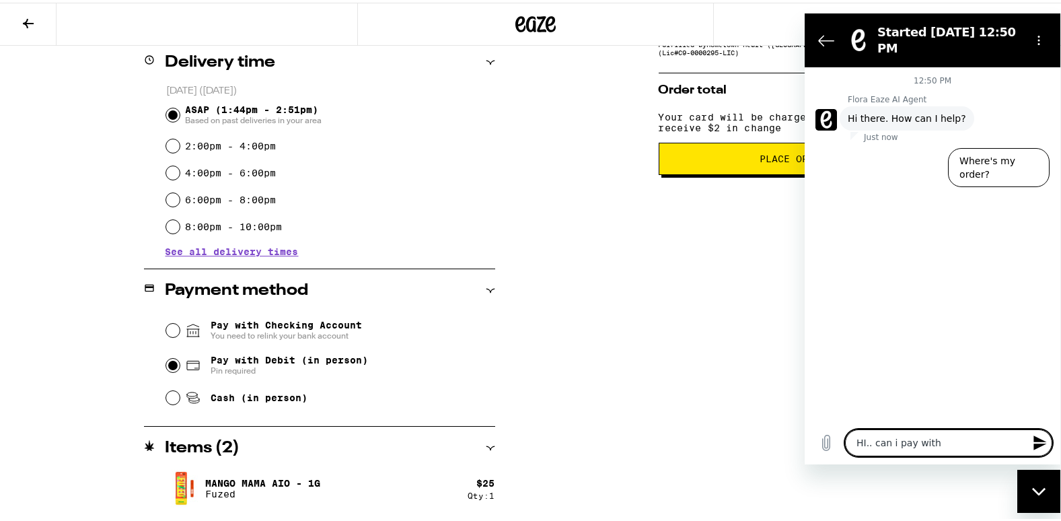
type textarea "x"
type textarea "HI.. can i pay with m"
type textarea "x"
type textarea "HI.. can i pay with my"
type textarea "x"
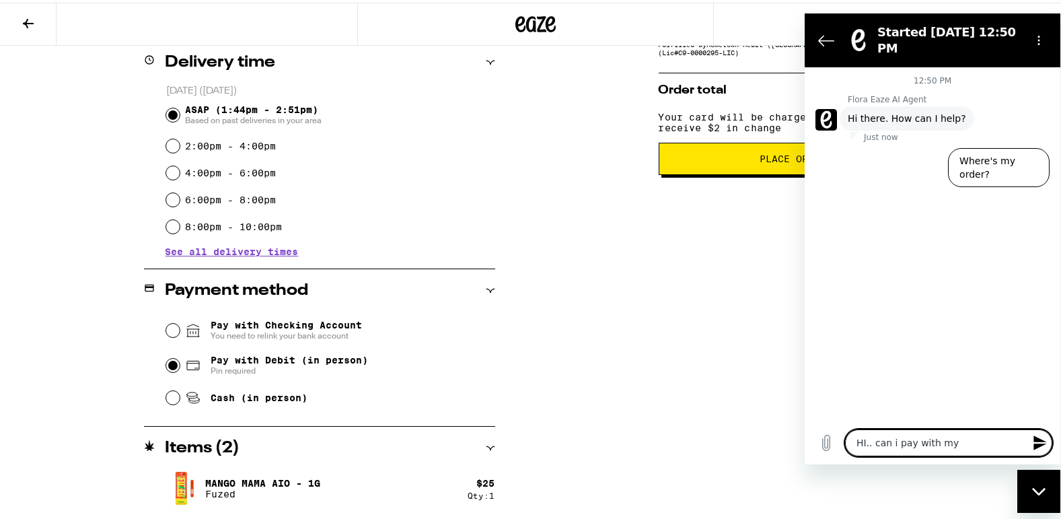
type textarea "HI.. can i pay with my"
type textarea "x"
type textarea "HI.. can i pay with my v"
type textarea "x"
type textarea "HI.. can i pay with my vi"
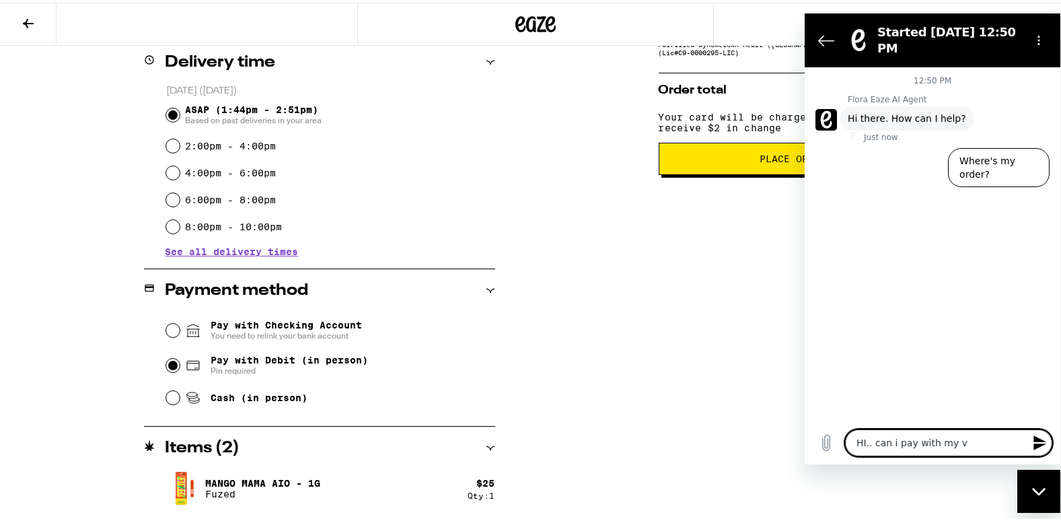
type textarea "x"
type textarea "HI.. can i pay with my vir"
type textarea "x"
type textarea "HI.. can i pay with my virt"
type textarea "x"
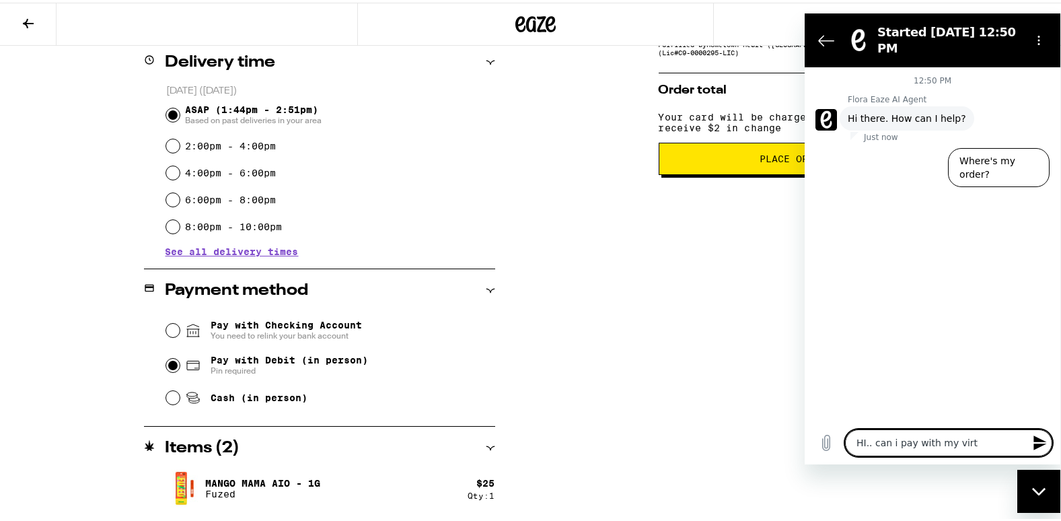
type textarea "HI.. can i pay with my virtu"
type textarea "x"
type textarea "HI.. can i pay with my virtua"
type textarea "x"
type textarea "HI.. can i pay with my virtual"
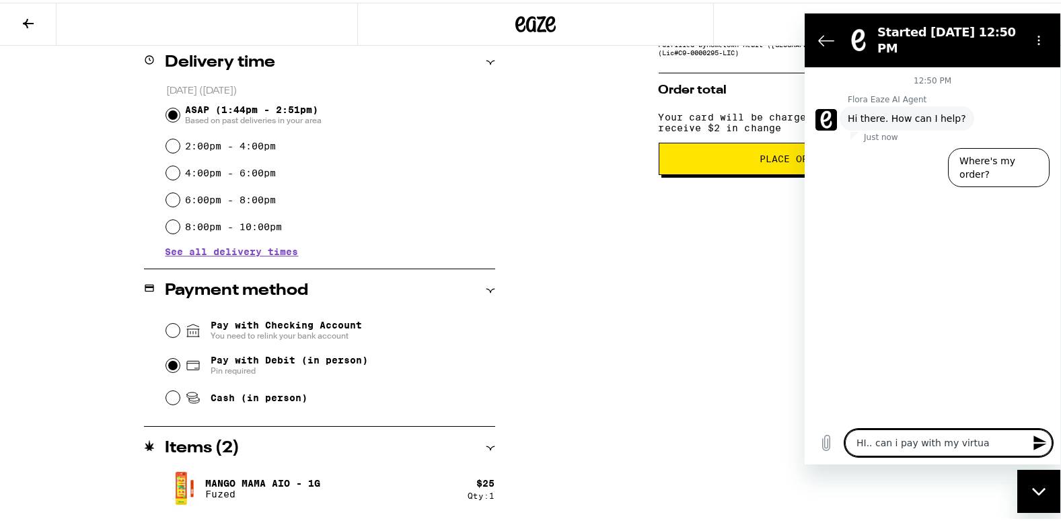
type textarea "x"
type textarea "HI.. can i pay with my virtual card"
type textarea "x"
type textarea "HI.. can i pay with my virtual card?"
type textarea "x"
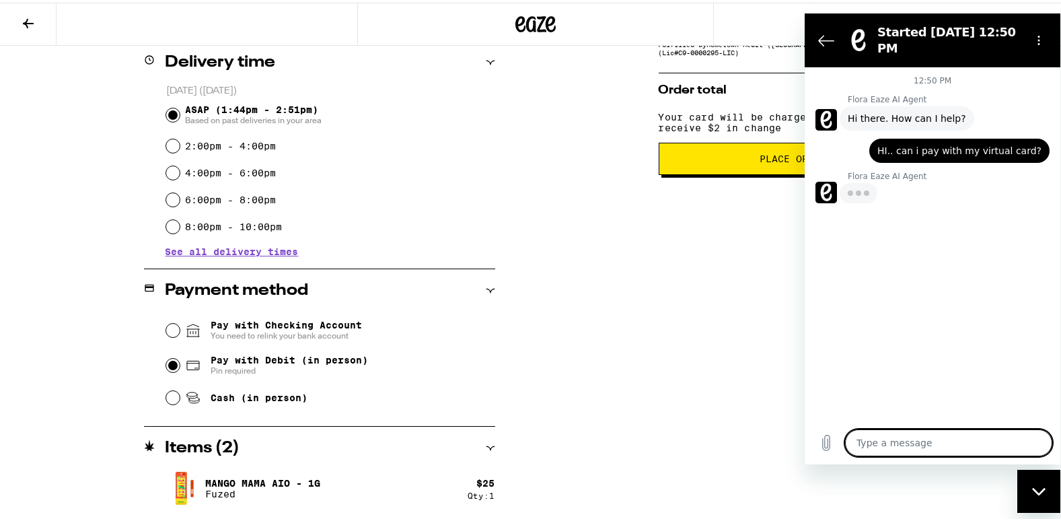
type textarea "x"
type textarea "t"
type textarea "x"
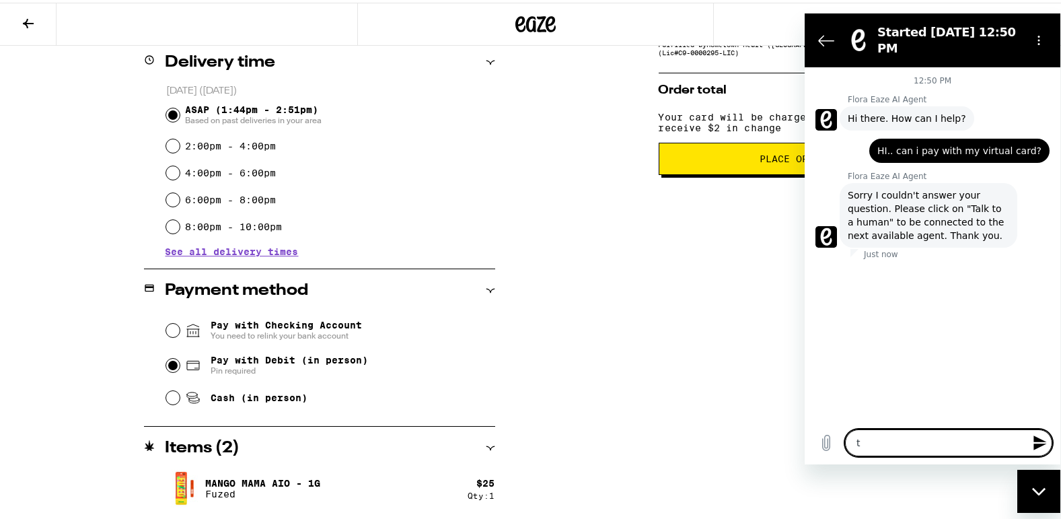
type textarea "ta"
type textarea "x"
type textarea "tal"
type textarea "x"
type textarea "talk"
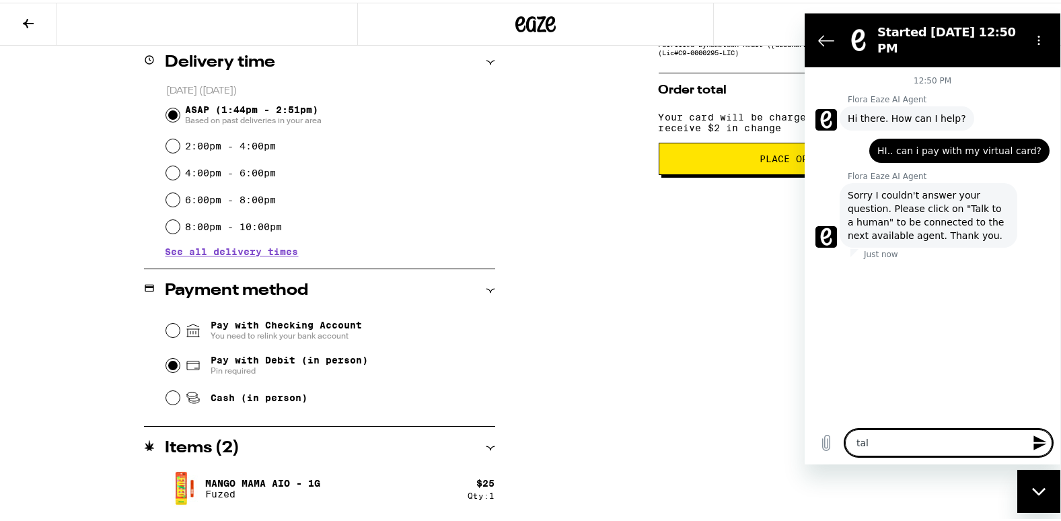
type textarea "x"
type textarea "talk"
type textarea "x"
type textarea "talk t"
type textarea "x"
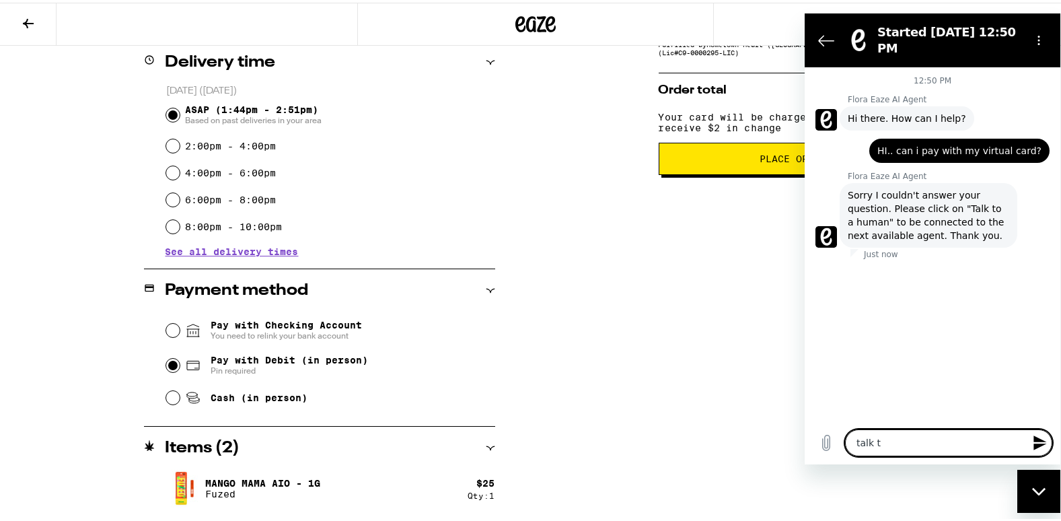
type textarea "talk to"
type textarea "x"
type textarea "talk to"
type textarea "x"
type textarea "talk to h"
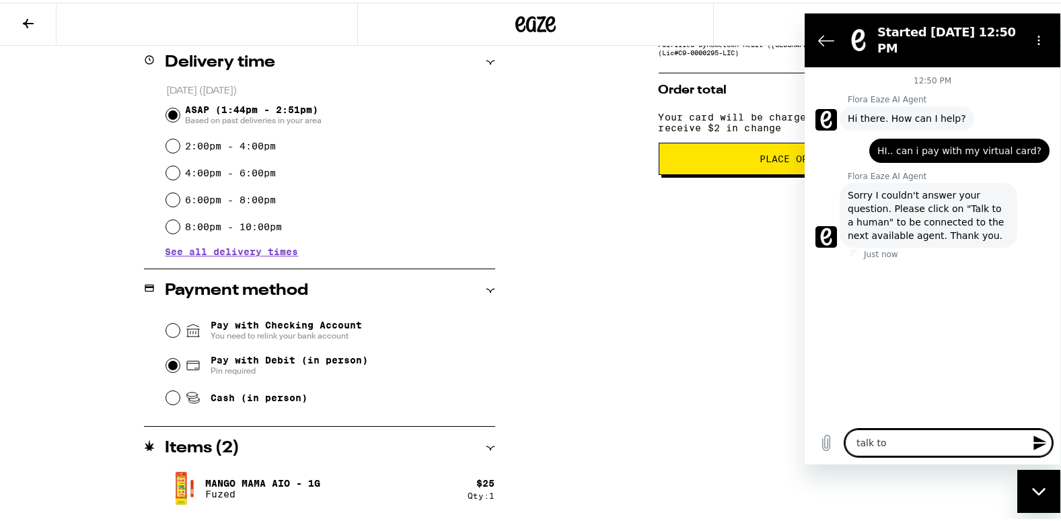
type textarea "x"
type textarea "talk to hu"
type textarea "x"
type textarea "talk to hum"
type textarea "x"
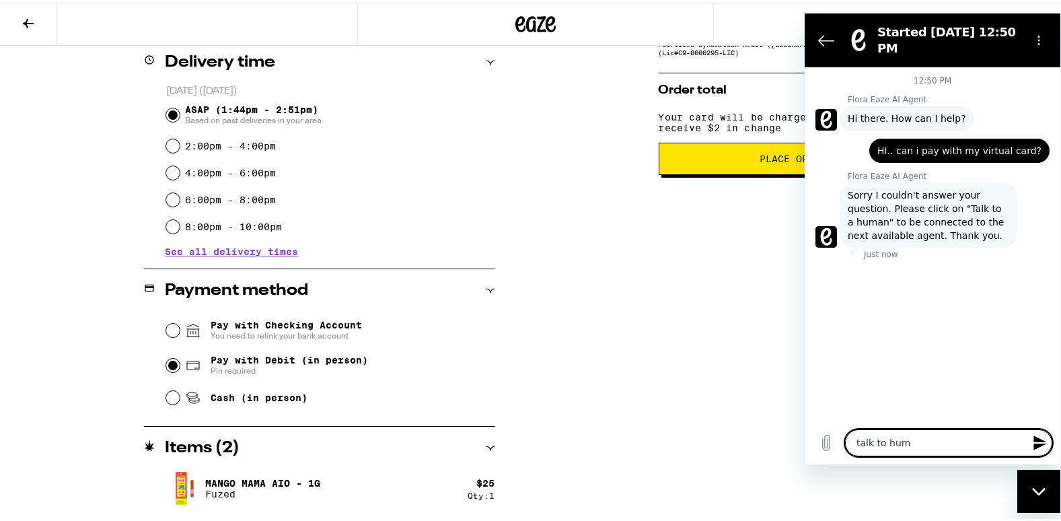
type textarea "talk to huma"
type textarea "x"
type textarea "talk to human"
type textarea "x"
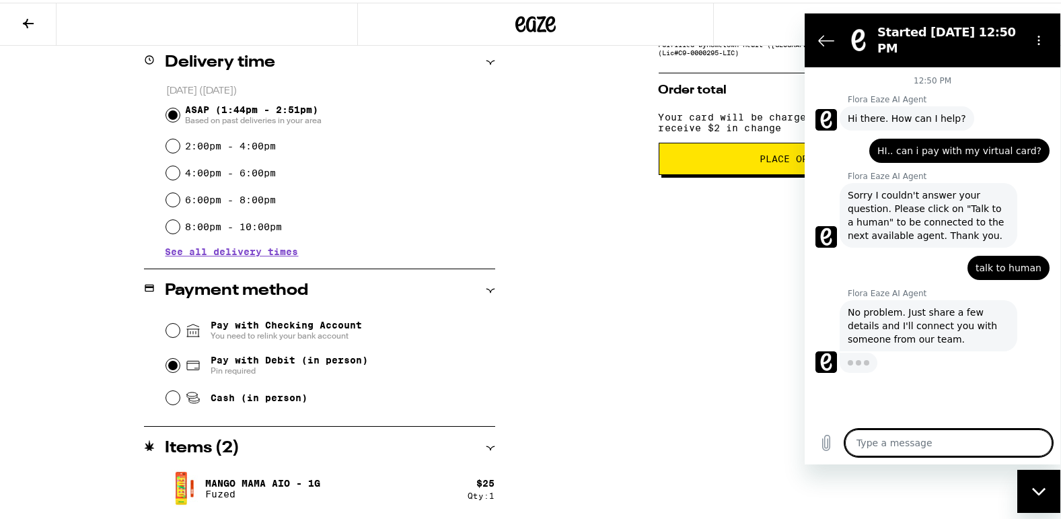
type textarea "x"
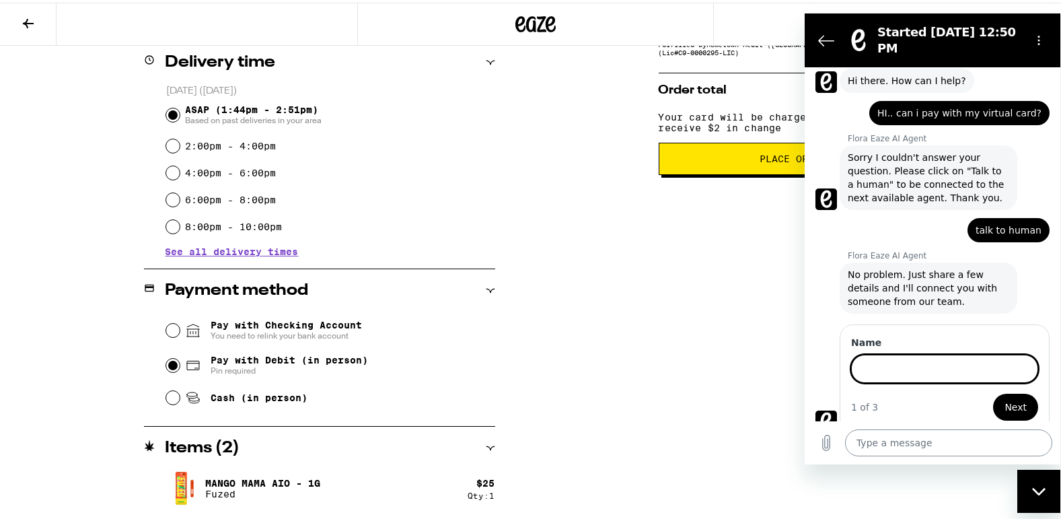
scroll to position [38, 0]
type input "aditya"
click at [1008, 400] on span "Next" at bounding box center [1015, 406] width 22 height 16
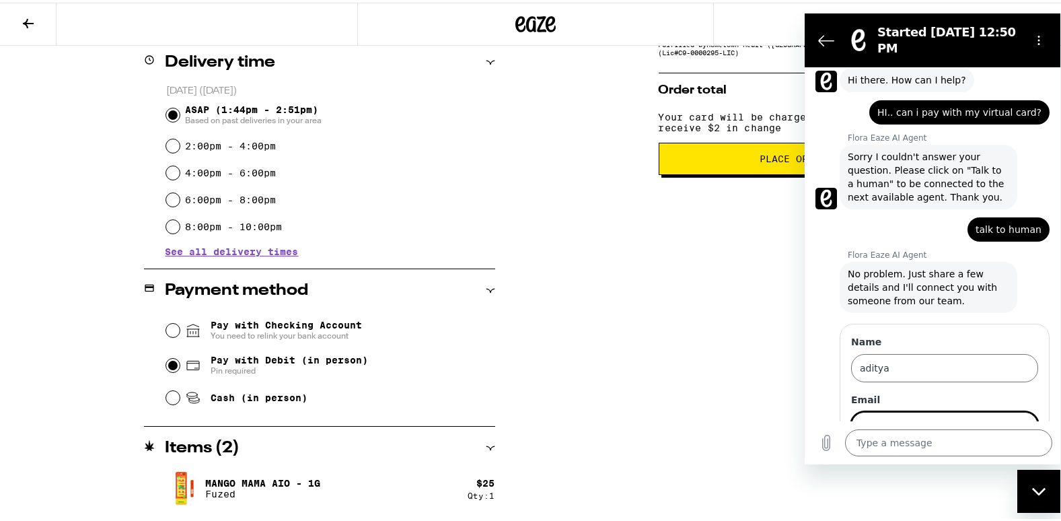
scroll to position [96, 0]
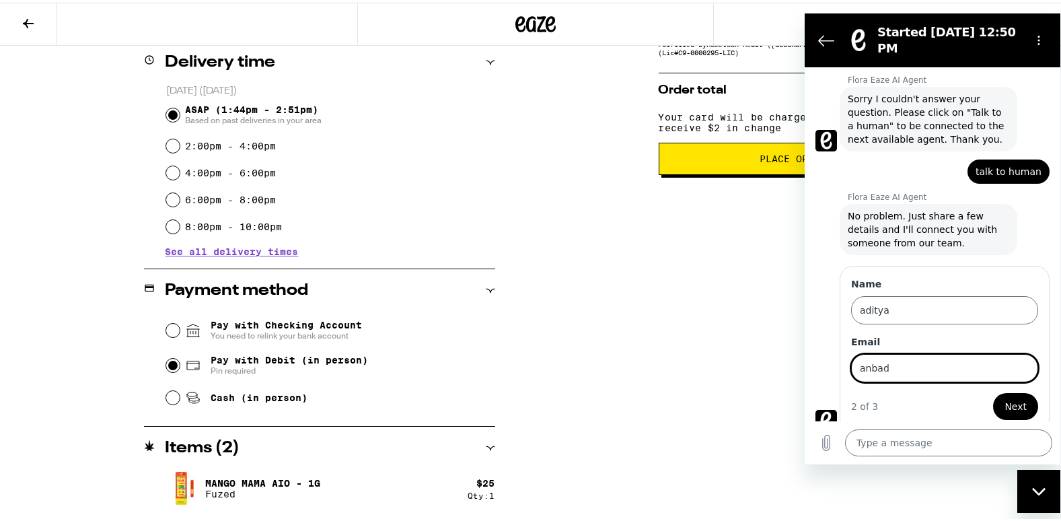
type input "[EMAIL_ADDRESS][DOMAIN_NAME]"
type input "**********"
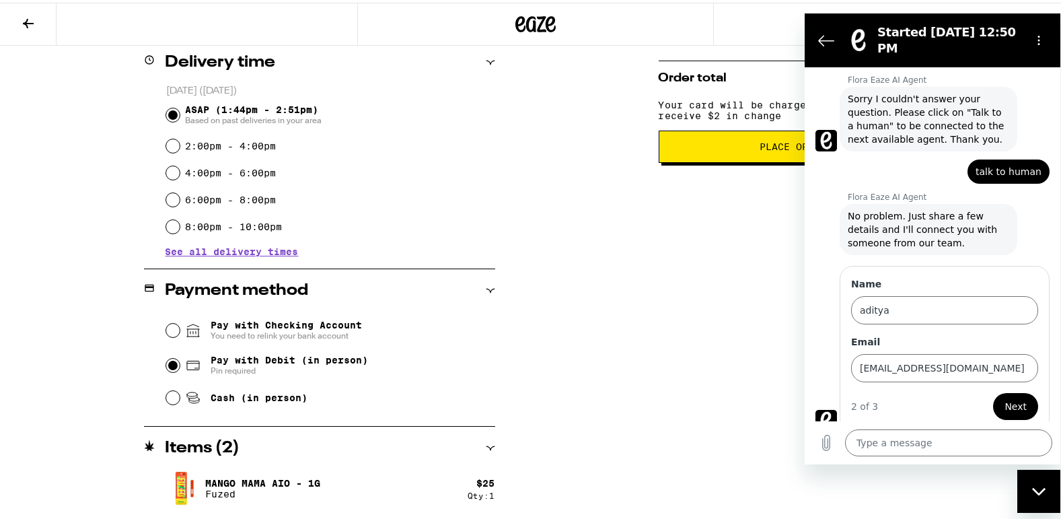
click at [1011, 400] on span "Next" at bounding box center [1015, 406] width 22 height 16
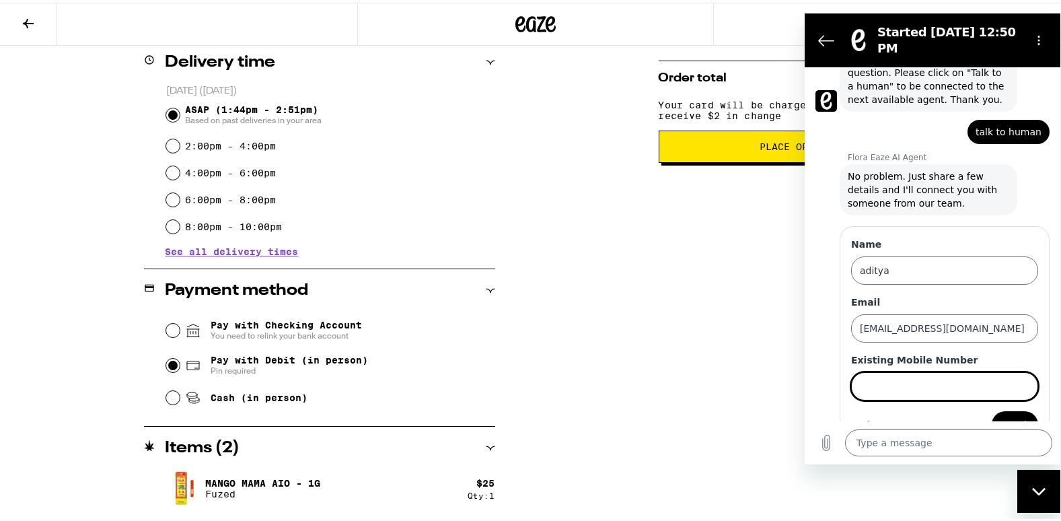
scroll to position [154, 0]
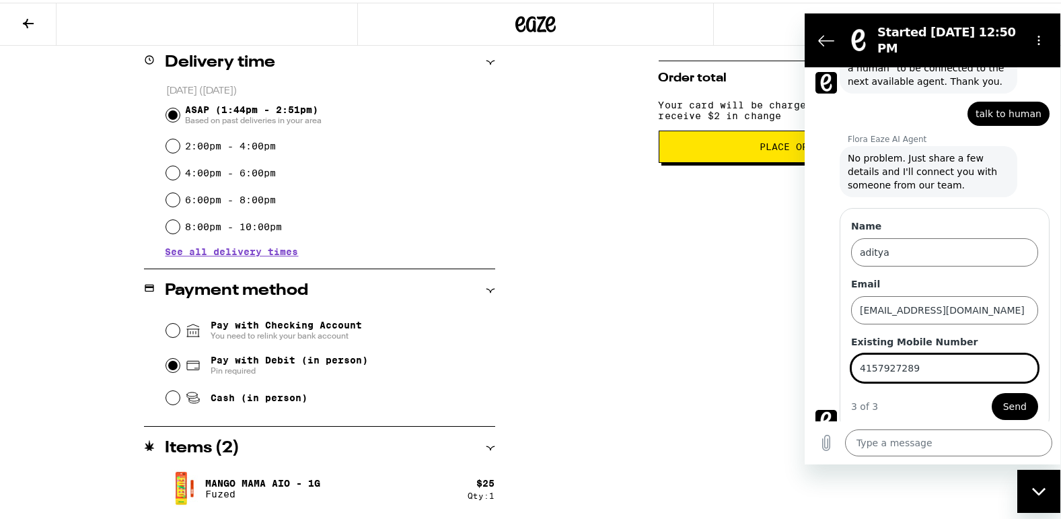
type input "4157927289"
click at [1003, 398] on span "Send" at bounding box center [1015, 406] width 24 height 16
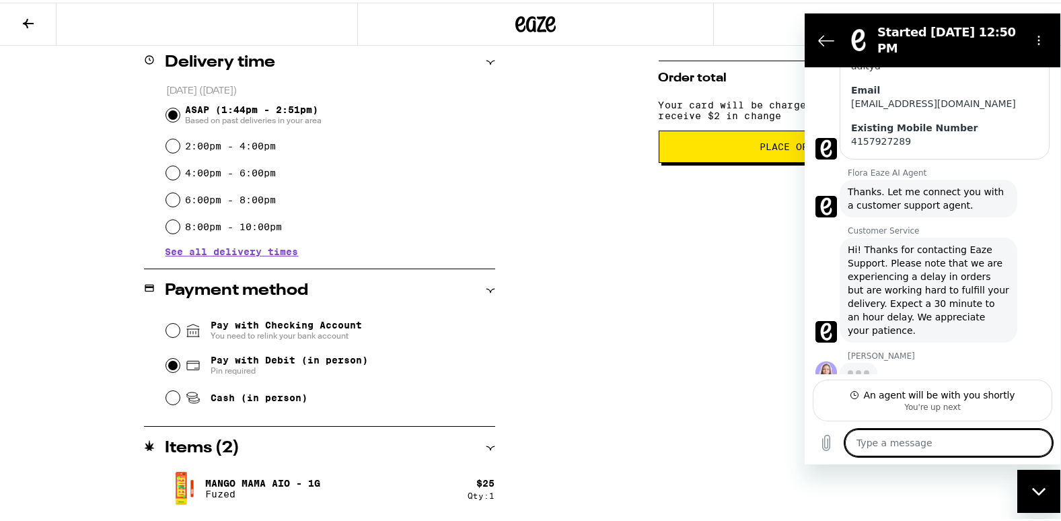
scroll to position [337, 0]
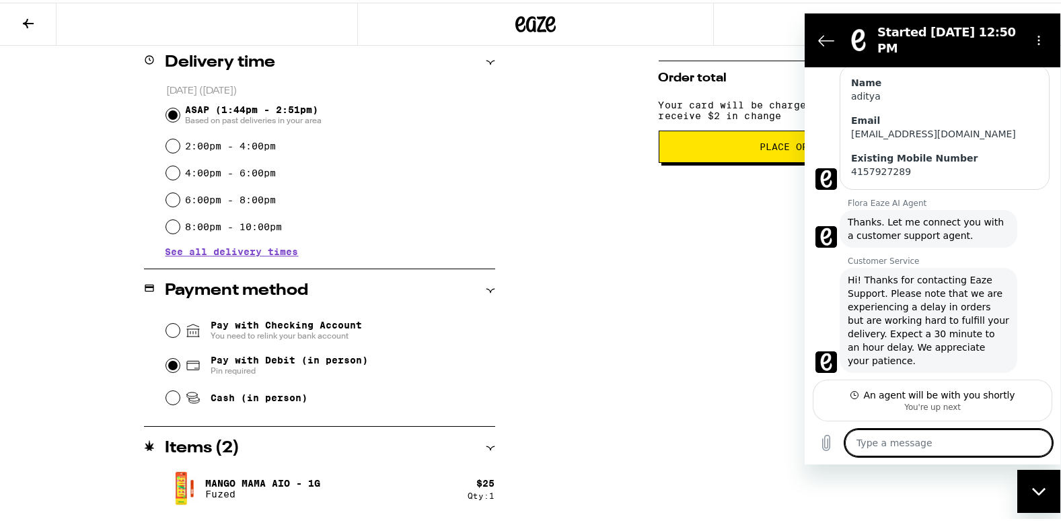
type textarea "x"
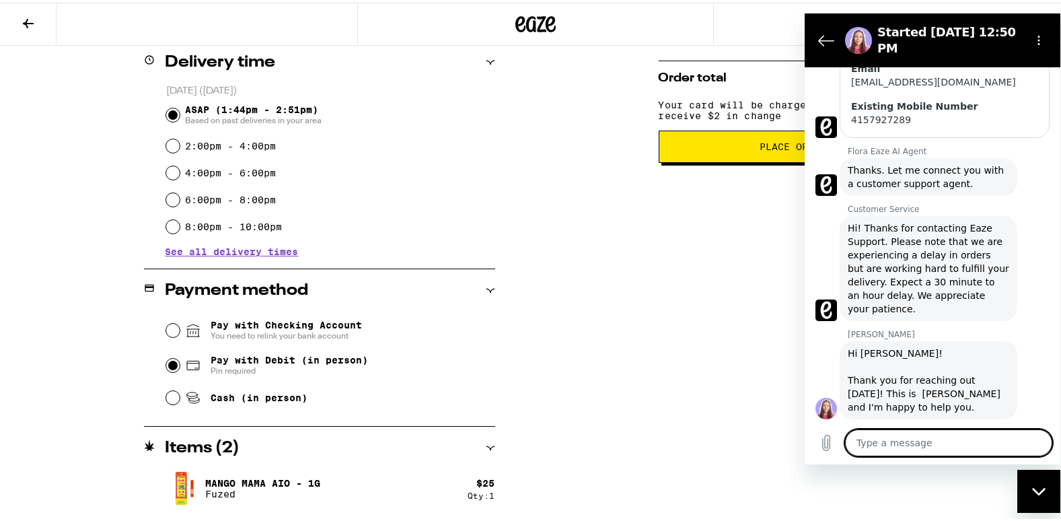
scroll to position [363, 0]
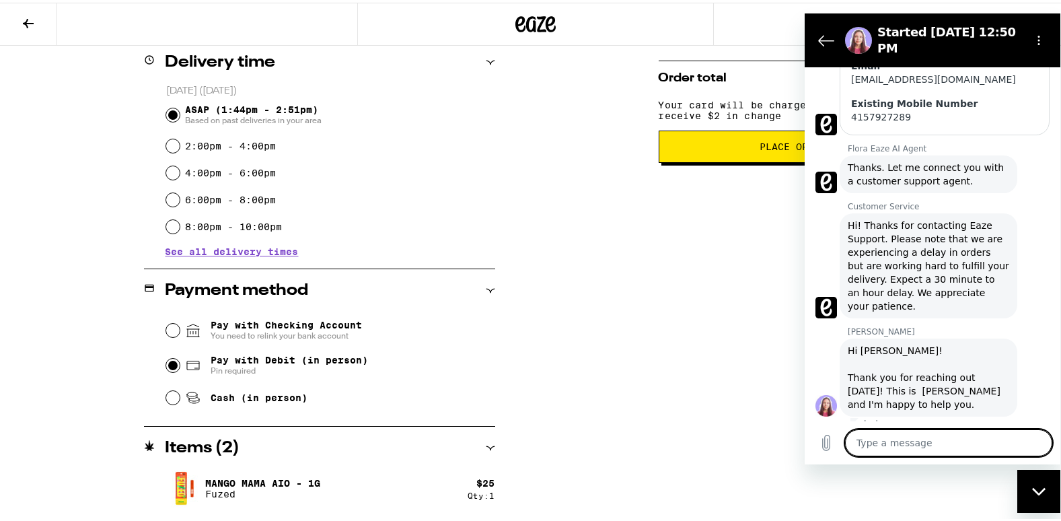
type textarea "h"
type textarea "x"
type textarea "hi"
type textarea "x"
type textarea "hi"
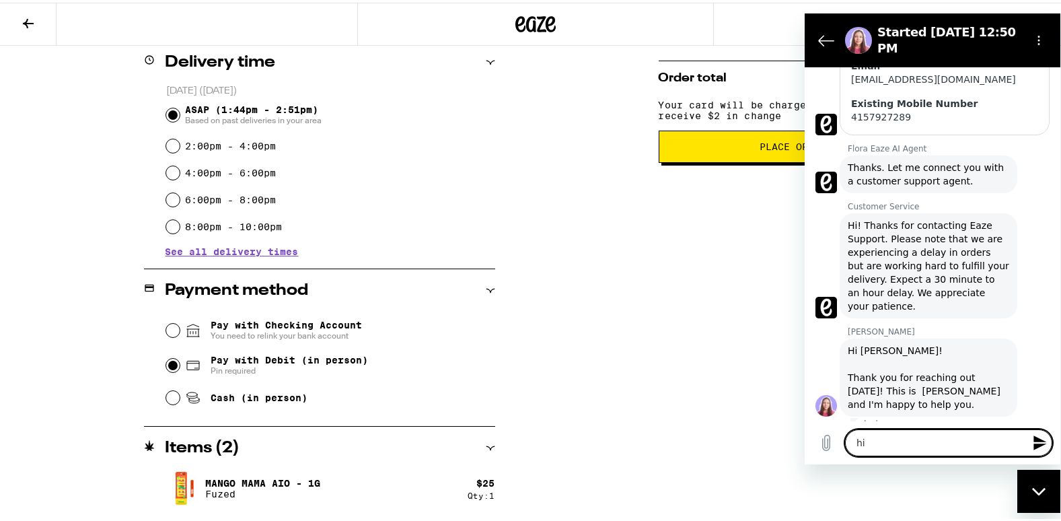
type textarea "x"
type textarea "hi w"
type textarea "x"
type textarea "hi we"
type textarea "x"
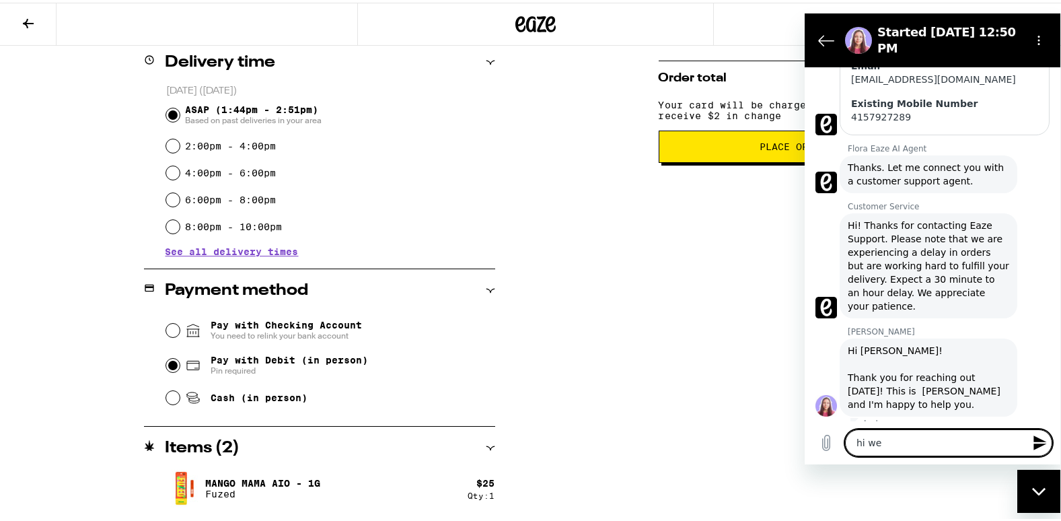
type textarea "hi [PERSON_NAME]"
type textarea "x"
type textarea "hi wend"
type textarea "x"
type textarea "hi [PERSON_NAME]"
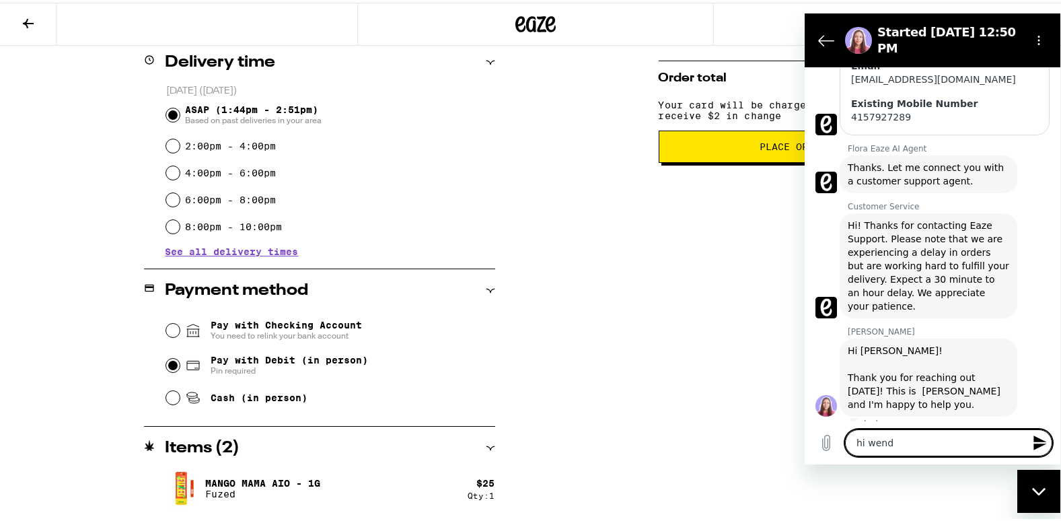
type textarea "x"
type textarea "hi [PERSON_NAME]."
type textarea "x"
type textarea "hi [PERSON_NAME].."
type textarea "x"
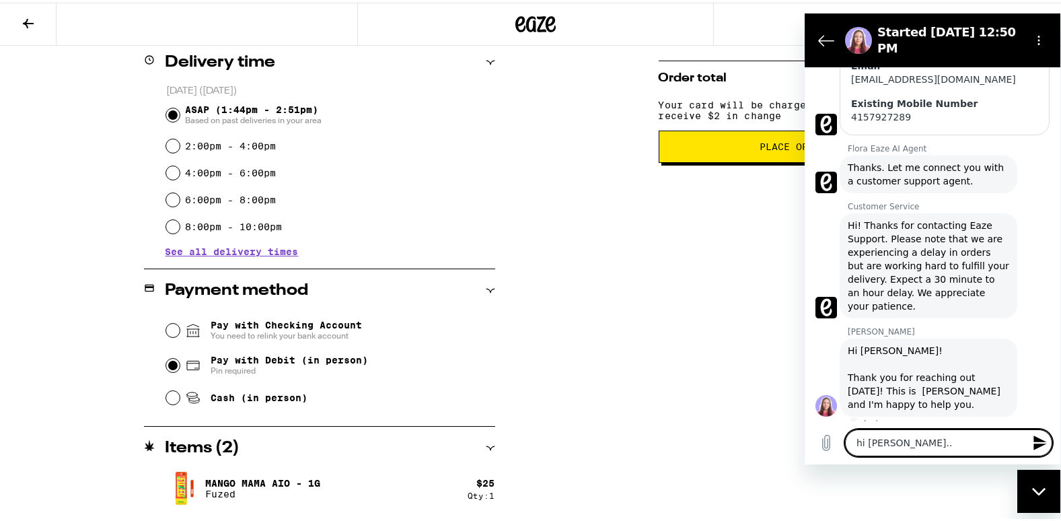
type textarea "hi [PERSON_NAME].."
type textarea "x"
type textarea "hi [PERSON_NAME].. i"
type textarea "x"
type textarea "hi [PERSON_NAME].. i"
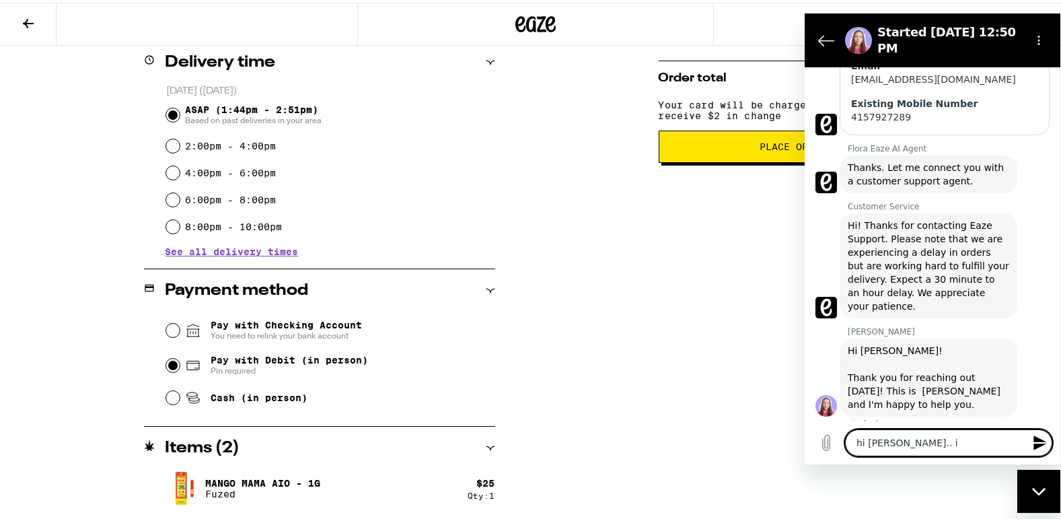
type textarea "x"
type textarea "hi [PERSON_NAME].. i r"
type textarea "x"
type textarea "hi [PERSON_NAME].. i ra"
type textarea "x"
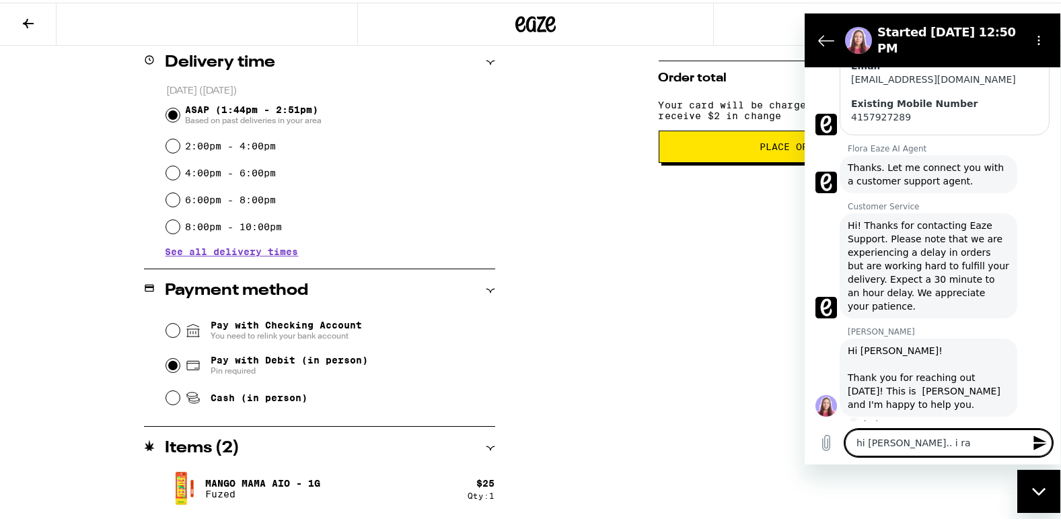
type textarea "hi [PERSON_NAME].. i r"
type textarea "x"
type textarea "hi [PERSON_NAME].. i re"
type textarea "x"
type textarea "hi [PERSON_NAME].. i rec"
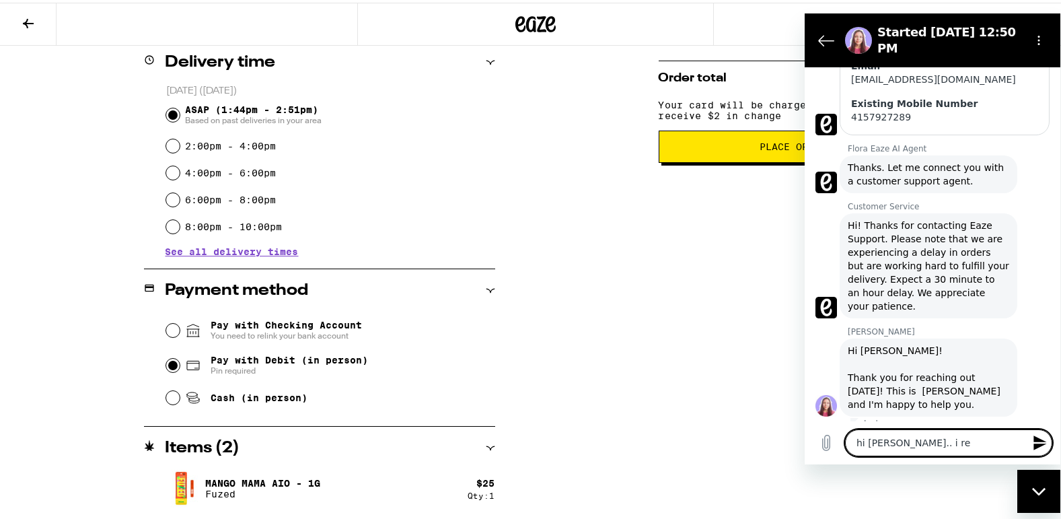
type textarea "x"
type textarea "hi [PERSON_NAME].. i rece"
type textarea "x"
type textarea "hi [PERSON_NAME].. i recei"
type textarea "x"
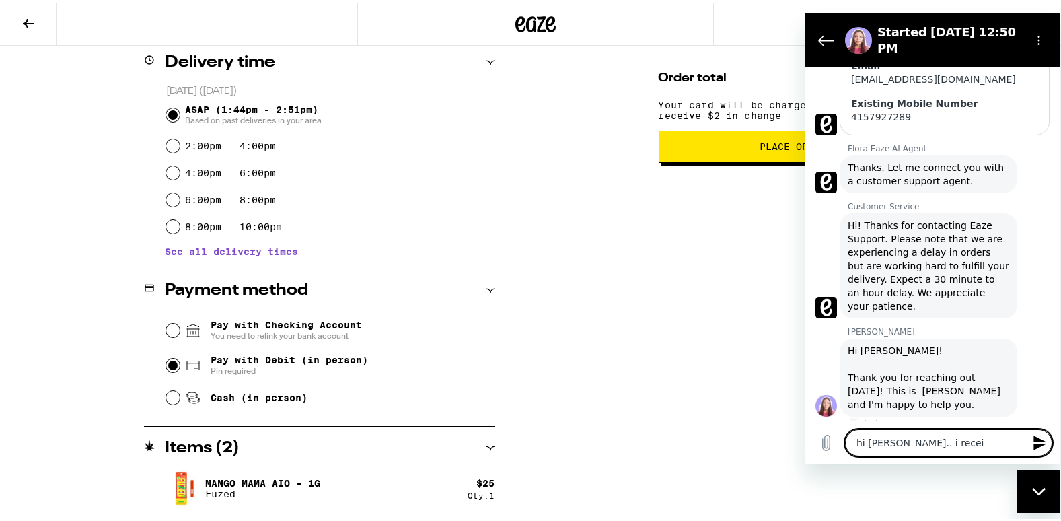
type textarea "hi [PERSON_NAME].. i receiv"
type textarea "x"
type textarea "hi [PERSON_NAME].. i receive"
type textarea "x"
type textarea "hi [PERSON_NAME].. i receive"
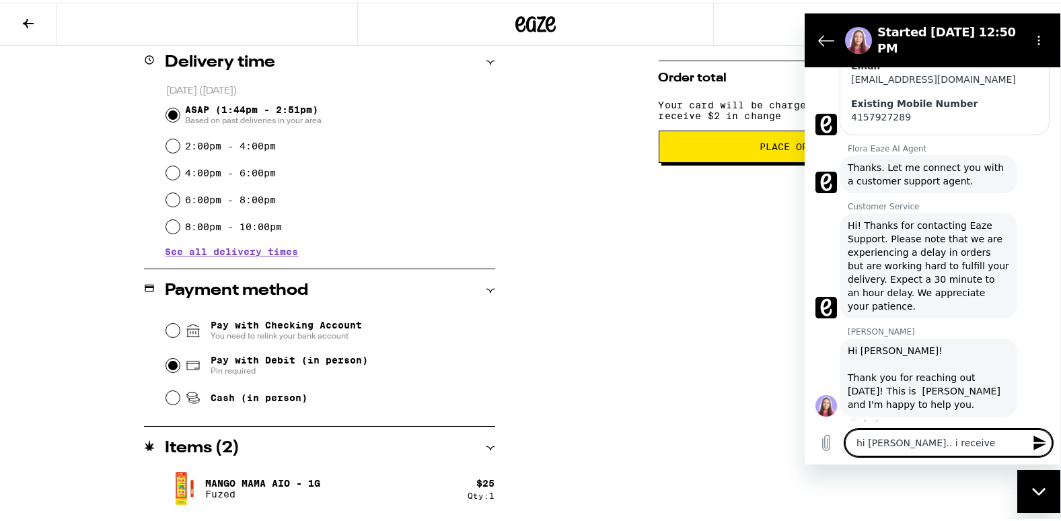
type textarea "x"
type textarea "hi [PERSON_NAME].. i receive a"
type textarea "x"
type textarea "hi [PERSON_NAME].. i receive a"
type textarea "x"
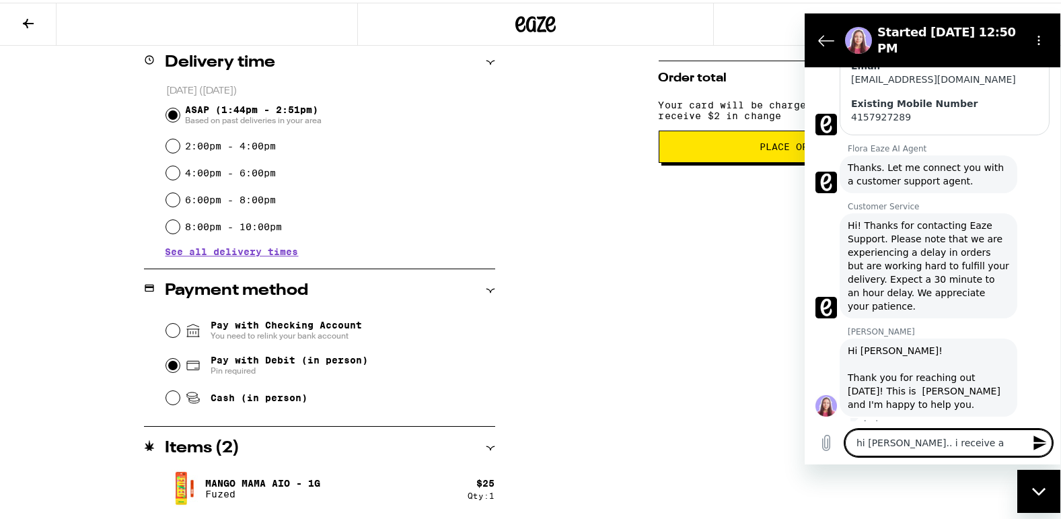
type textarea "hi [PERSON_NAME].. i receive a v"
type textarea "x"
type textarea "hi [PERSON_NAME].. i receive a vi"
type textarea "x"
type textarea "hi [PERSON_NAME].. i receive a vir"
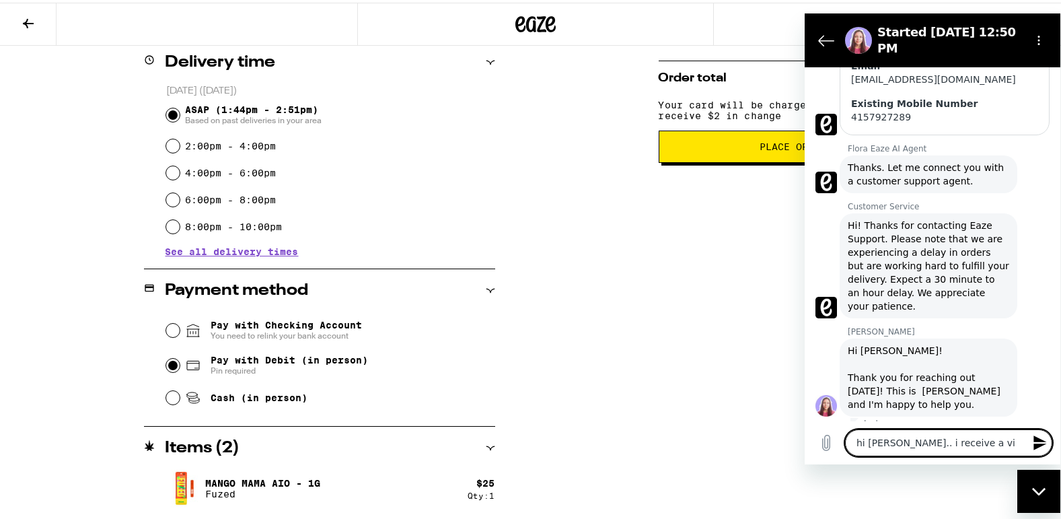
type textarea "x"
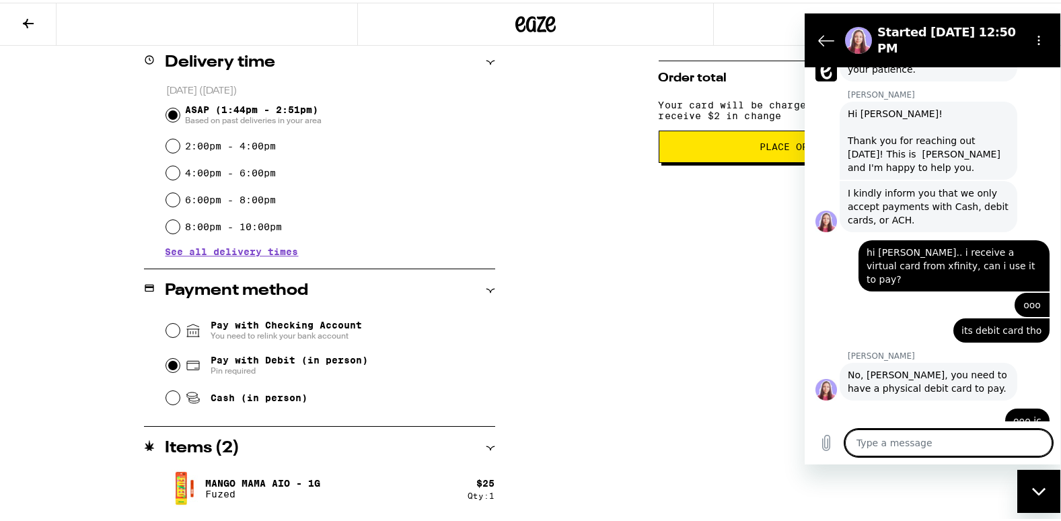
scroll to position [602, 0]
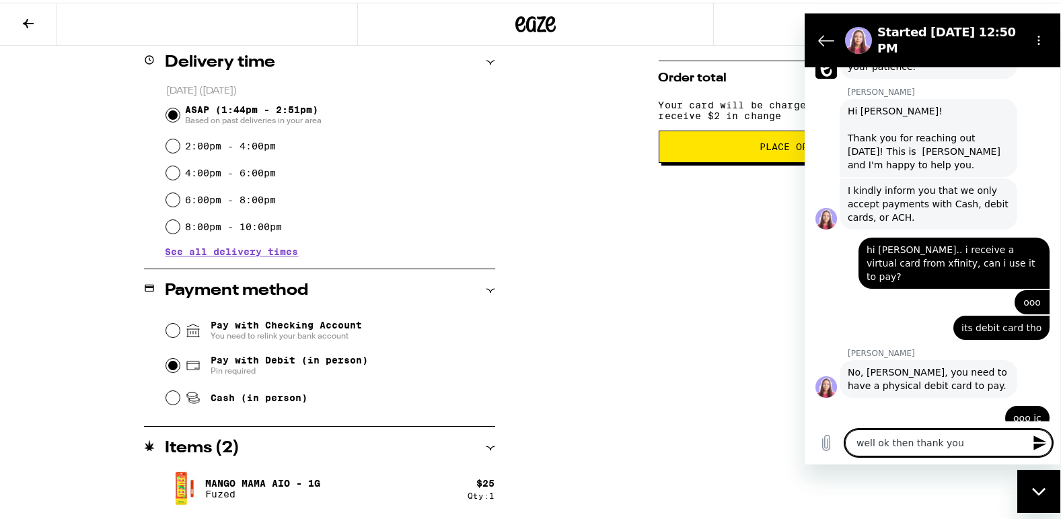
click at [1037, 436] on icon "Send message" at bounding box center [1040, 442] width 16 height 16
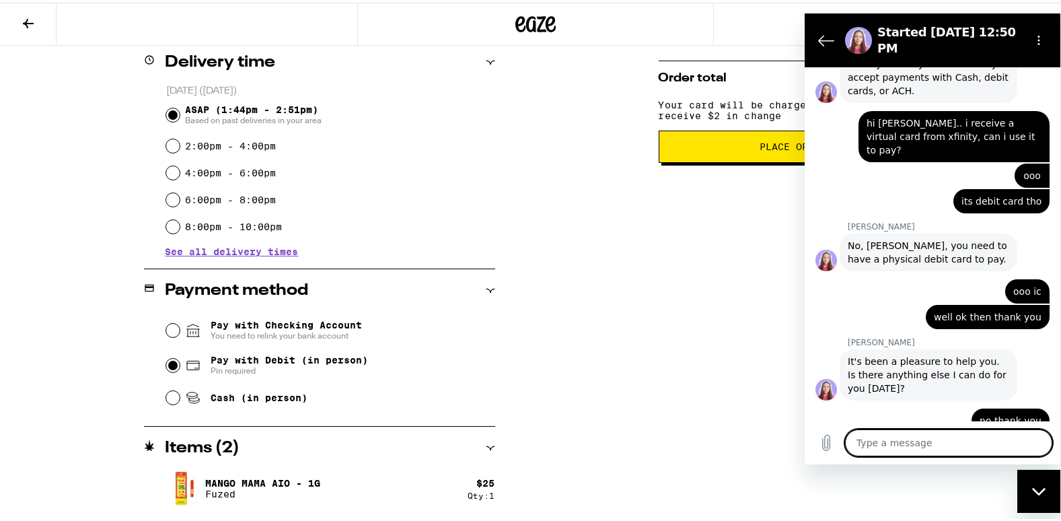
scroll to position [731, 0]
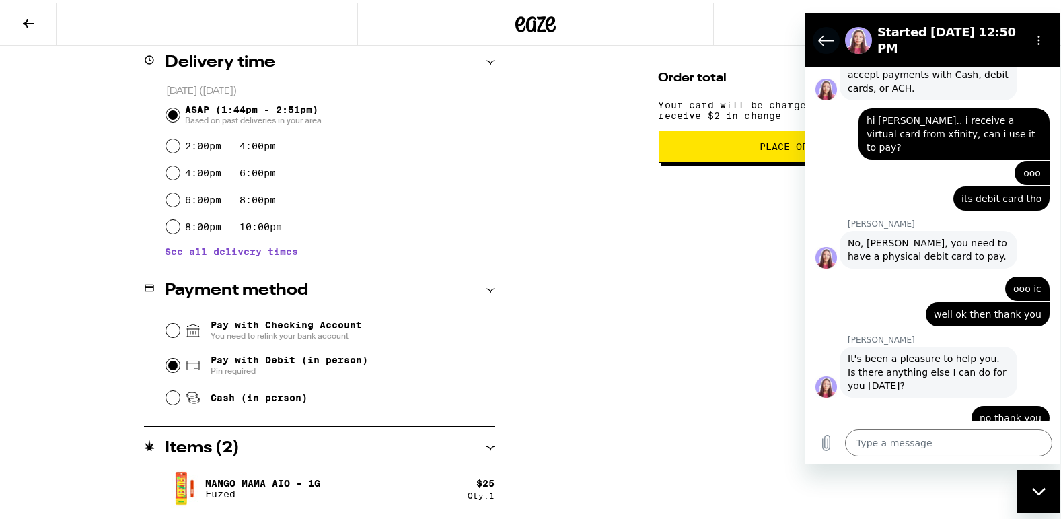
click at [828, 35] on icon "Back to the conversation list" at bounding box center [826, 40] width 15 height 10
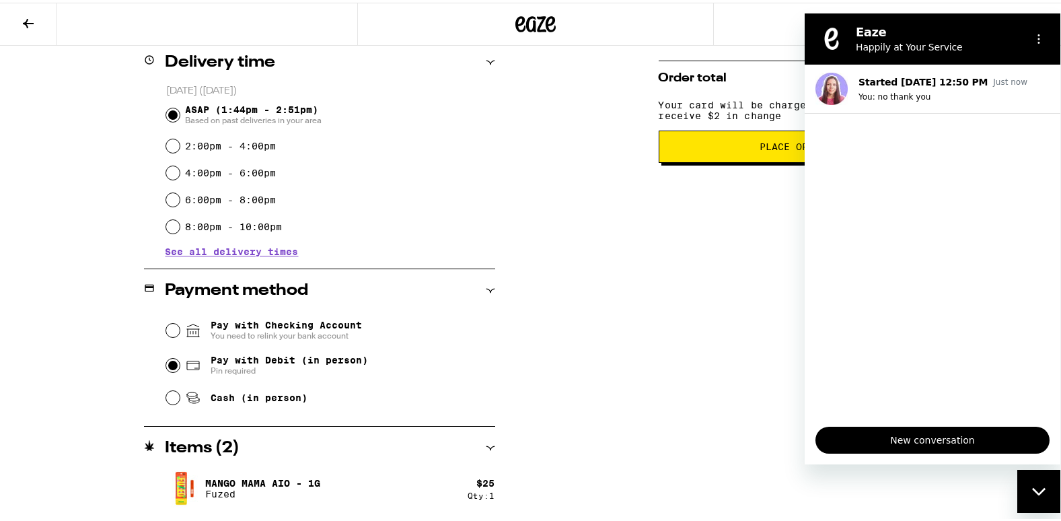
click at [1035, 491] on icon "Close messaging window" at bounding box center [1039, 490] width 14 height 9
